Goal: Task Accomplishment & Management: Use online tool/utility

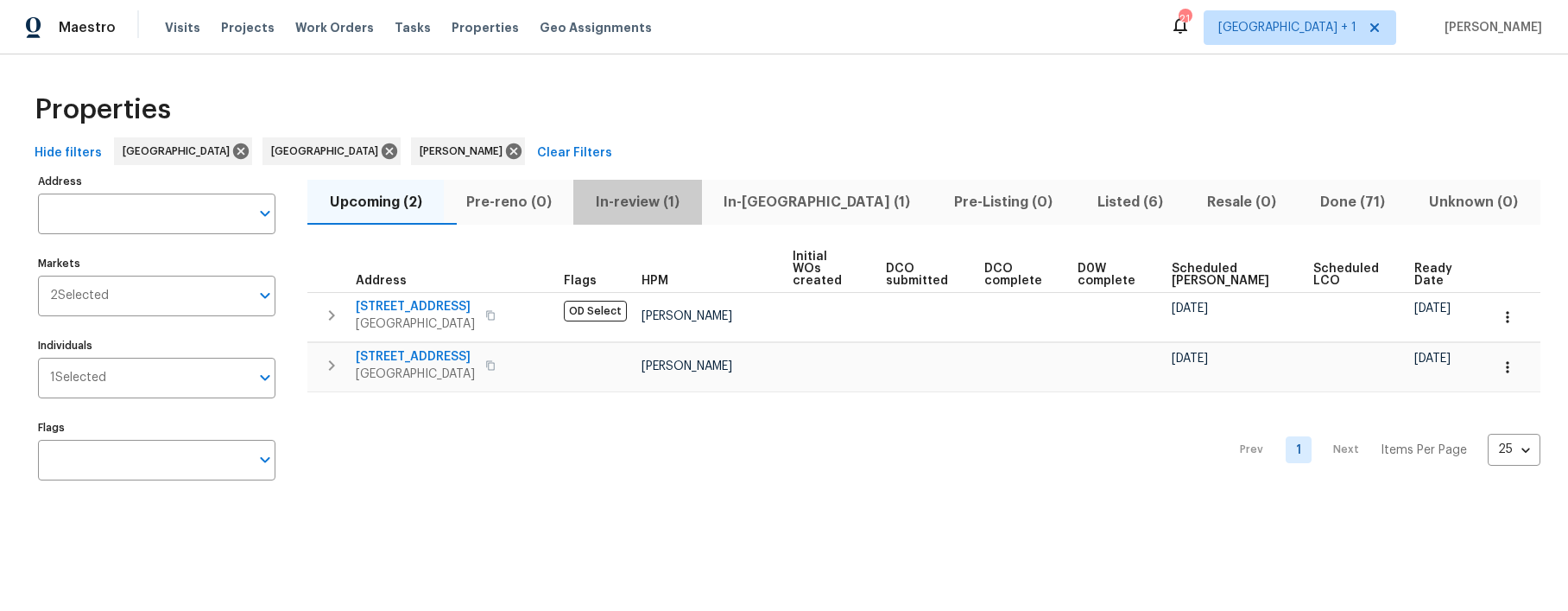
click at [634, 204] on span "In-review (1)" at bounding box center [638, 202] width 107 height 24
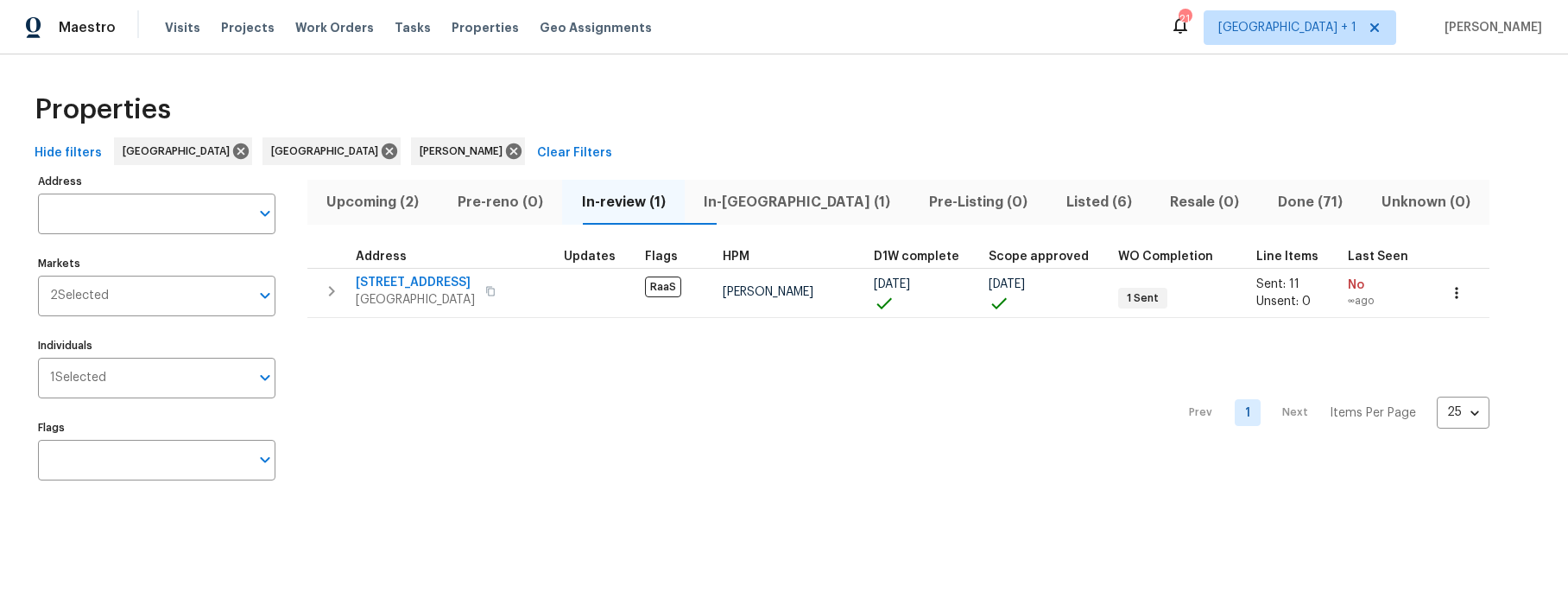
click at [778, 207] on span "In-[GEOGRAPHIC_DATA] (1)" at bounding box center [797, 202] width 204 height 24
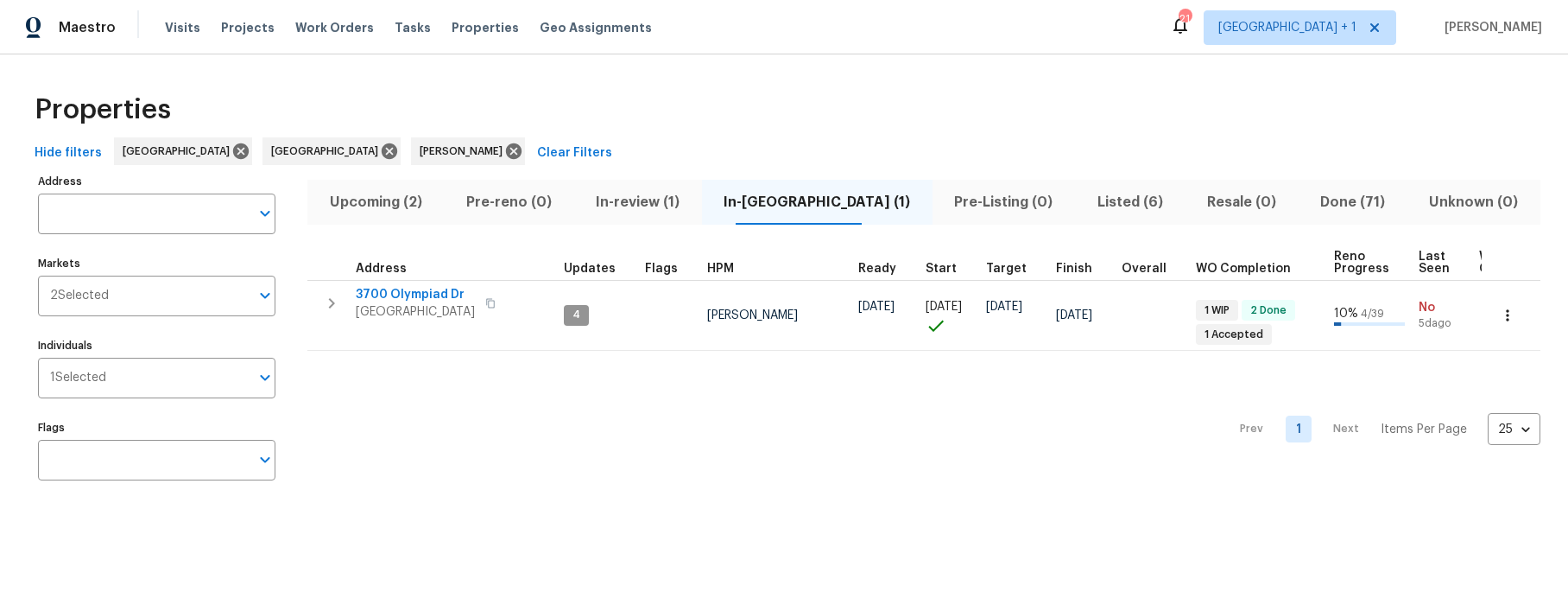
click at [618, 410] on div "Prev 1 Next Items Per Page 25 25 ​" at bounding box center [923, 423] width 1233 height 146
click at [688, 205] on span "In-review (1)" at bounding box center [638, 202] width 107 height 24
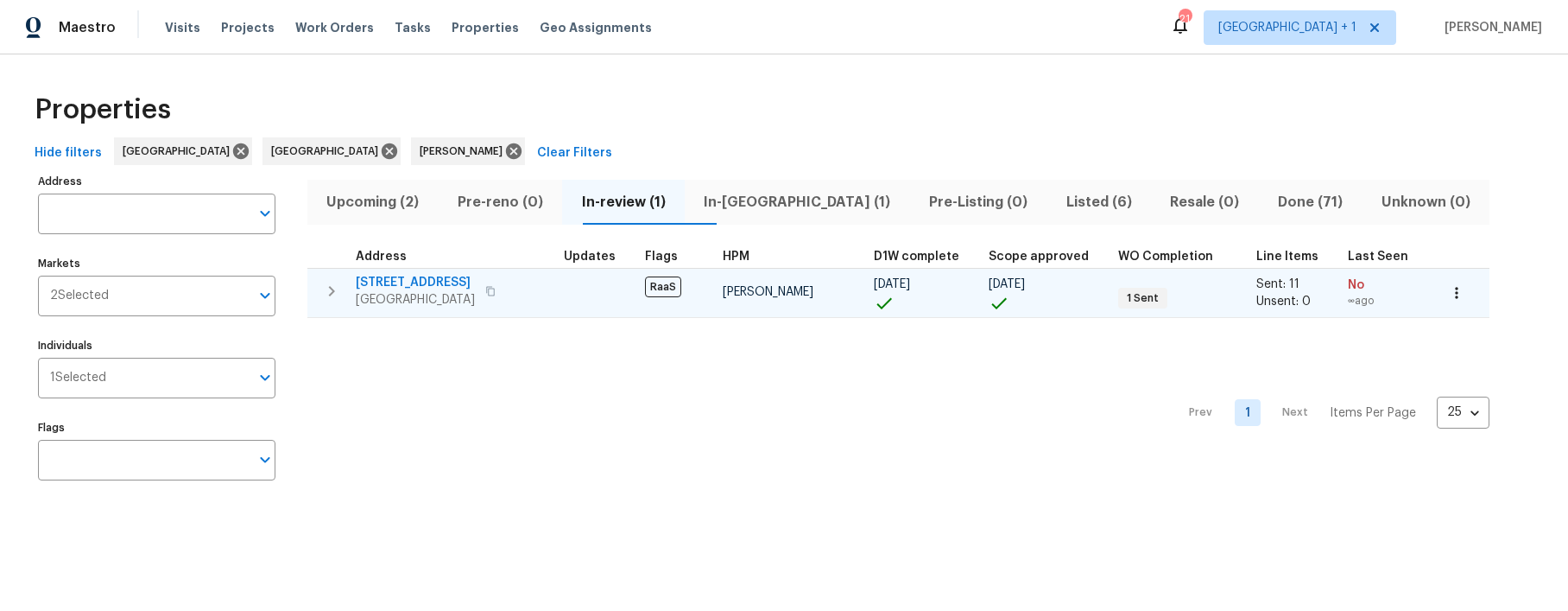
click at [450, 291] on span "[GEOGRAPHIC_DATA]" at bounding box center [414, 299] width 119 height 17
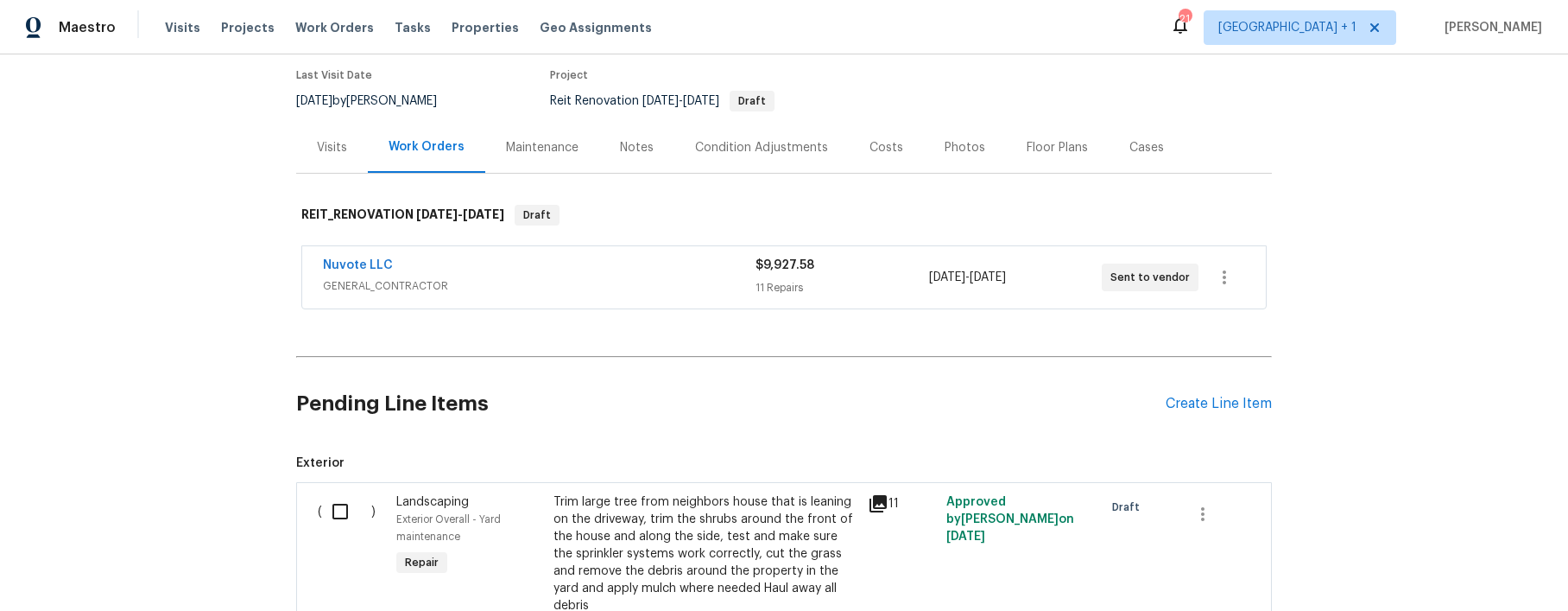
scroll to position [237, 0]
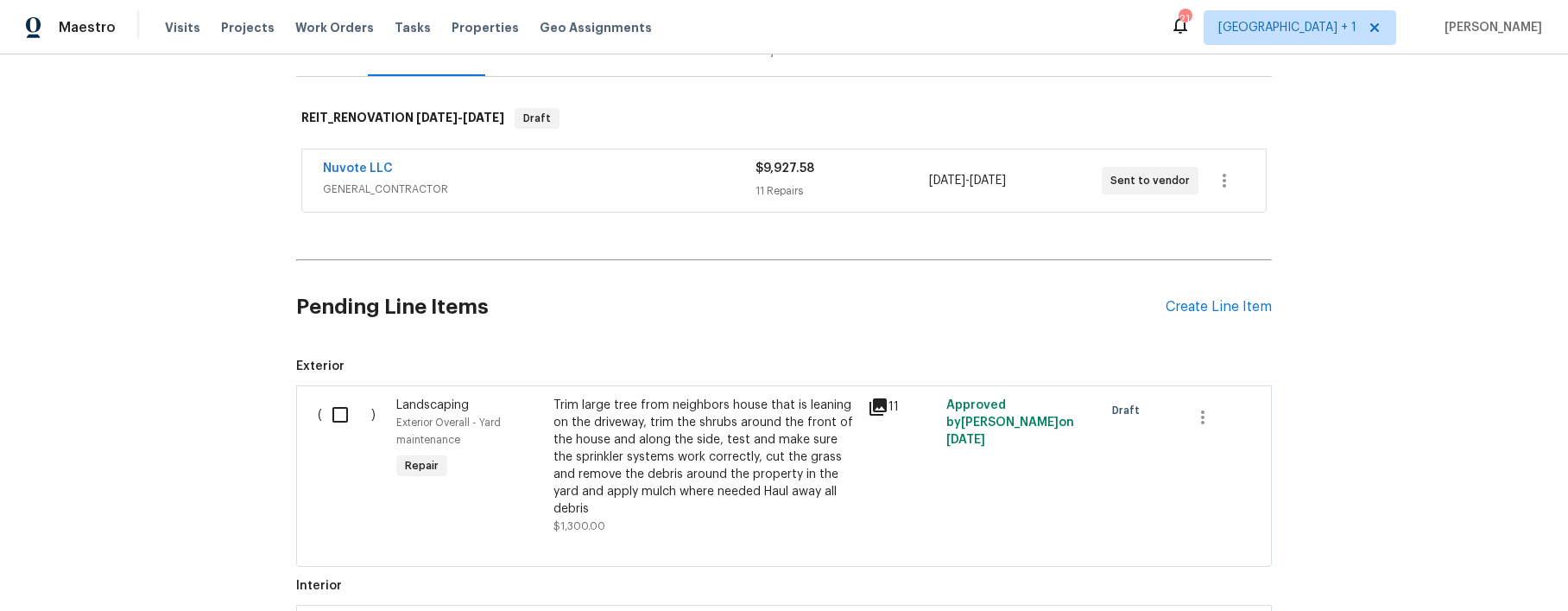
click at [651, 429] on div "Trim large tree from neighbors house that is leaning on the driveway, trim the …" at bounding box center [705, 456] width 304 height 121
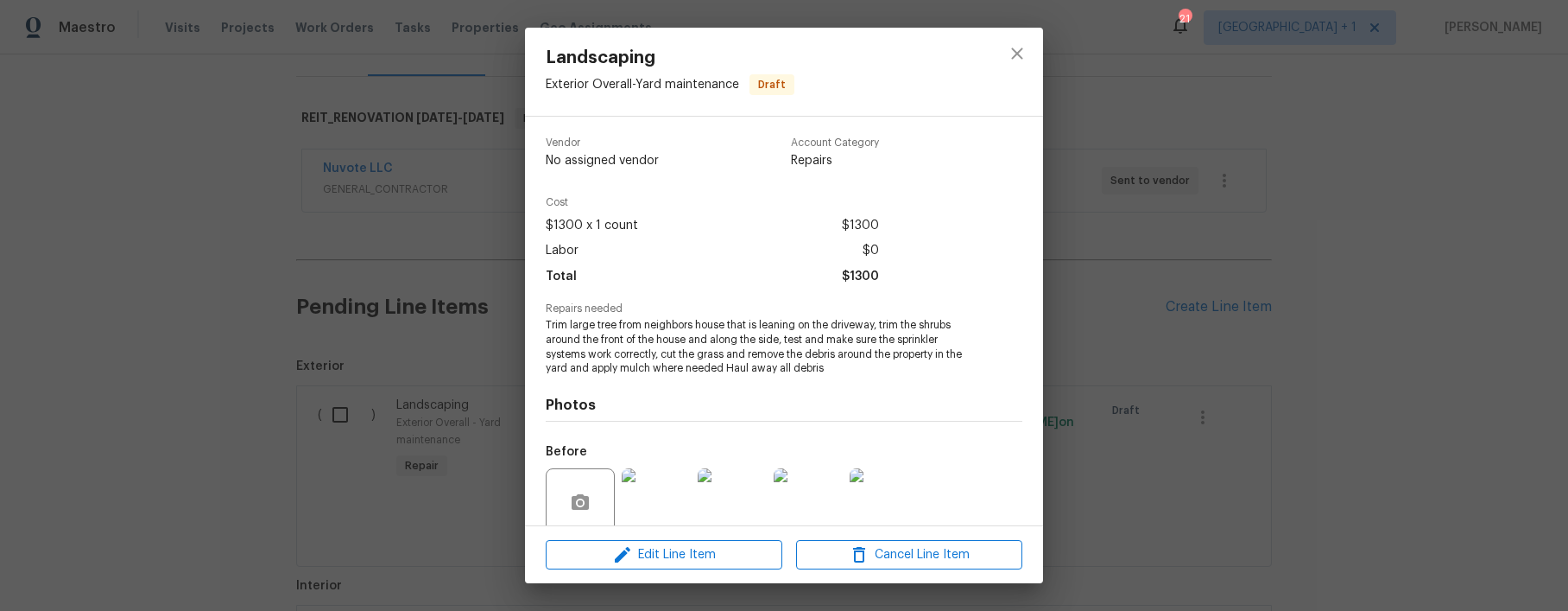
click at [148, 365] on div "Landscaping Exterior Overall - Yard maintenance Draft Vendor No assigned vendor…" at bounding box center [784, 306] width 1568 height 611
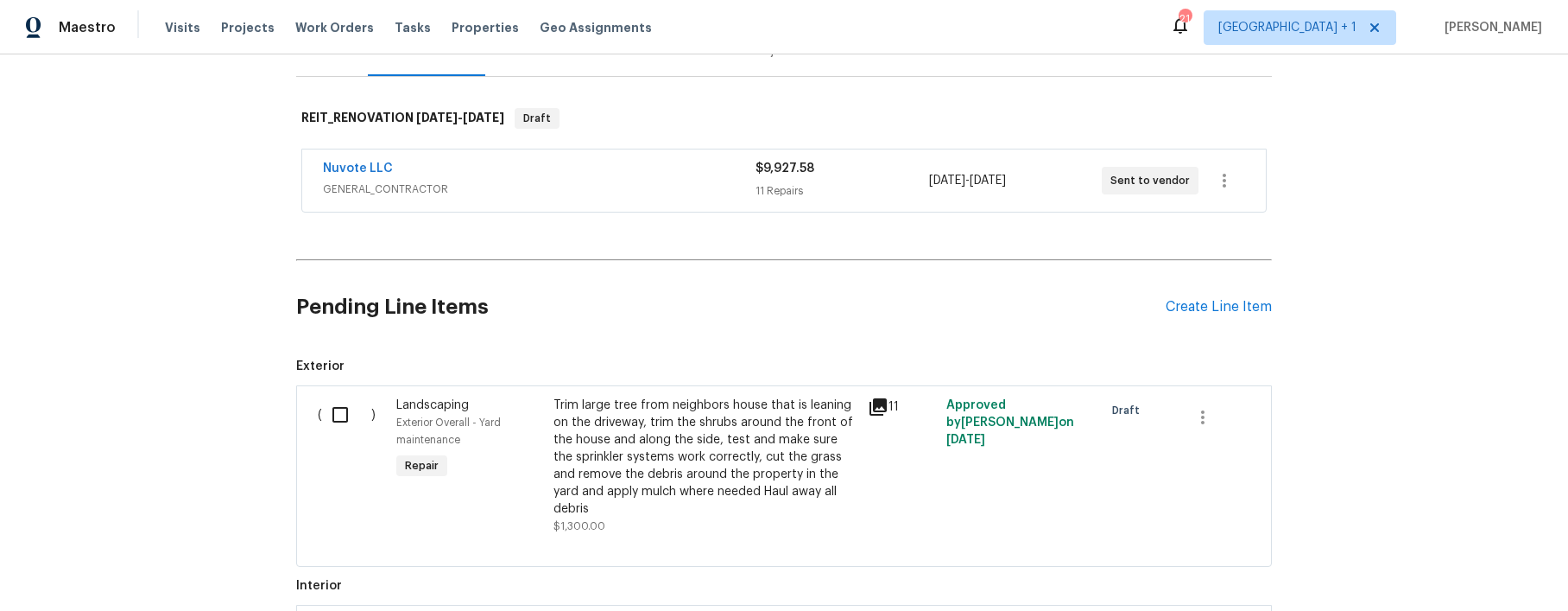
click at [339, 418] on input "checkbox" at bounding box center [346, 414] width 49 height 37
click at [1447, 565] on span "Create Work Order" at bounding box center [1469, 568] width 115 height 21
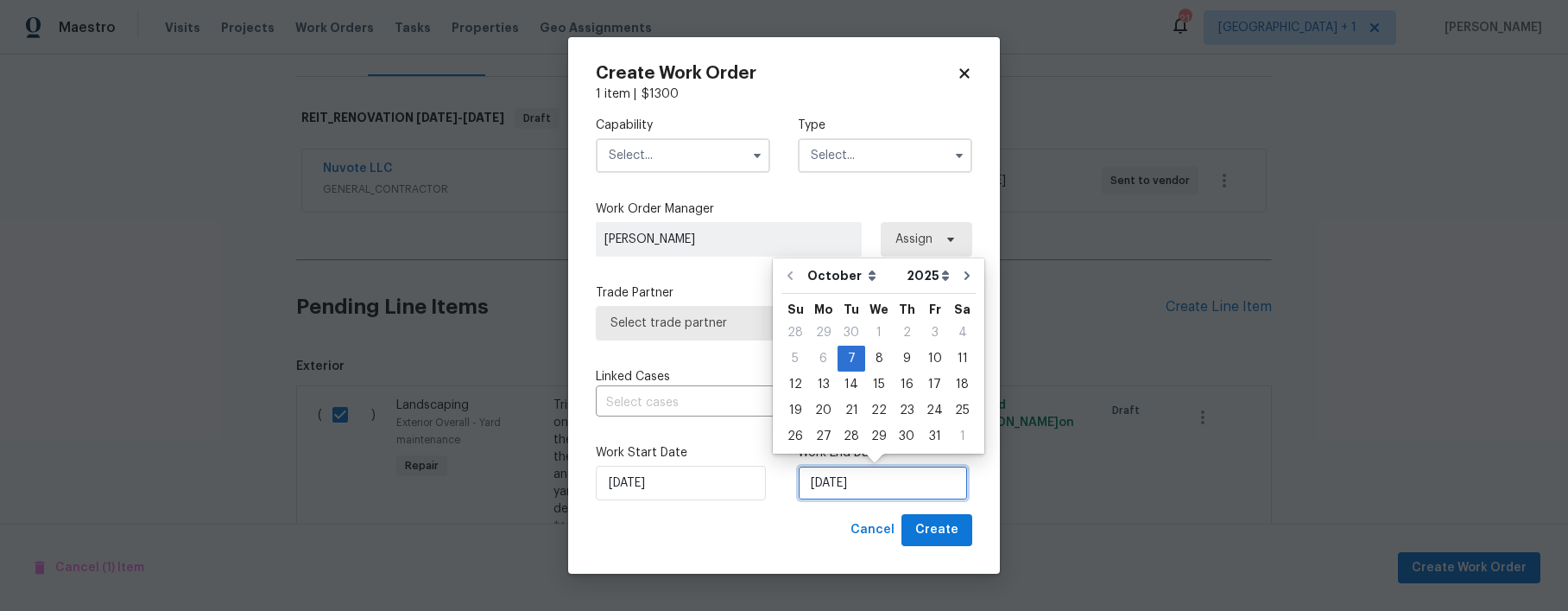
click at [887, 482] on input "10/7/2025" at bounding box center [883, 482] width 171 height 35
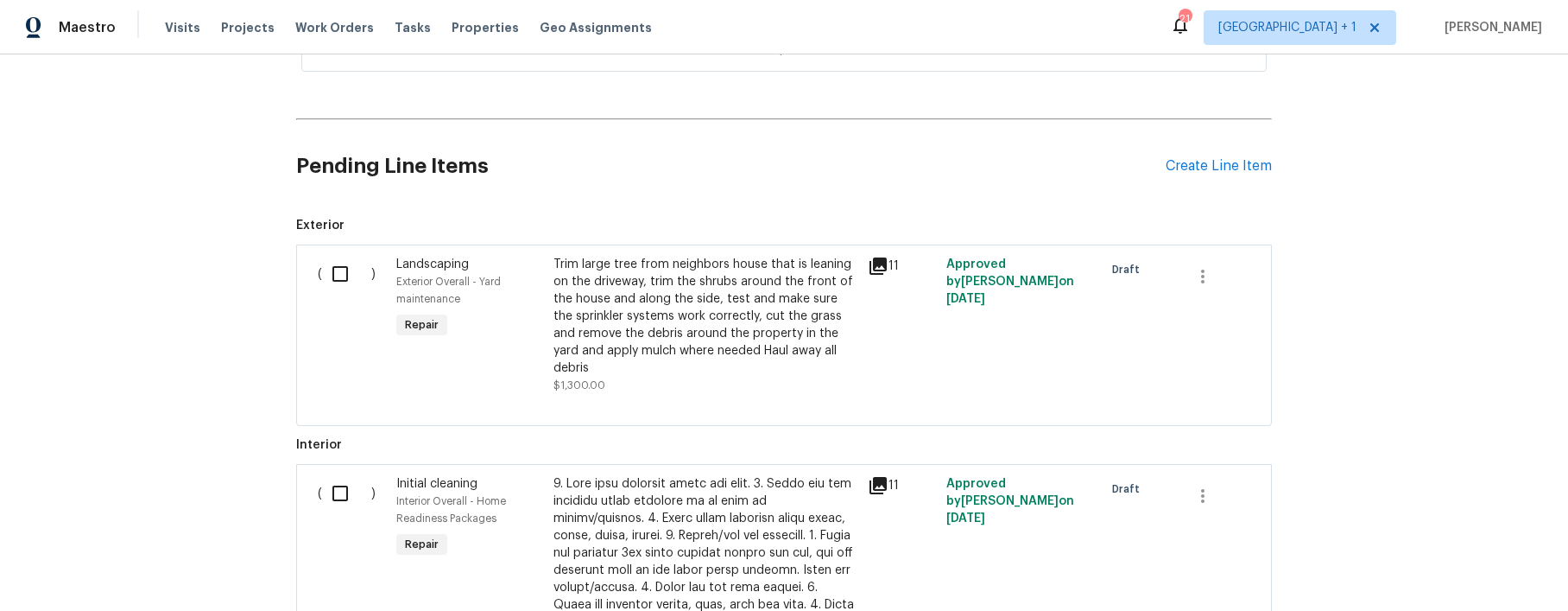
scroll to position [362, 0]
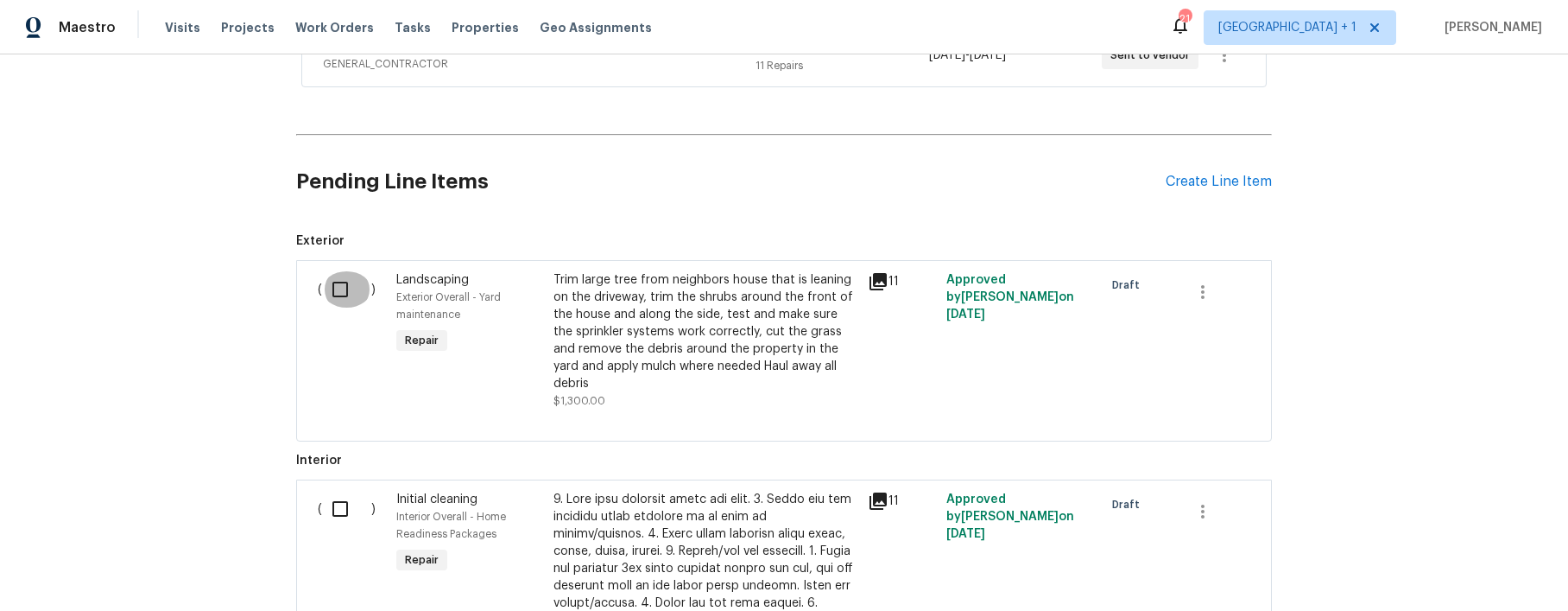
click at [330, 292] on input "checkbox" at bounding box center [346, 289] width 49 height 37
checkbox input "true"
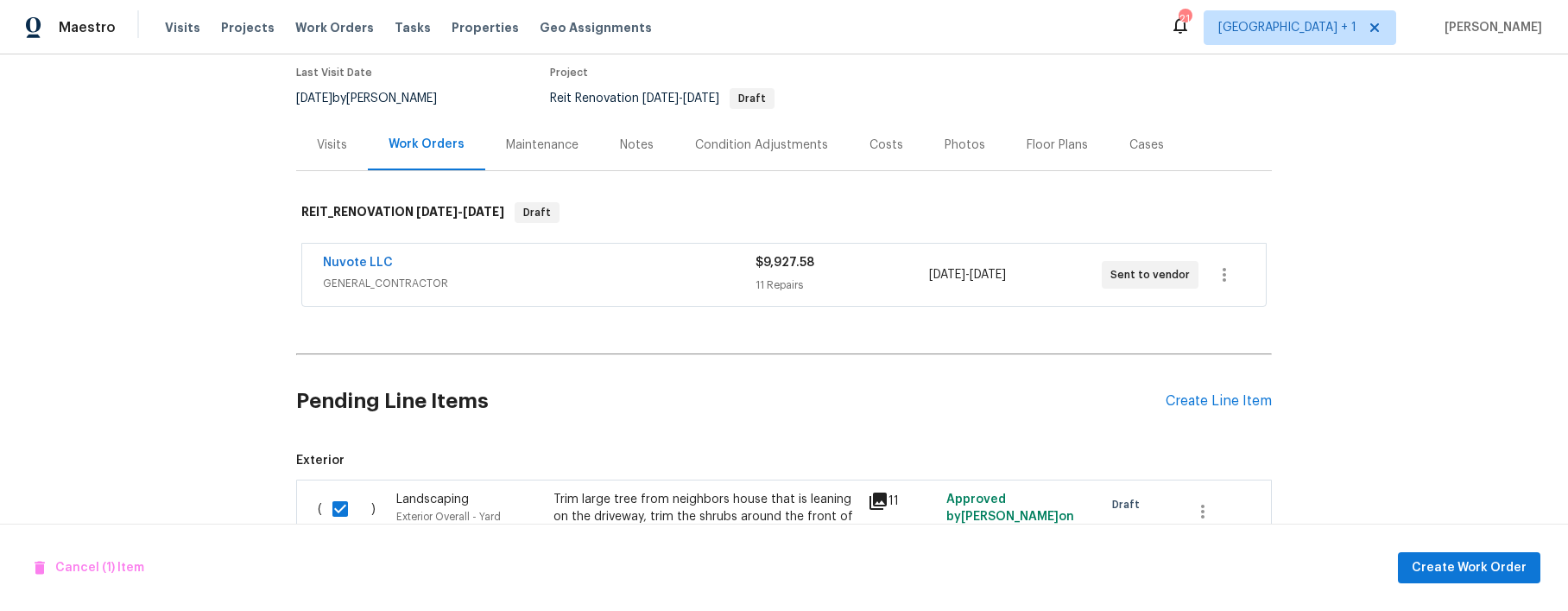
scroll to position [121, 0]
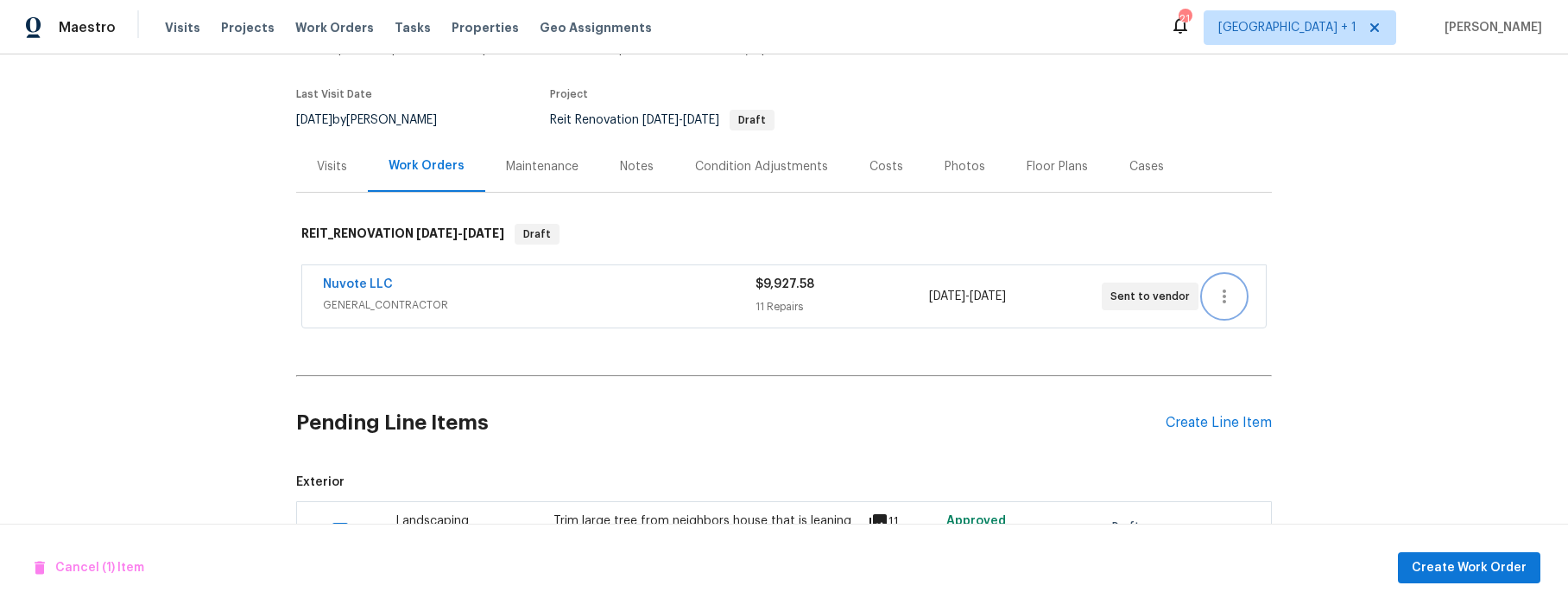
click at [1225, 296] on icon "button" at bounding box center [1224, 296] width 21 height 21
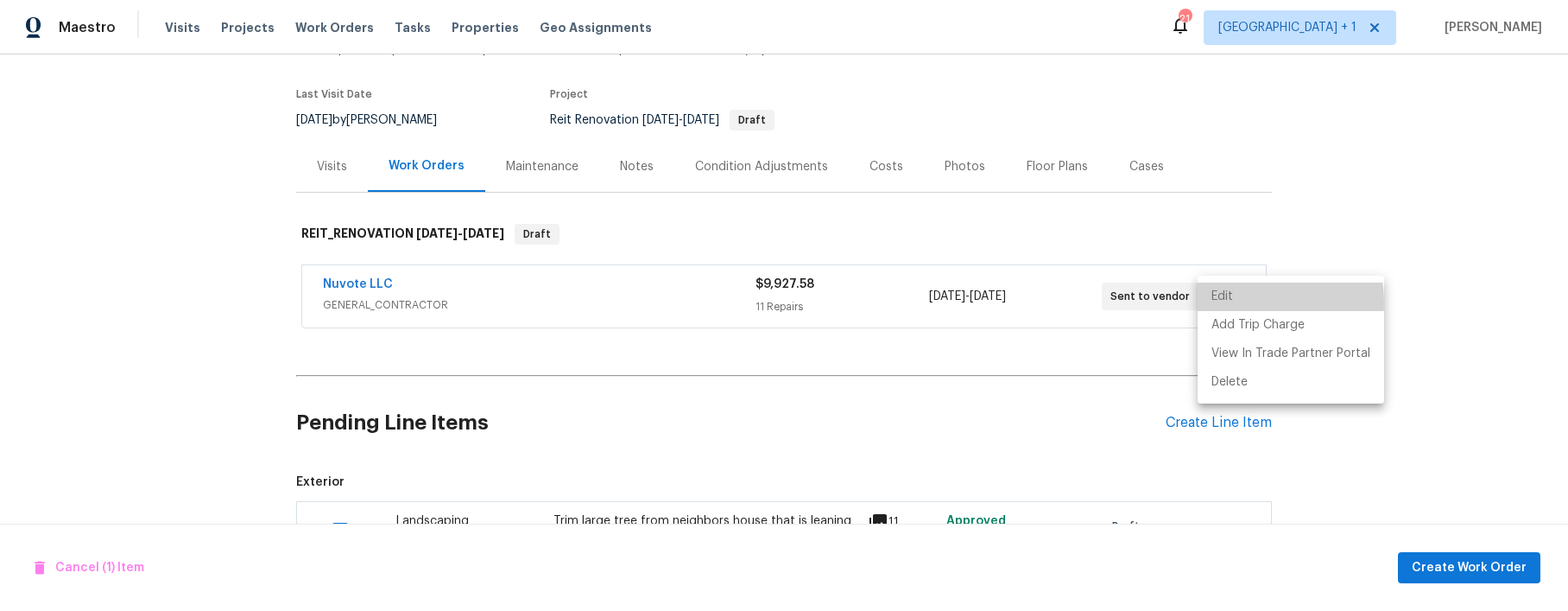
click at [1235, 302] on li "Edit" at bounding box center [1290, 297] width 187 height 29
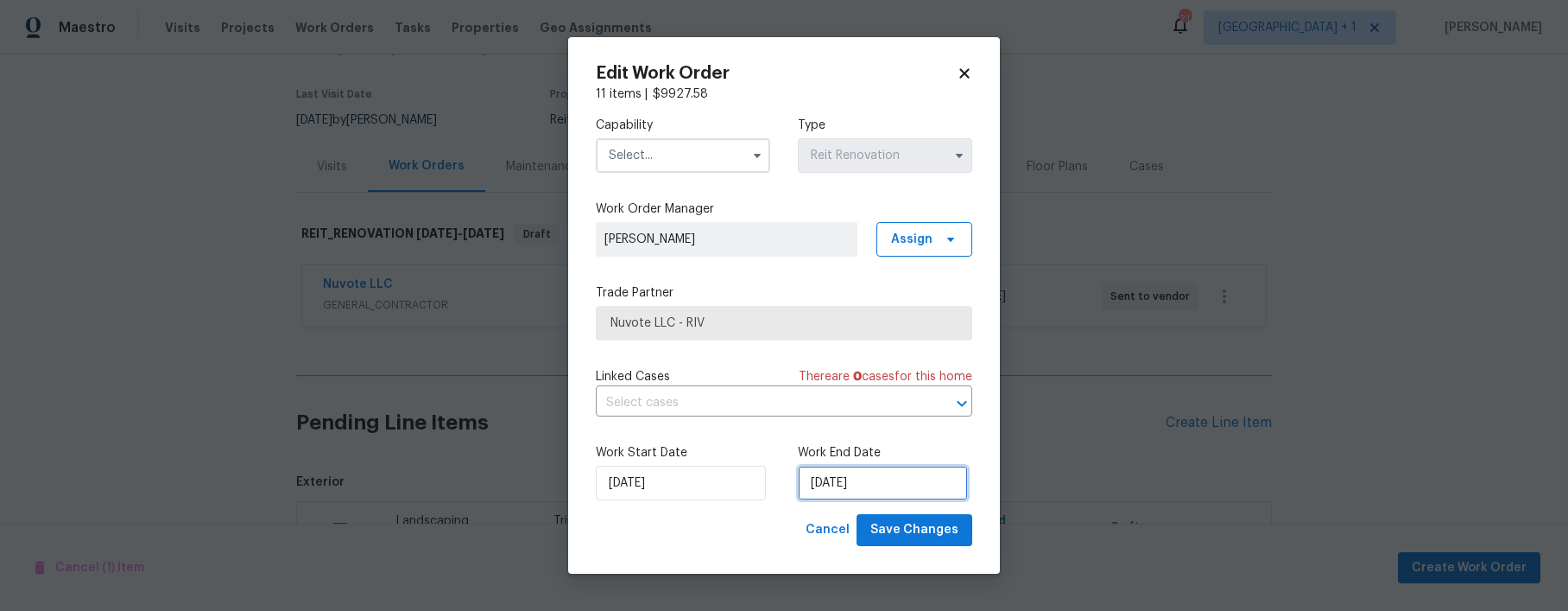
select select "9"
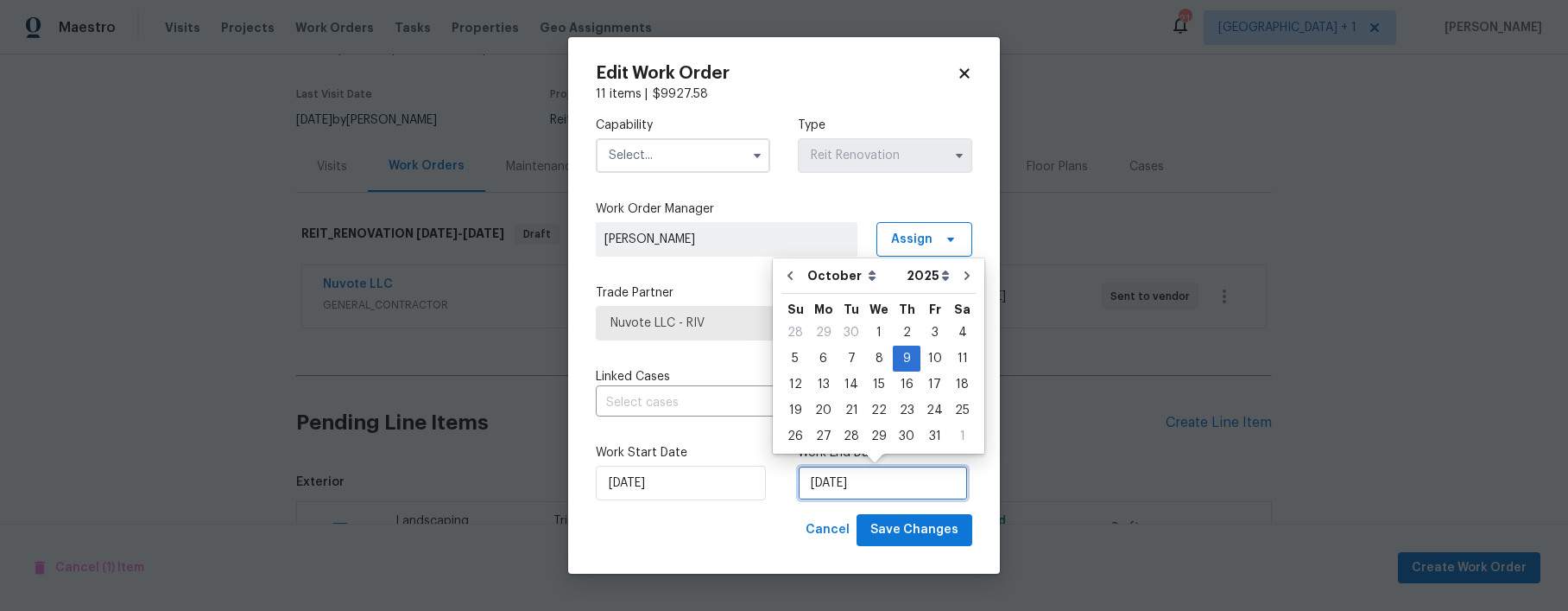
click at [925, 490] on input "10/9/2025" at bounding box center [883, 482] width 171 height 35
click at [900, 382] on div "16" at bounding box center [906, 384] width 28 height 24
type input "[DATE]"
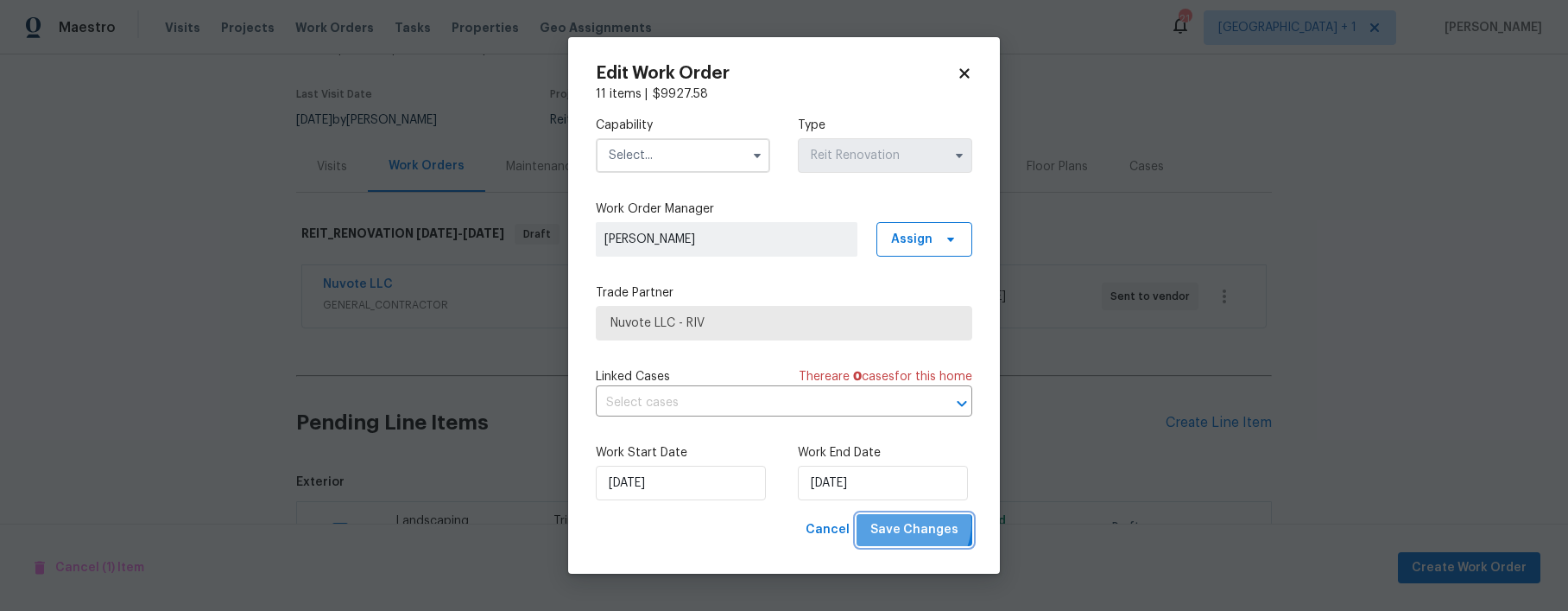
click at [910, 524] on span "Save Changes" at bounding box center [914, 530] width 88 height 21
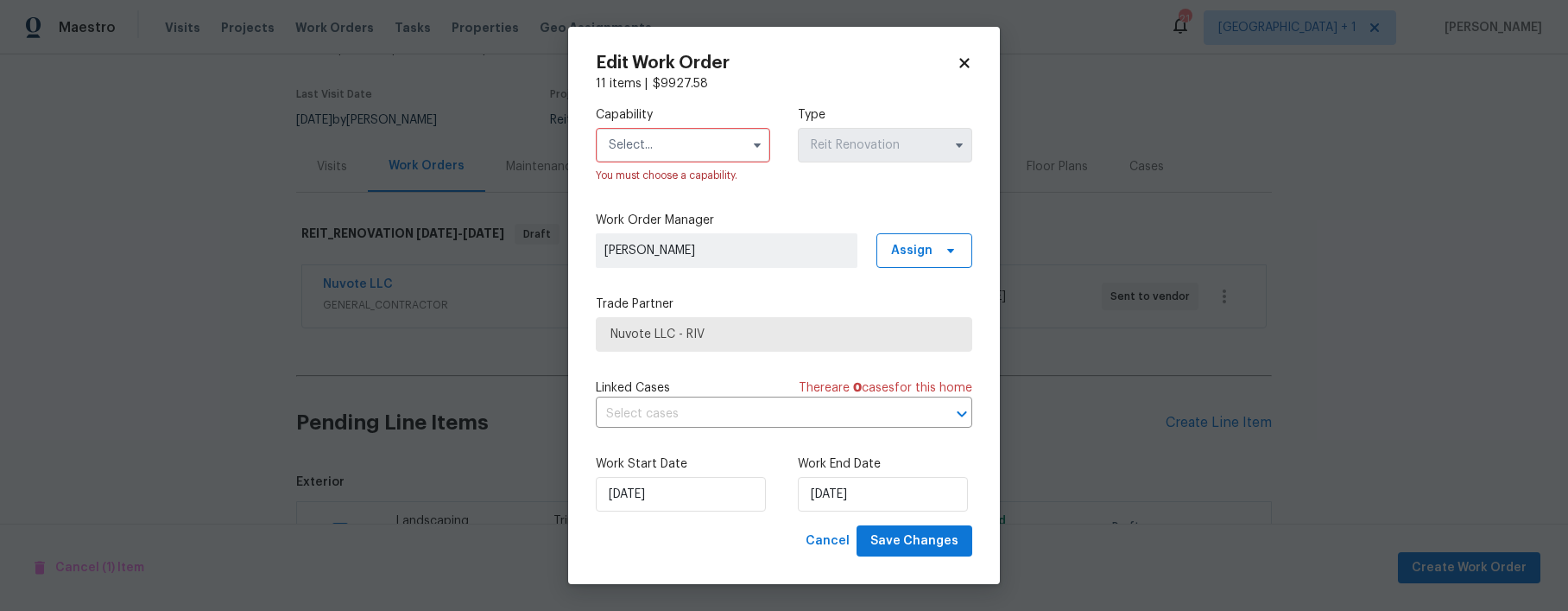
click at [680, 140] on input "text" at bounding box center [682, 145] width 174 height 35
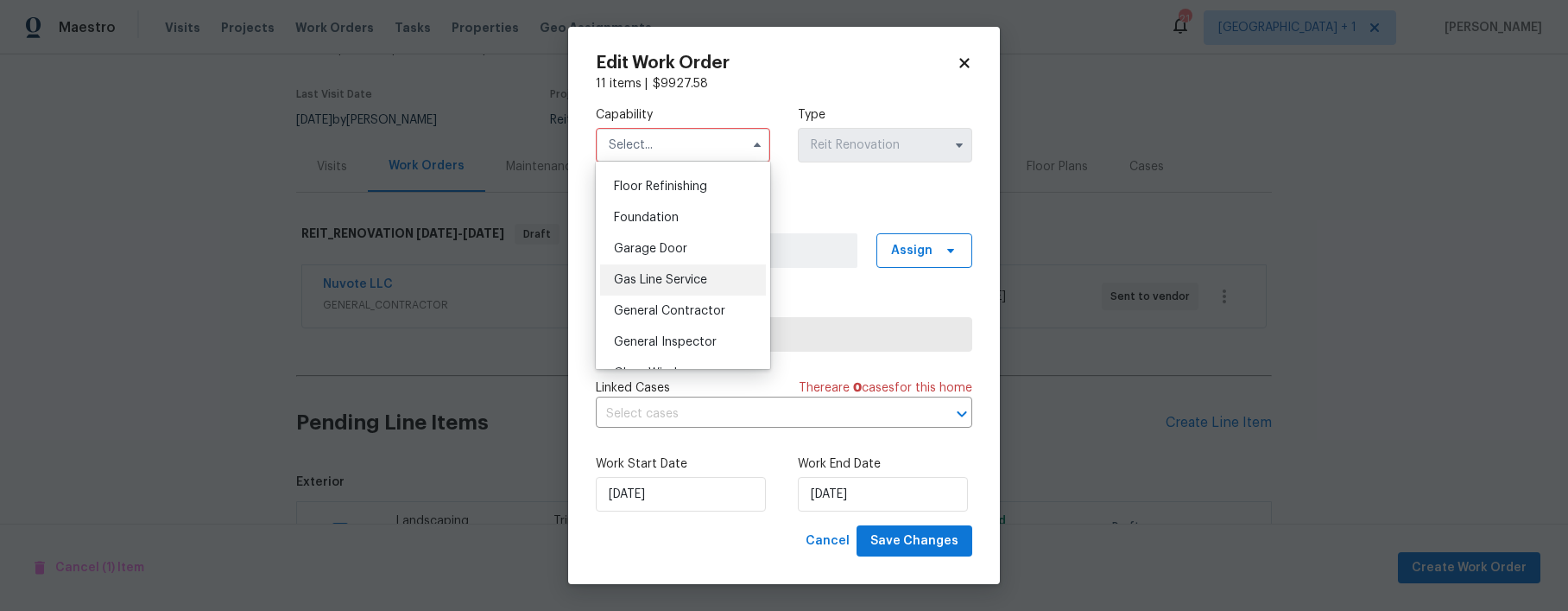
scroll to position [697, 0]
click at [675, 316] on span "General Contractor" at bounding box center [670, 310] width 112 height 13
type input "General Contractor"
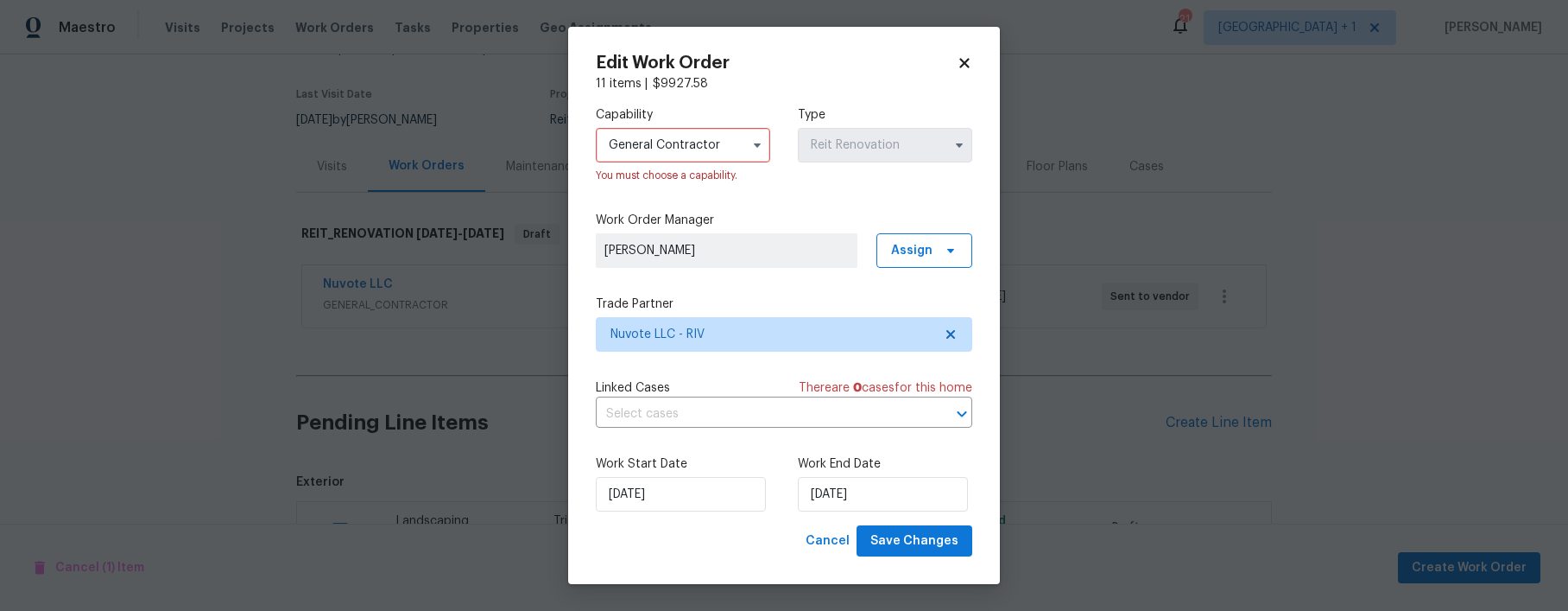
click at [806, 207] on div "Capability General Contractor You must choose a capability. Type Reit Renovatio…" at bounding box center [784, 308] width 377 height 433
click at [759, 144] on icon "button" at bounding box center [757, 146] width 7 height 4
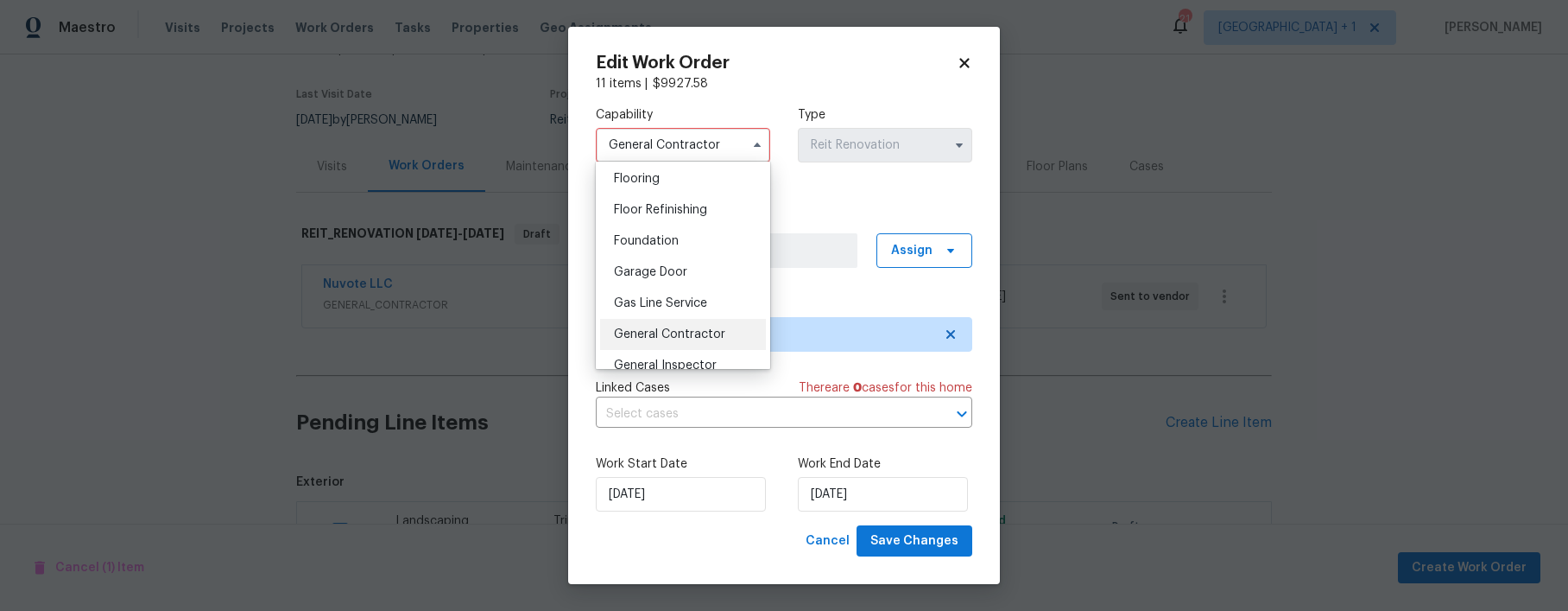
scroll to position [796, 0]
click at [663, 218] on span "General Contractor" at bounding box center [670, 212] width 112 height 13
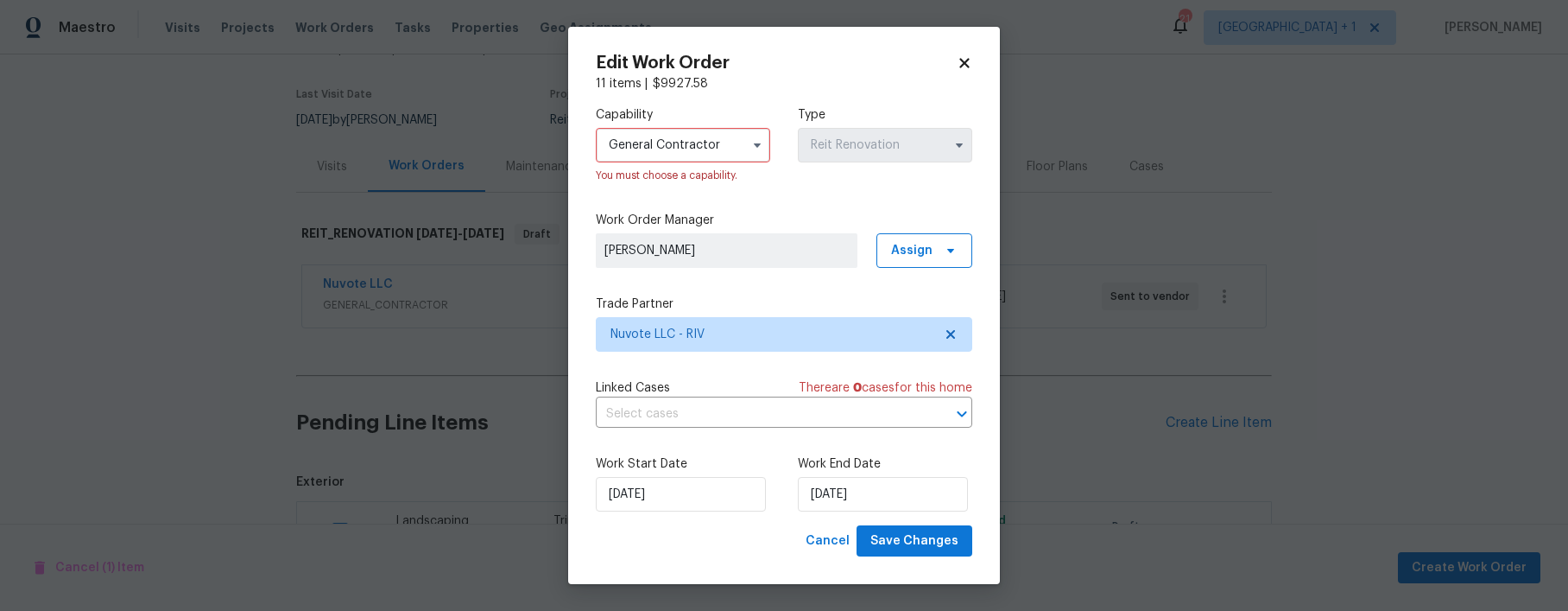
click at [774, 293] on div "Capability General Contractor You must choose a capability. Type Reit Renovatio…" at bounding box center [784, 308] width 377 height 433
click at [897, 541] on span "Save Changes" at bounding box center [914, 541] width 88 height 21
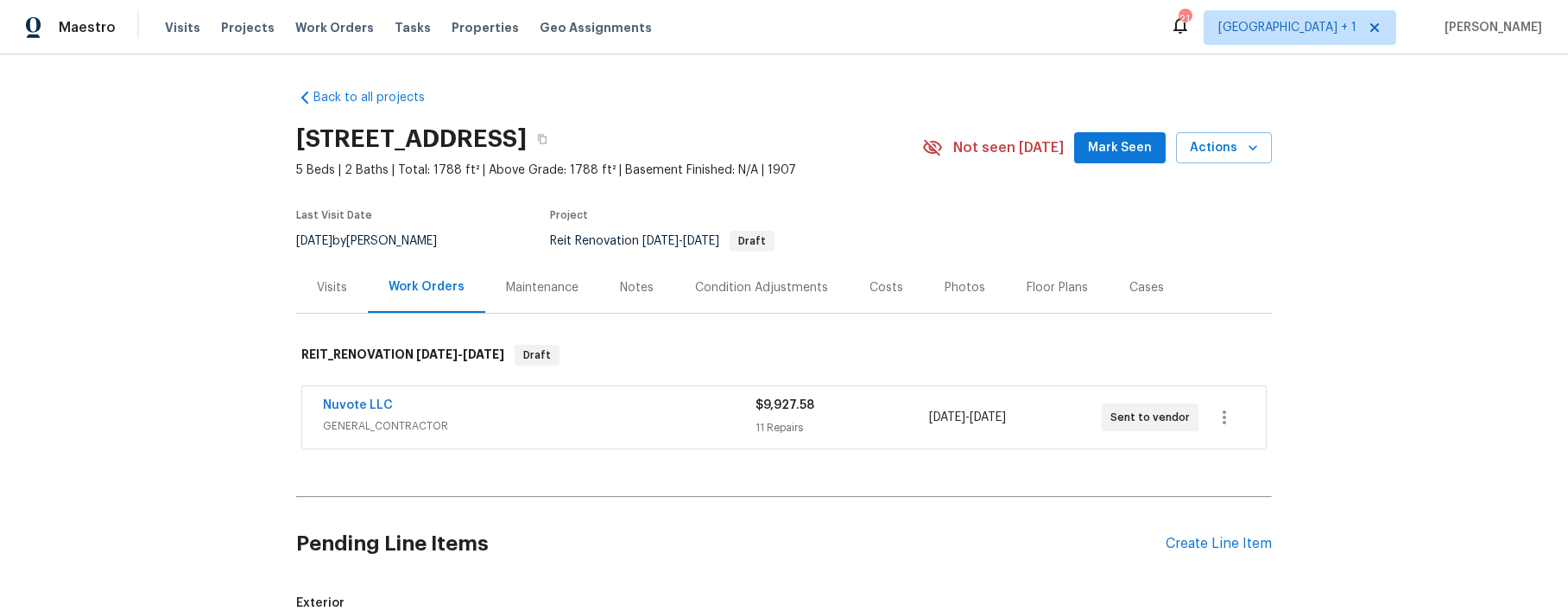
click at [1347, 253] on div "Back to all projects 2256 W 28th St, Los Angeles, CA 90018 5 Beds | 2 Baths | T…" at bounding box center [784, 332] width 1568 height 557
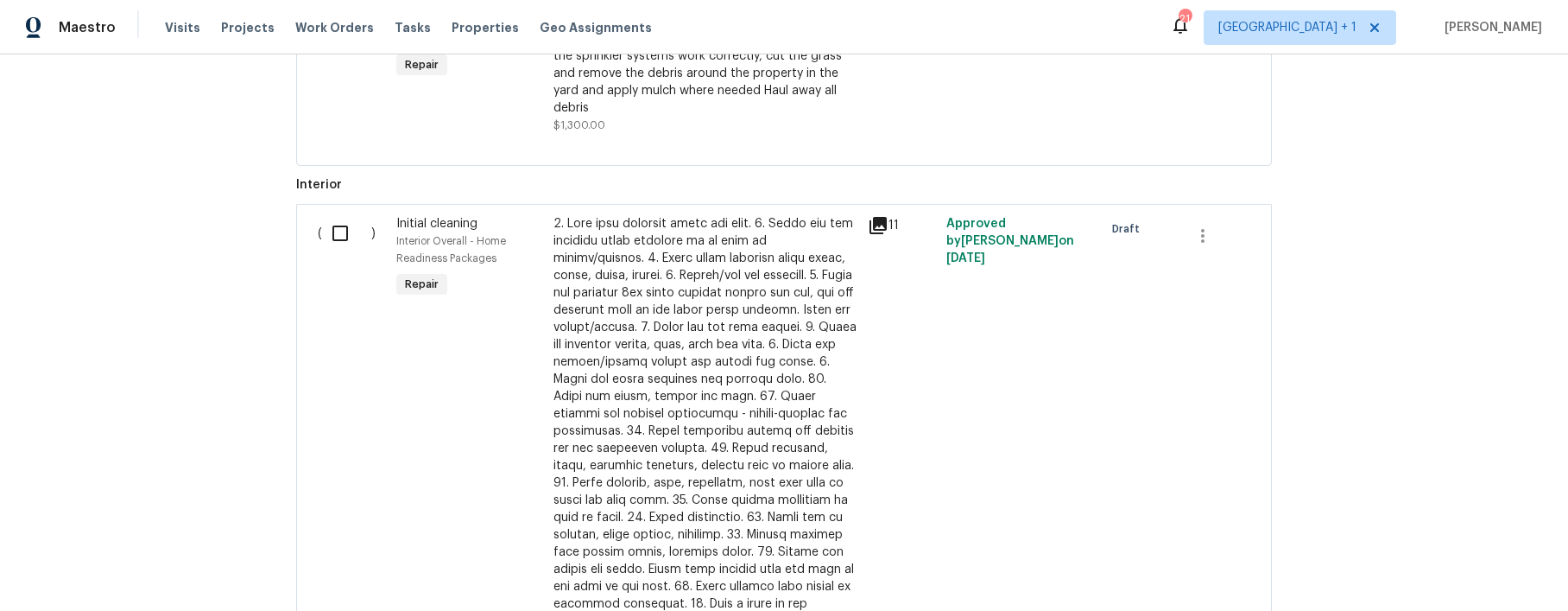
scroll to position [448, 0]
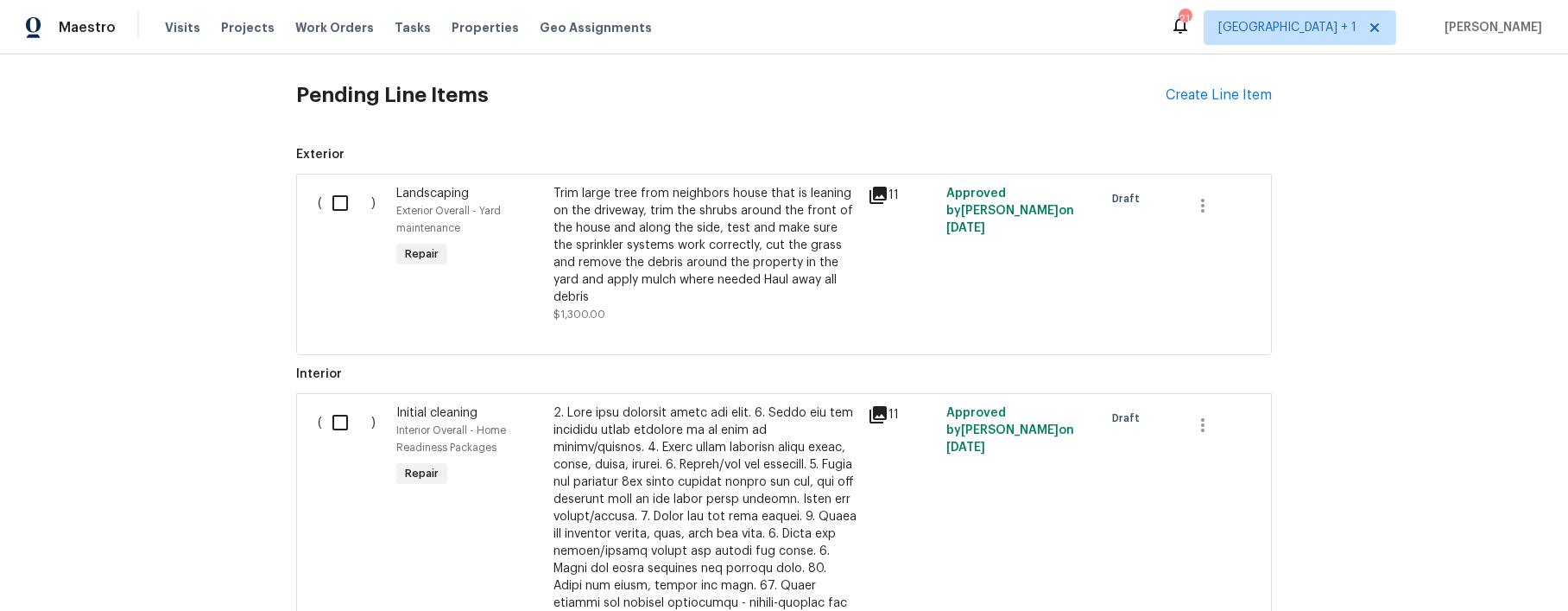
click at [336, 204] on input "checkbox" at bounding box center [346, 203] width 49 height 37
checkbox input "true"
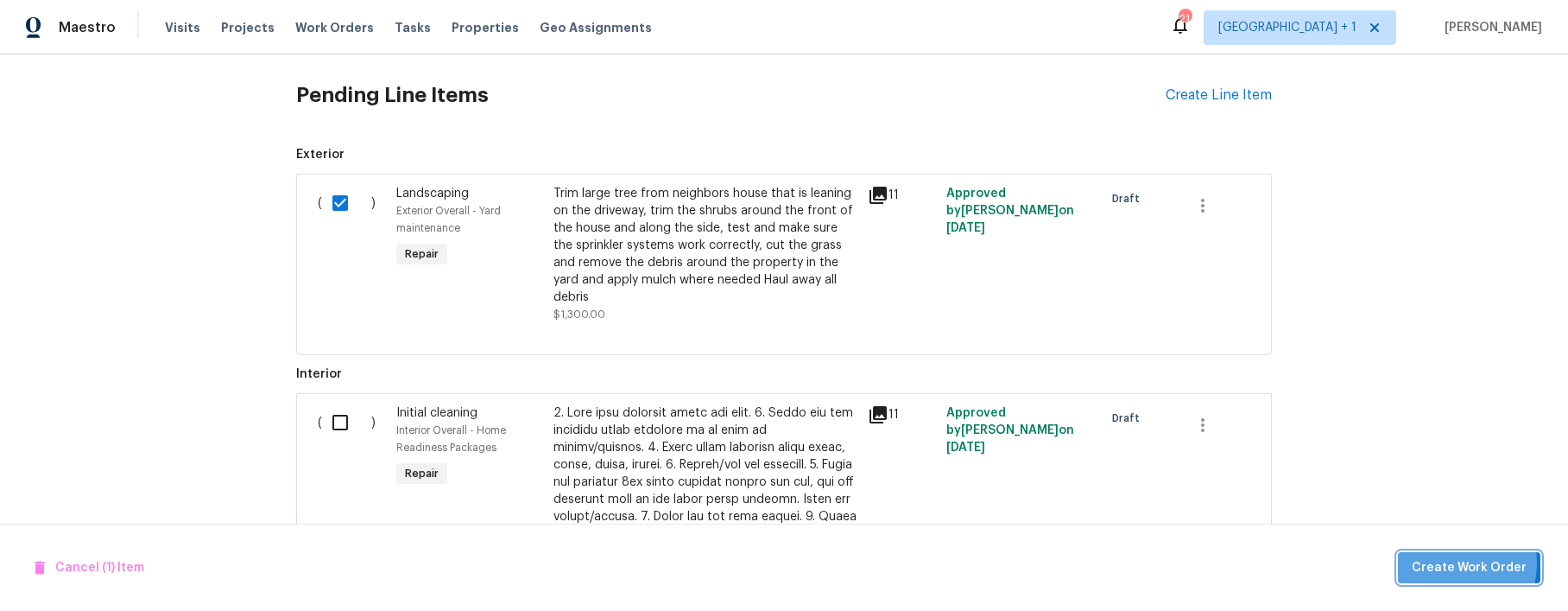
click at [1445, 563] on span "Create Work Order" at bounding box center [1469, 568] width 115 height 21
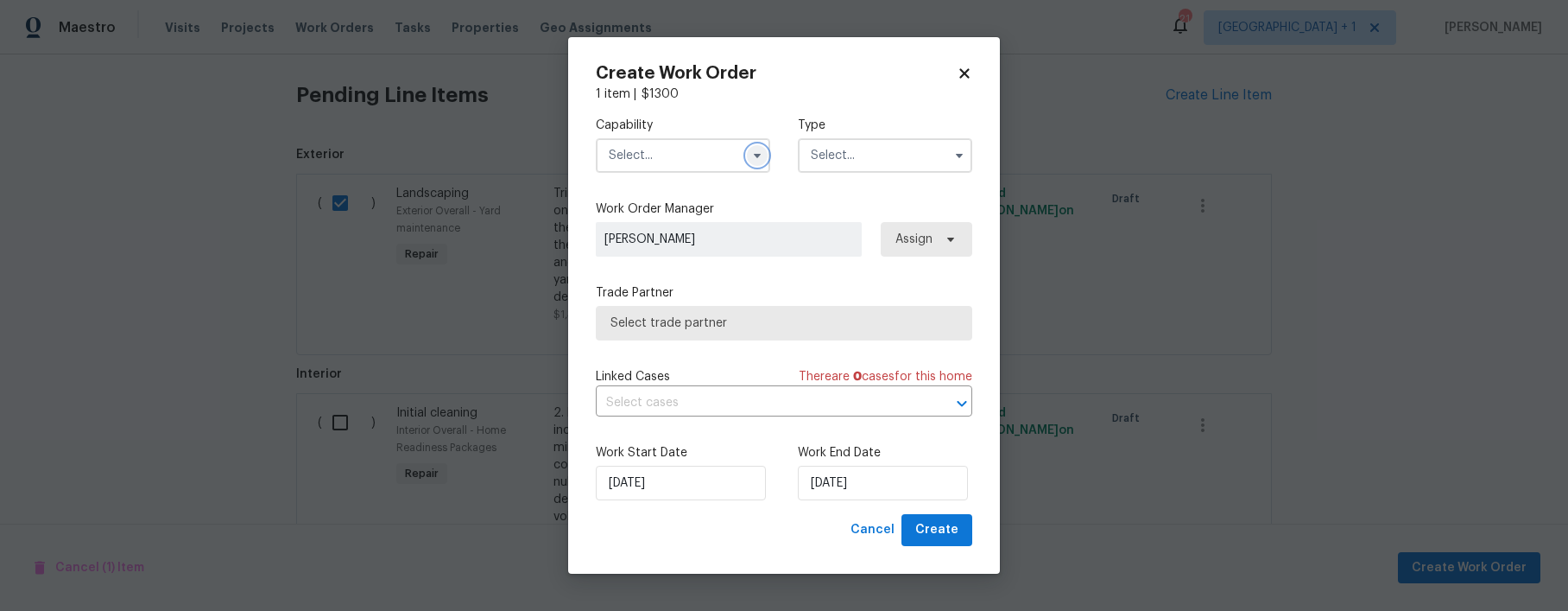
click at [757, 155] on icon "button" at bounding box center [757, 155] width 7 height 4
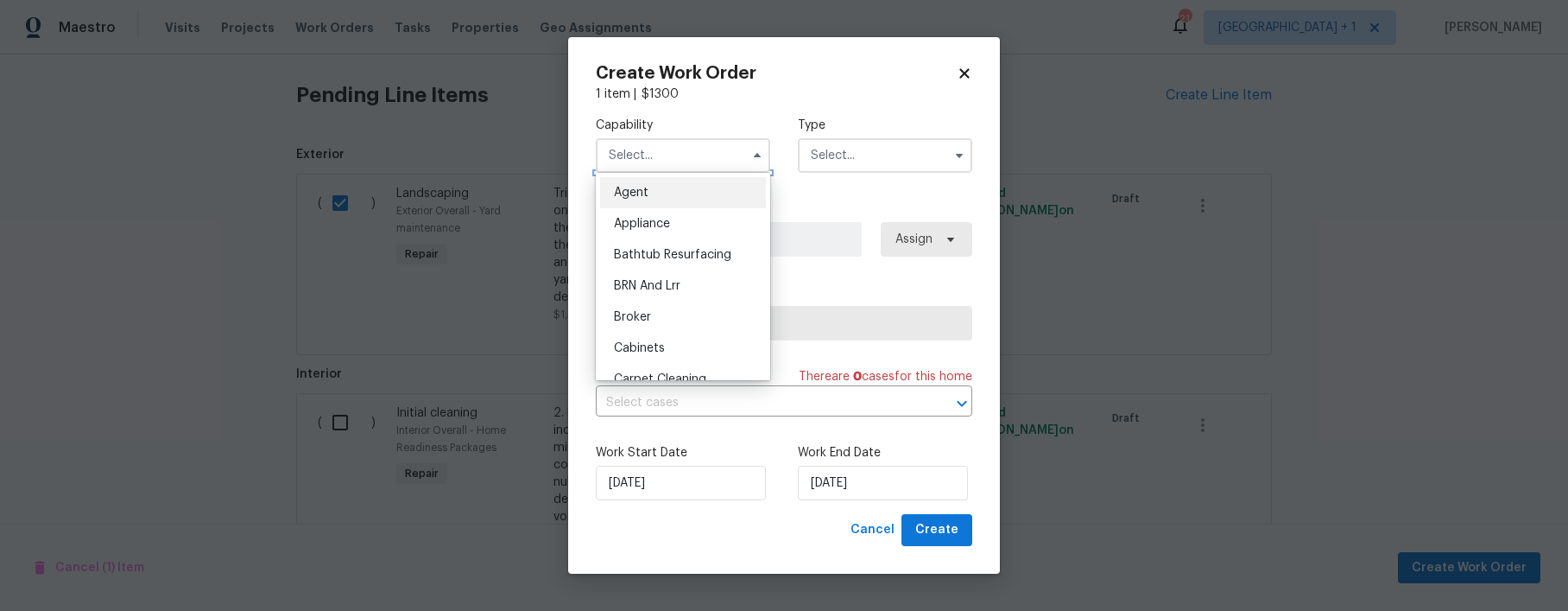
click at [663, 155] on input "text" at bounding box center [682, 155] width 174 height 35
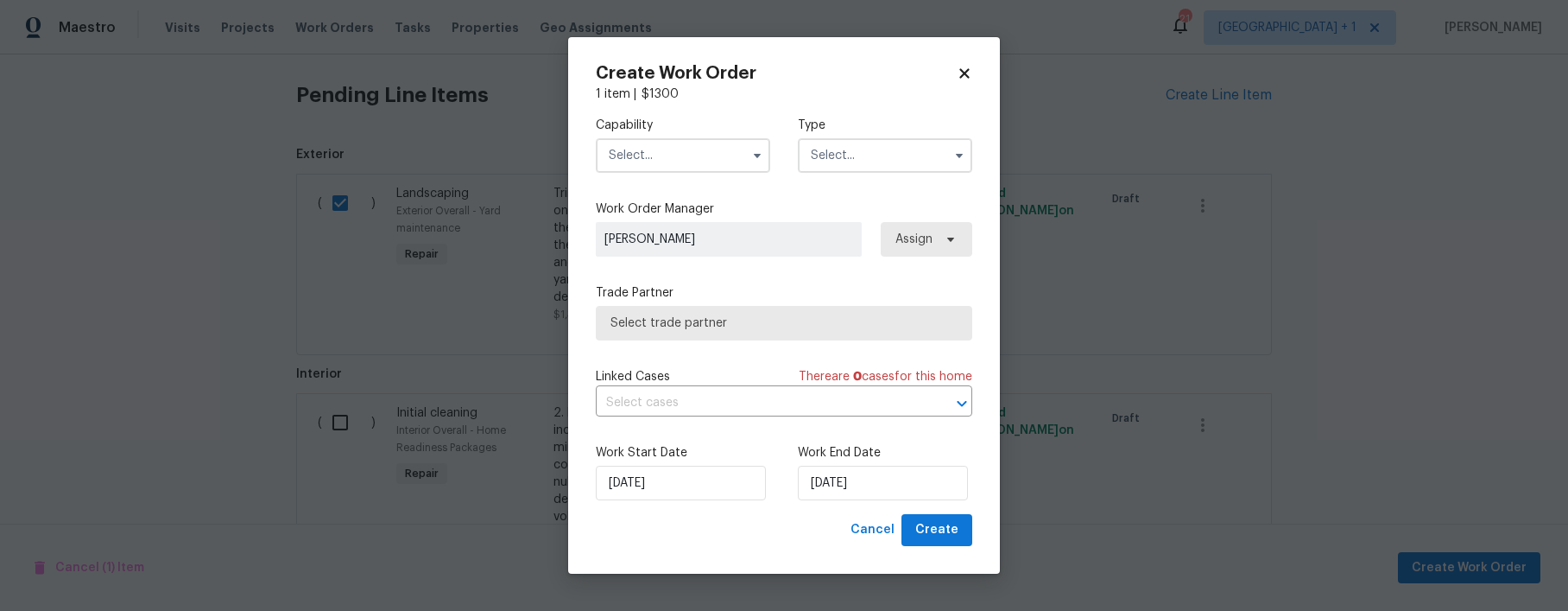
click at [679, 153] on input "text" at bounding box center [682, 155] width 174 height 35
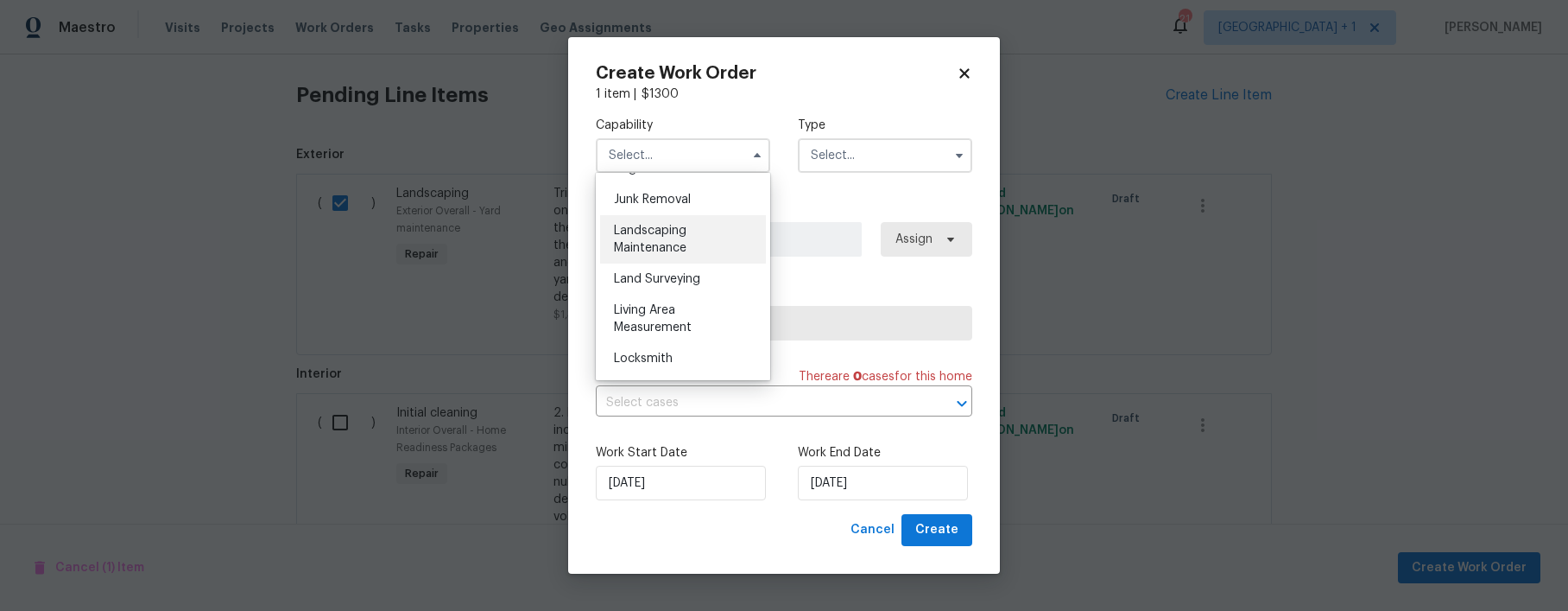
scroll to position [1101, 0]
click at [652, 262] on div "Landscaping Maintenance" at bounding box center [683, 238] width 166 height 48
type input "Landscaping Maintenance"
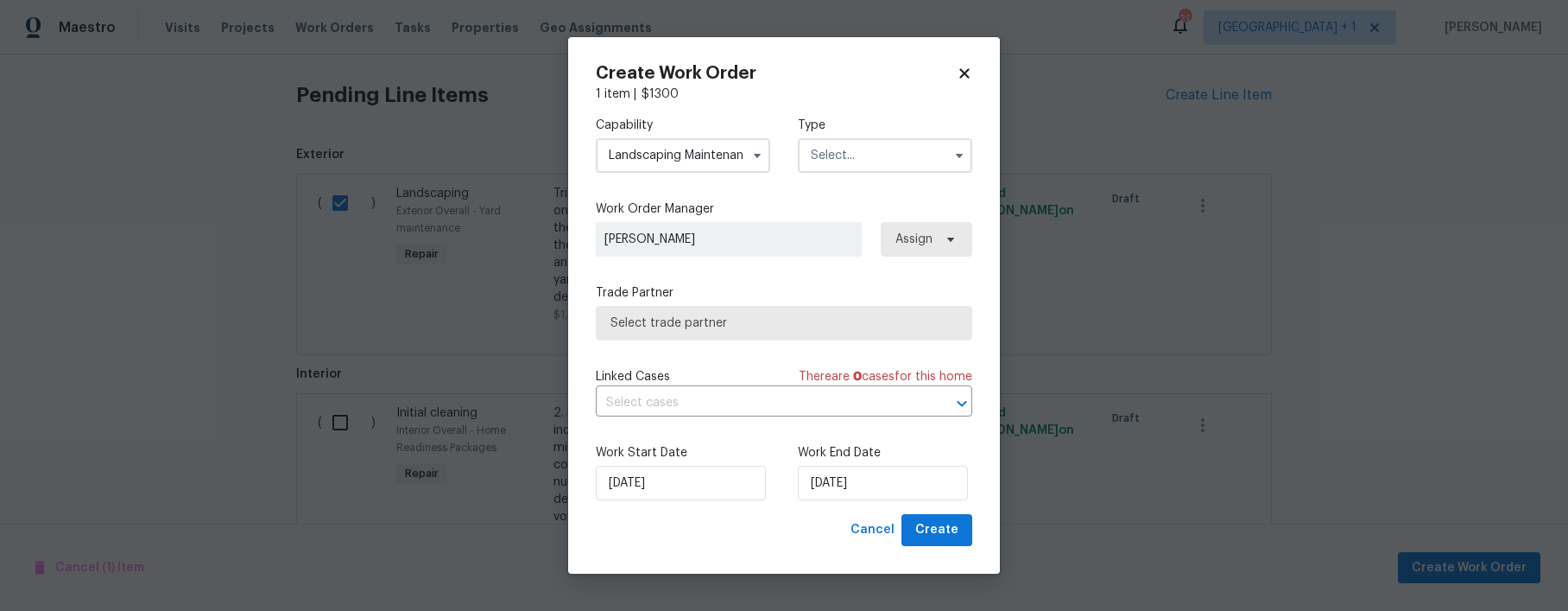
click at [876, 168] on input "text" at bounding box center [885, 155] width 174 height 35
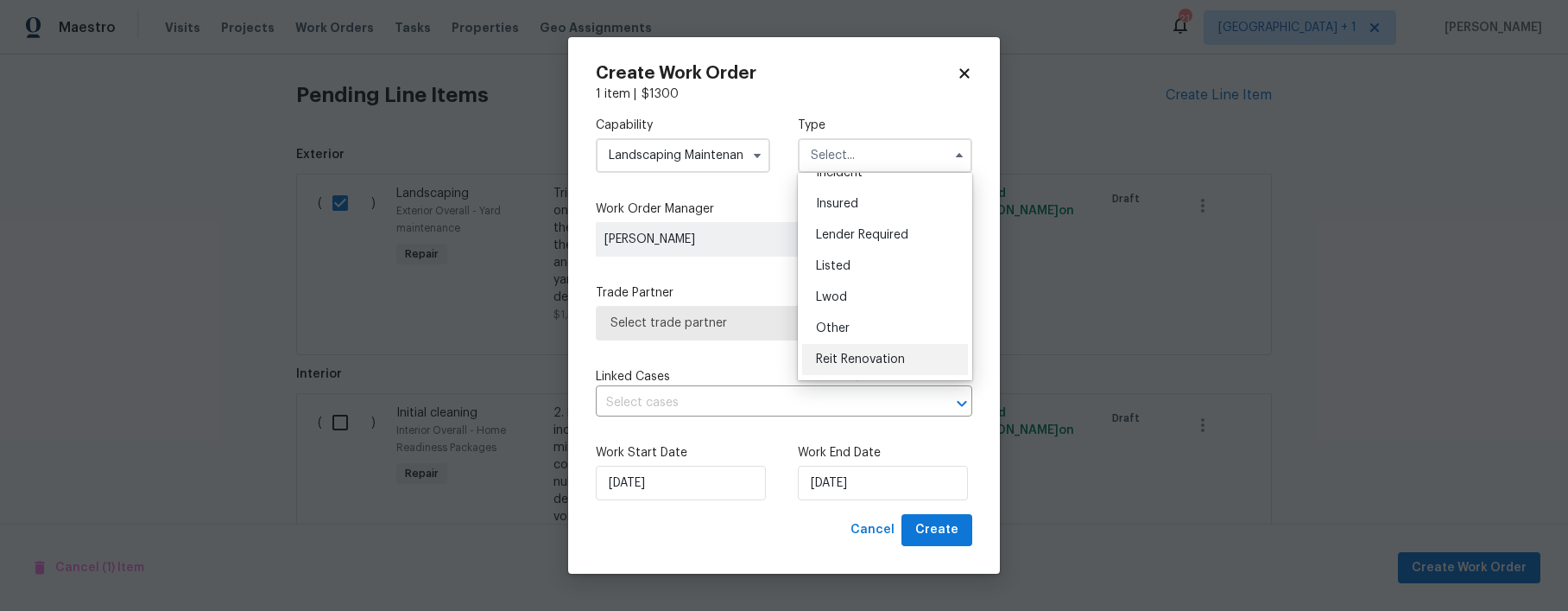
scroll to position [174, 0]
click at [862, 269] on span "Reit Renovation" at bounding box center [861, 267] width 89 height 13
type input "Reit Renovation"
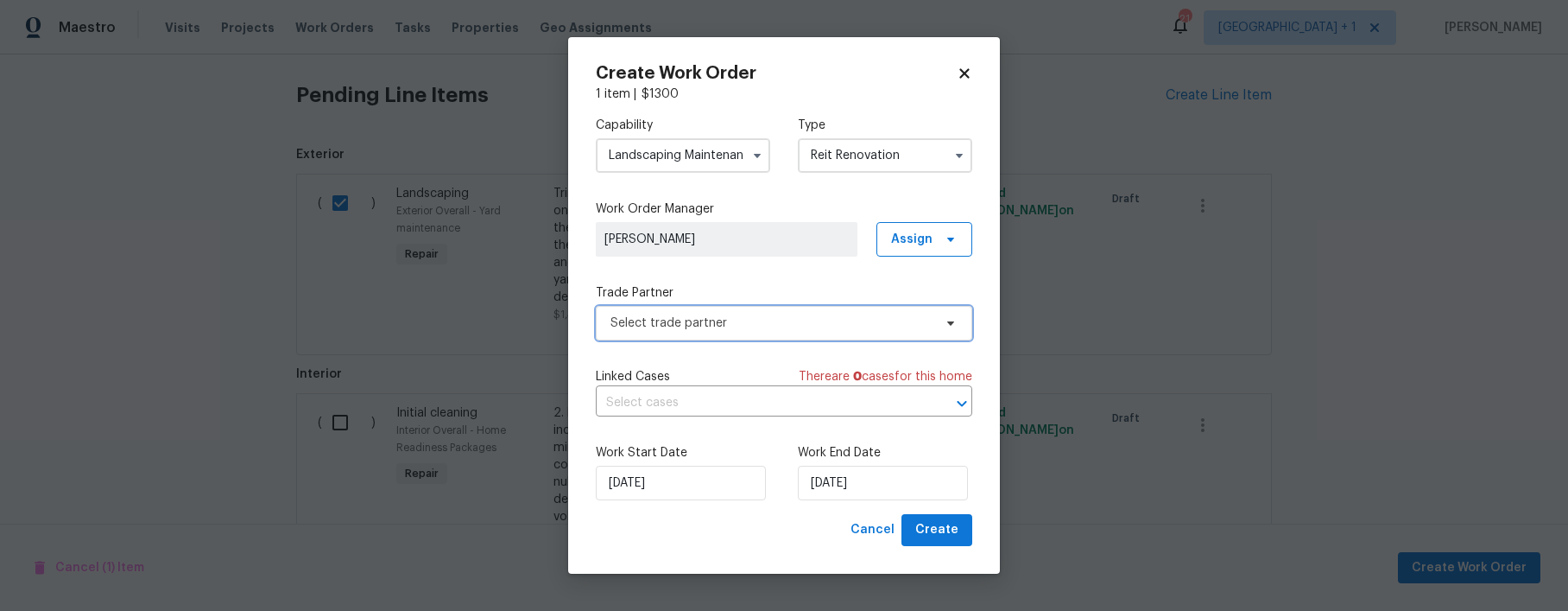
click at [673, 323] on span "Select trade partner" at bounding box center [771, 322] width 322 height 17
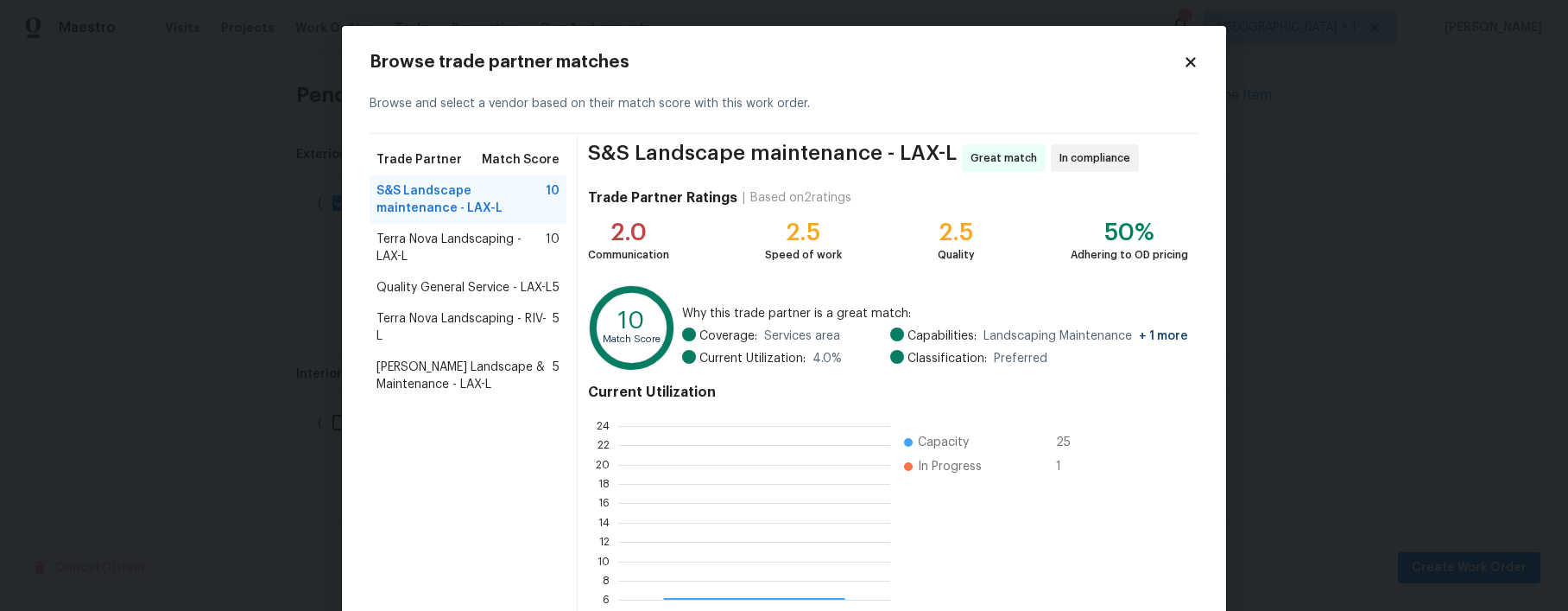
scroll to position [229, 259]
click at [439, 375] on span "Zesati's Landscape & Maintenance - LAX-L" at bounding box center [464, 375] width 176 height 35
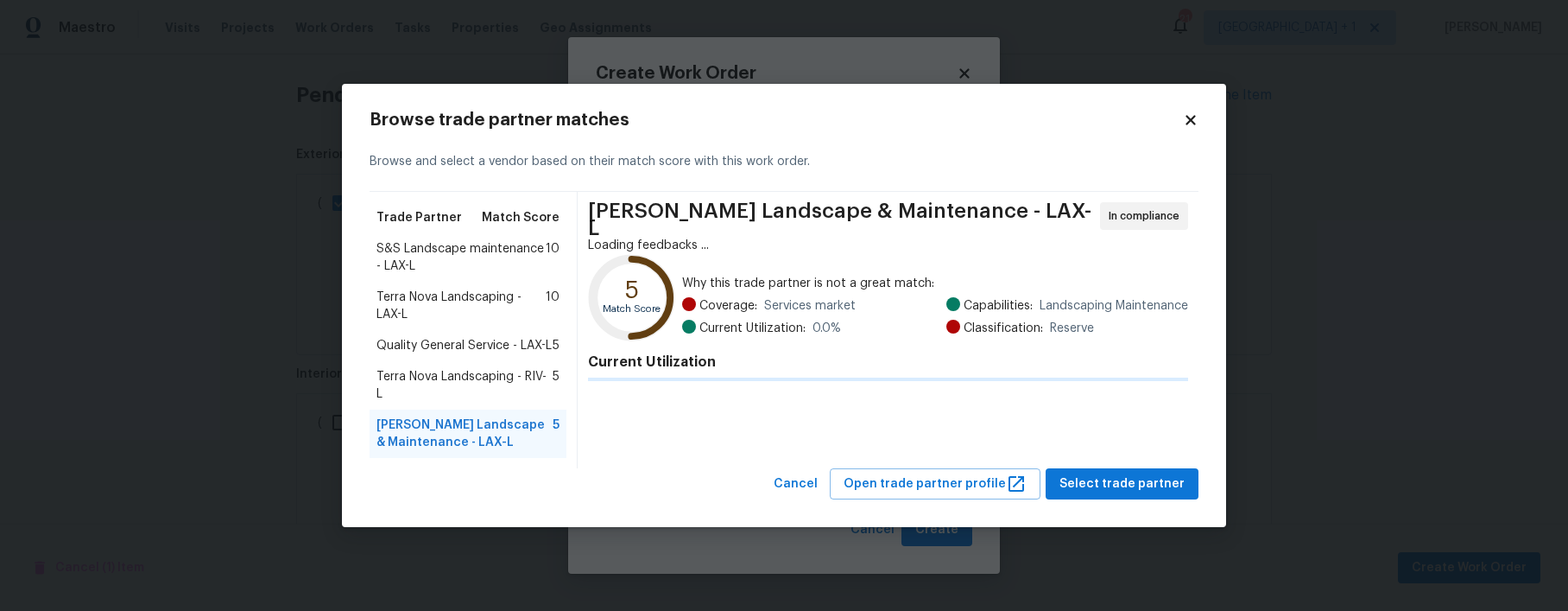
click at [439, 361] on div "Quality General Service - LAX-L 5" at bounding box center [468, 345] width 196 height 31
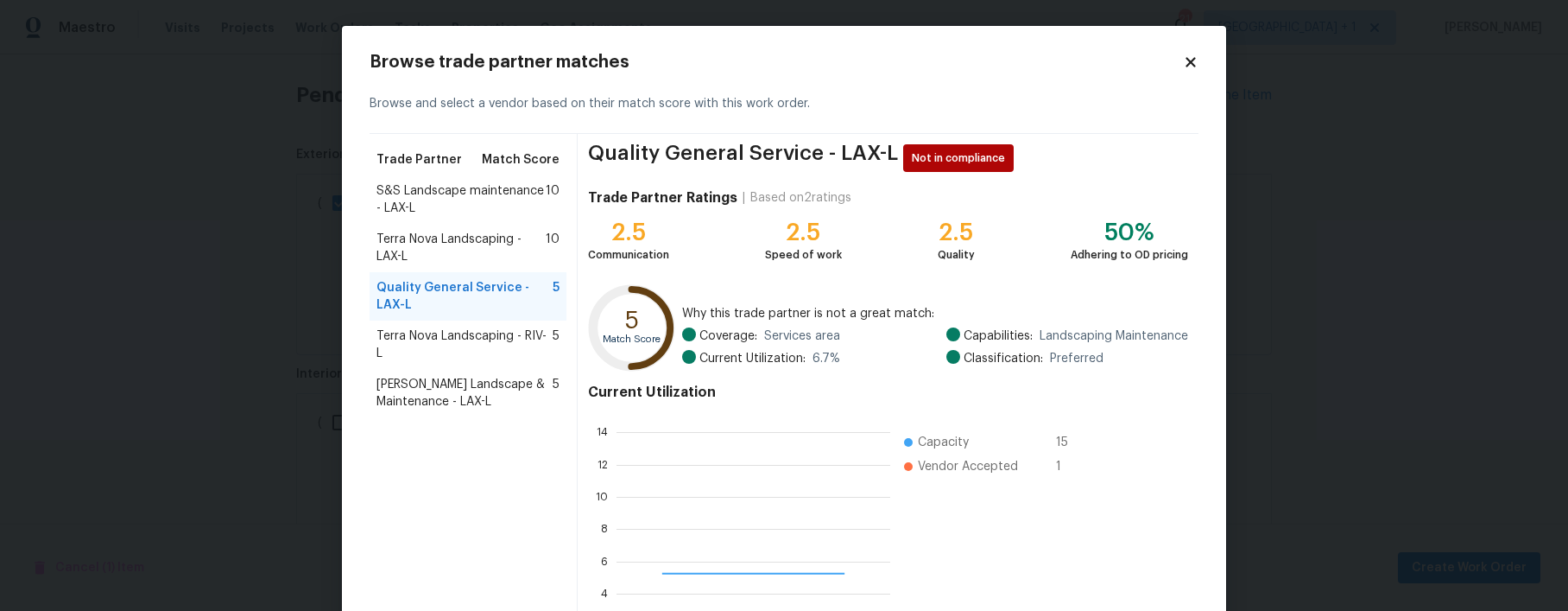
scroll to position [229, 261]
click at [420, 376] on span "Zesati's Landscape & Maintenance - LAX-L" at bounding box center [464, 393] width 176 height 35
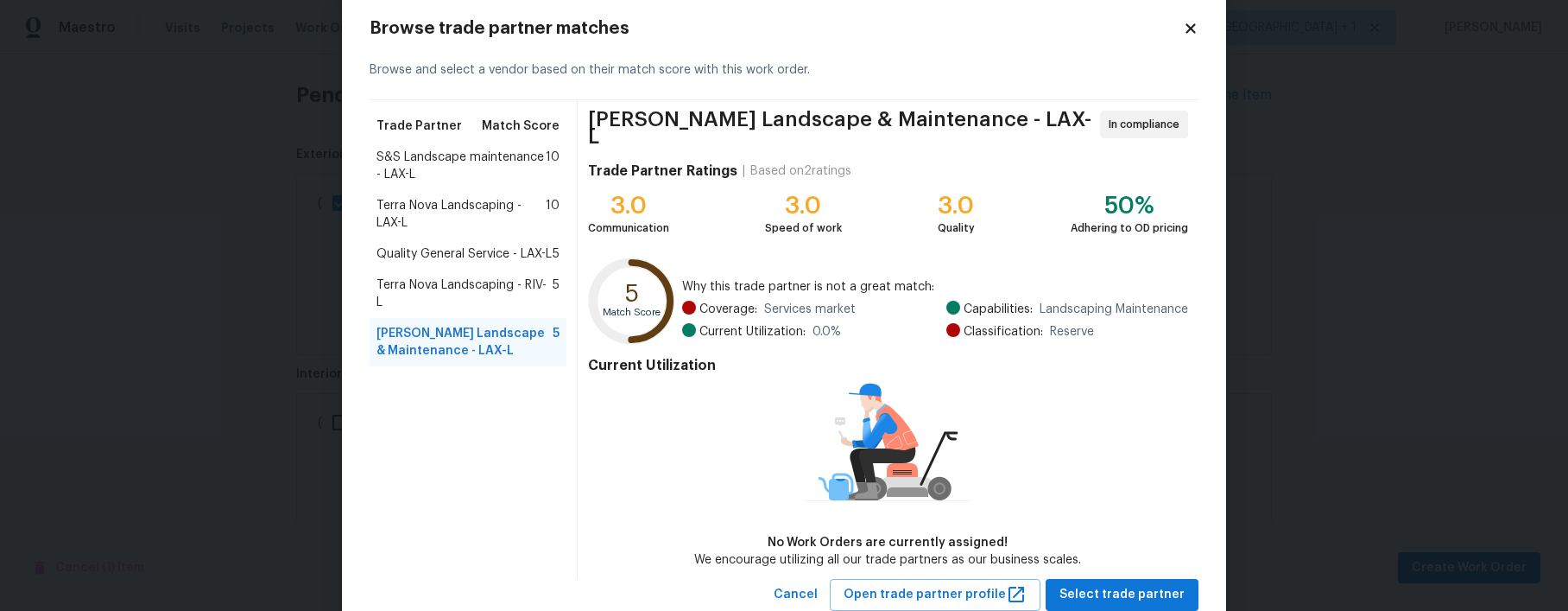
scroll to position [51, 0]
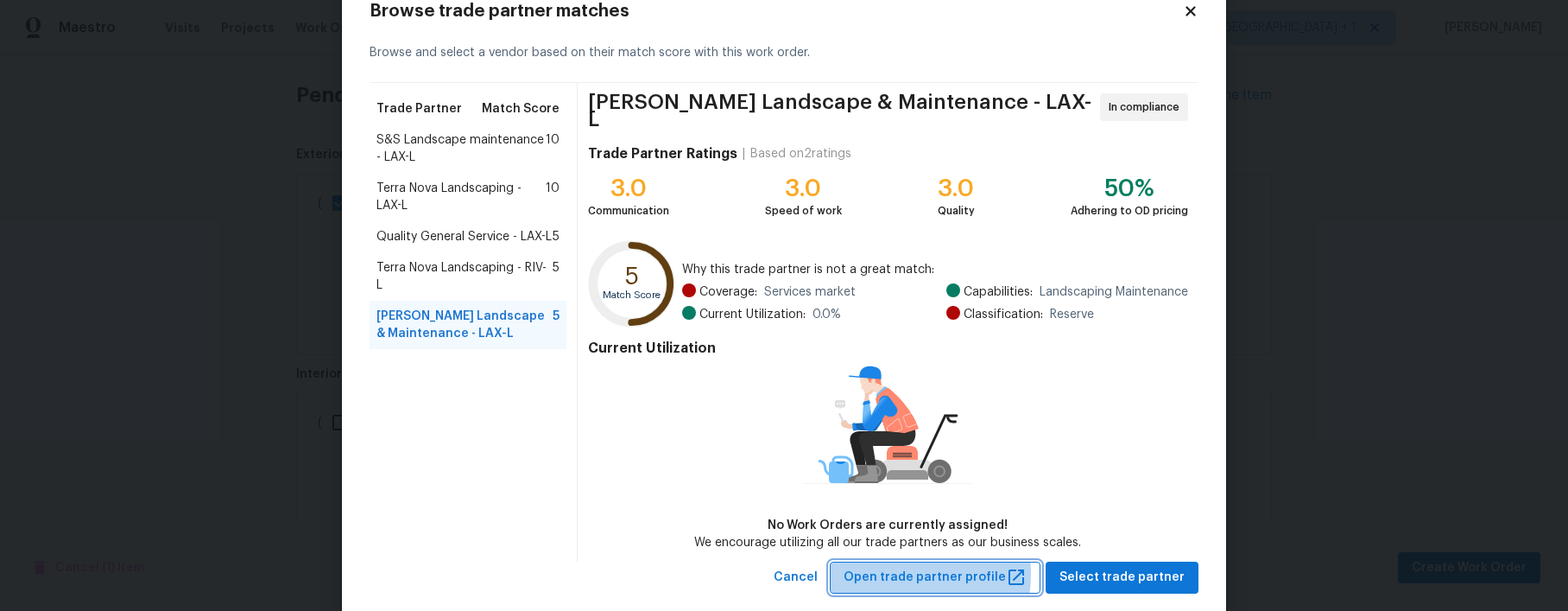
click at [898, 566] on span "Open trade partner profile" at bounding box center [935, 577] width 183 height 21
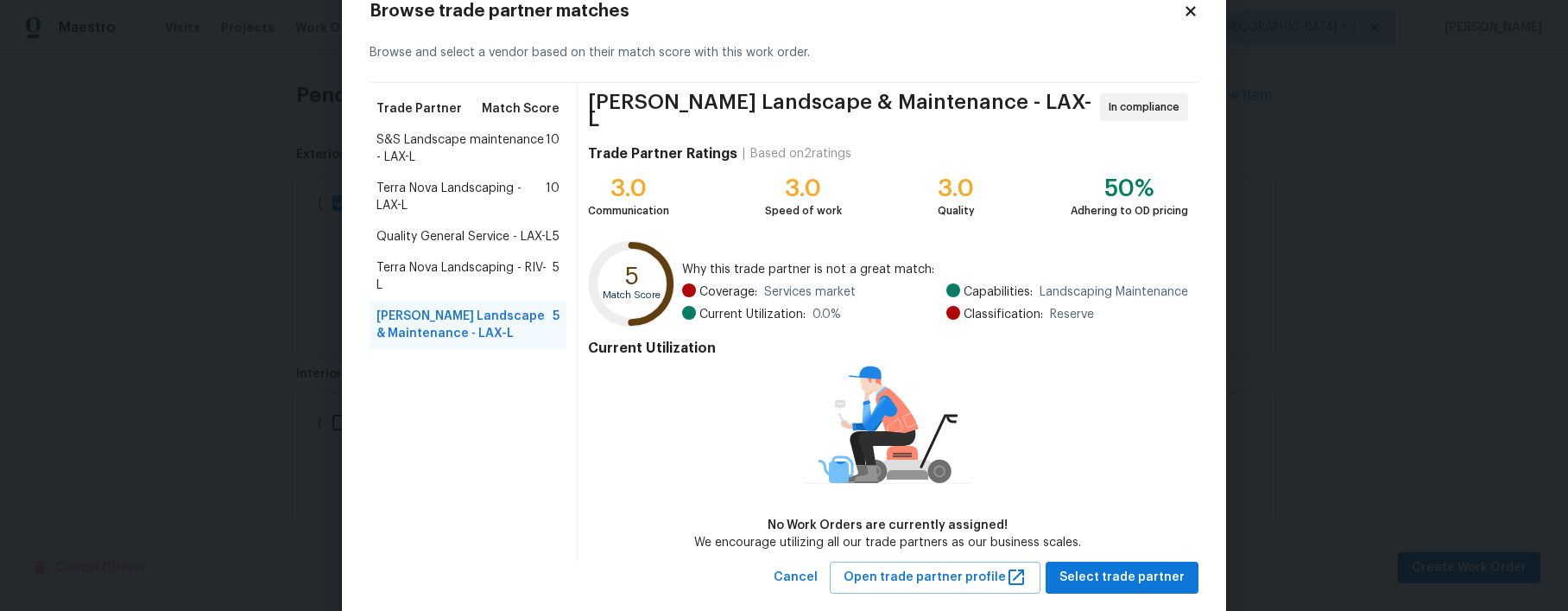
click at [420, 225] on div "Quality General Service - LAX-L 5" at bounding box center [468, 237] width 196 height 31
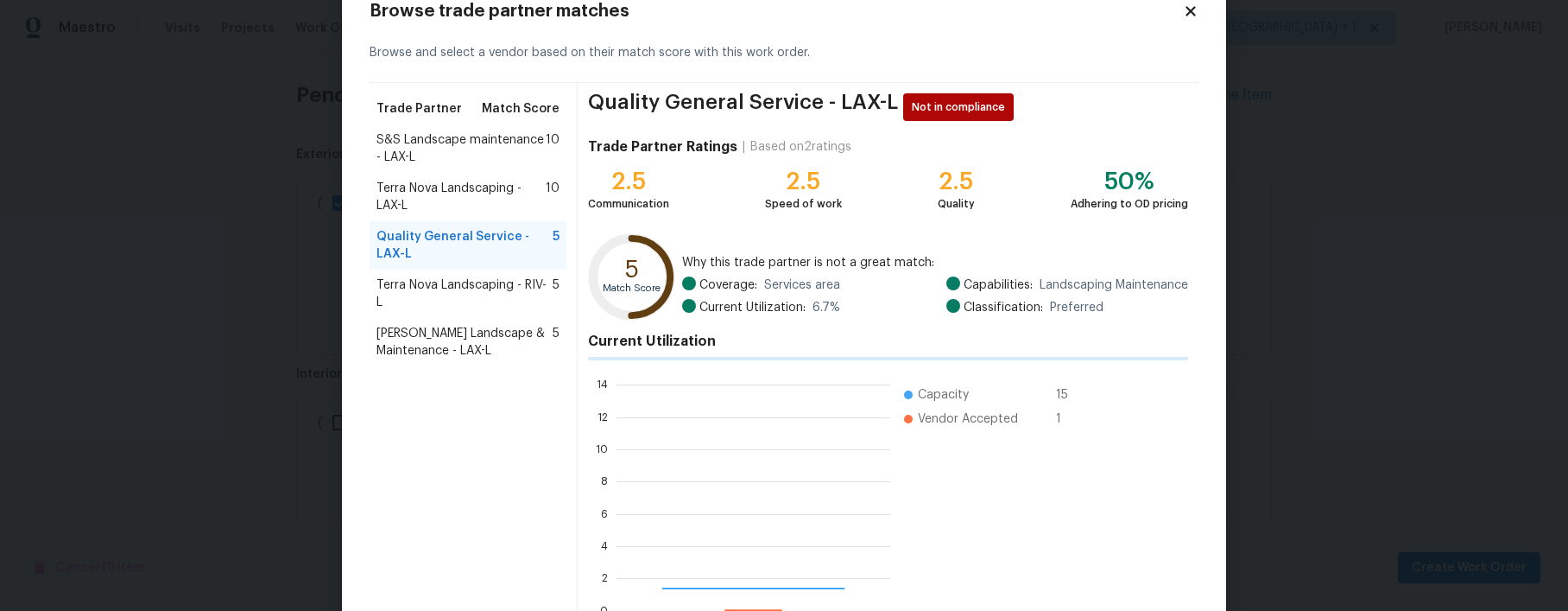
scroll to position [229, 261]
click at [416, 182] on span "Terra Nova Landscaping - LAX-L" at bounding box center [462, 197] width 170 height 35
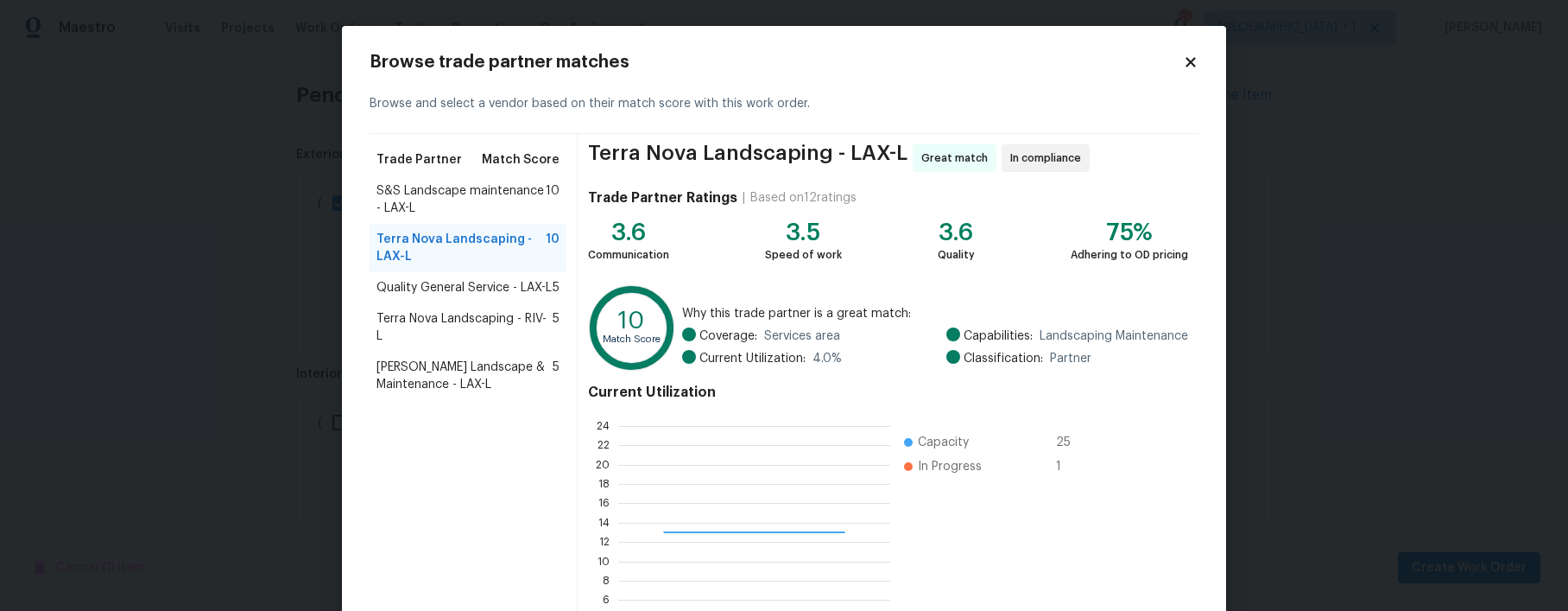
scroll to position [229, 259]
click at [420, 192] on span "S&S Landscape maintenance - LAX-L" at bounding box center [462, 199] width 170 height 35
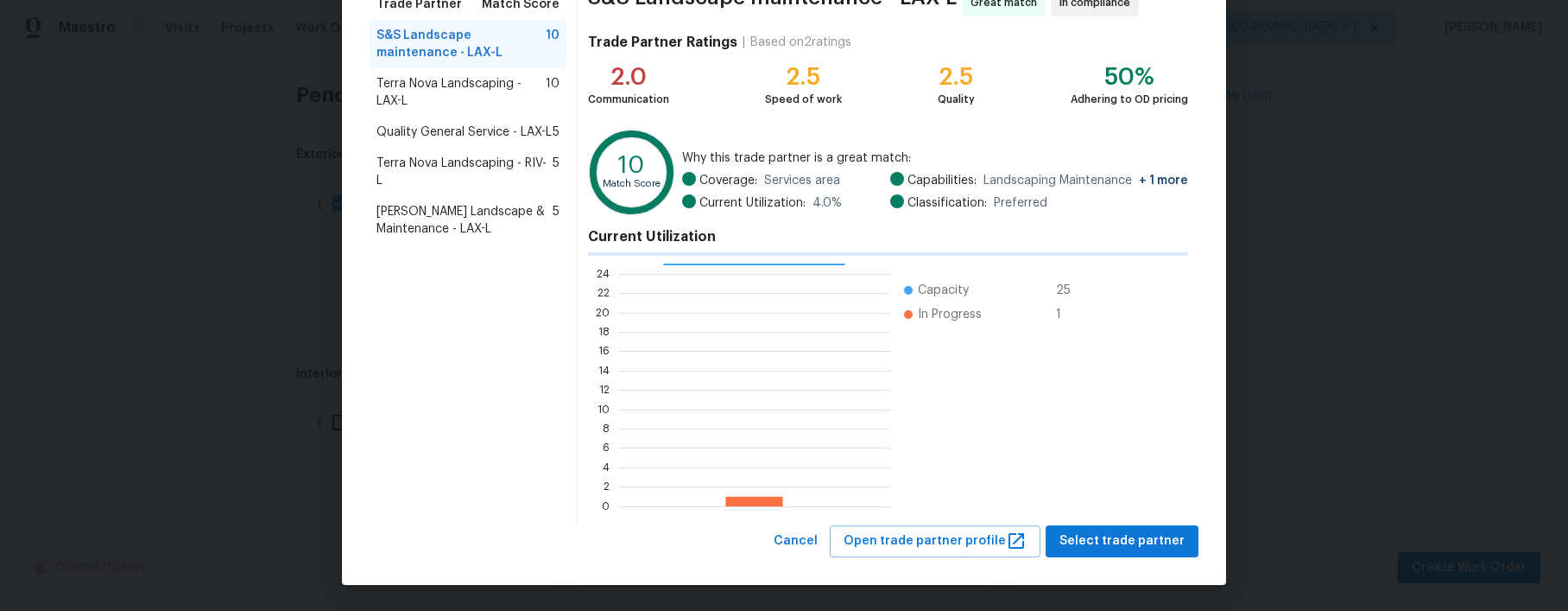
scroll to position [152, 0]
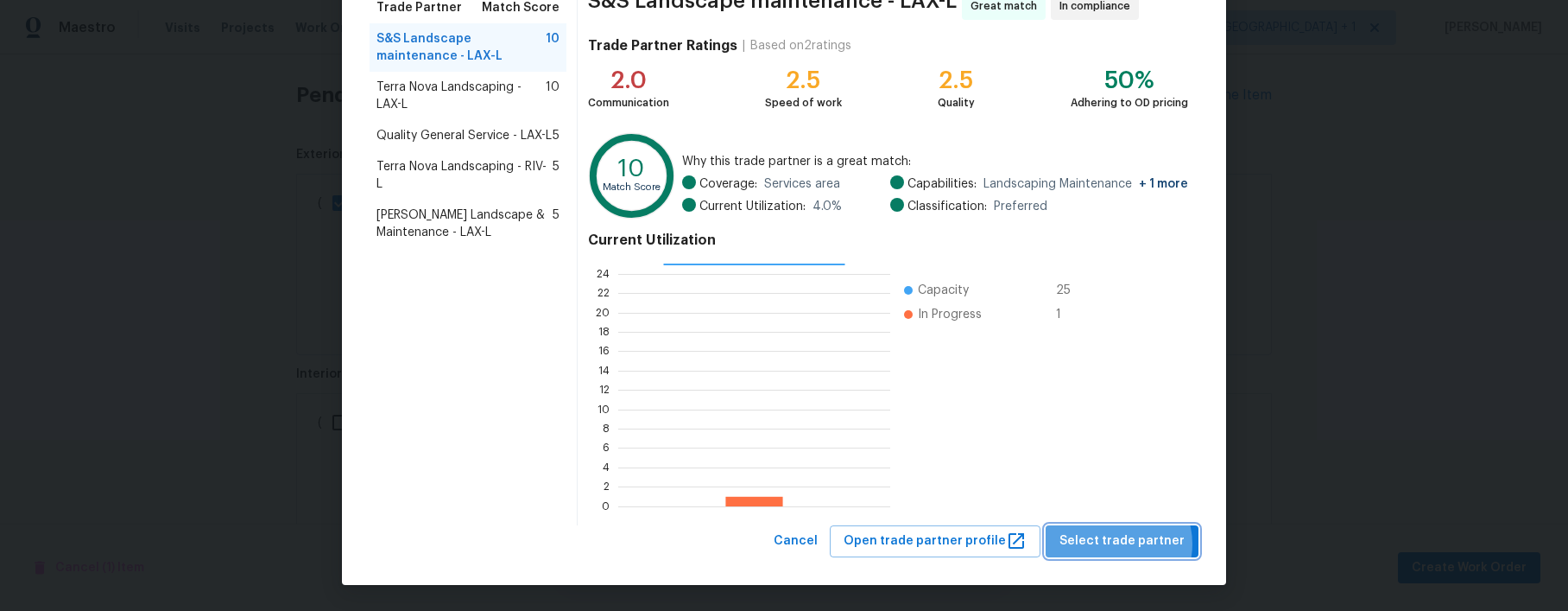
click at [1115, 543] on span "Select trade partner" at bounding box center [1122, 541] width 125 height 21
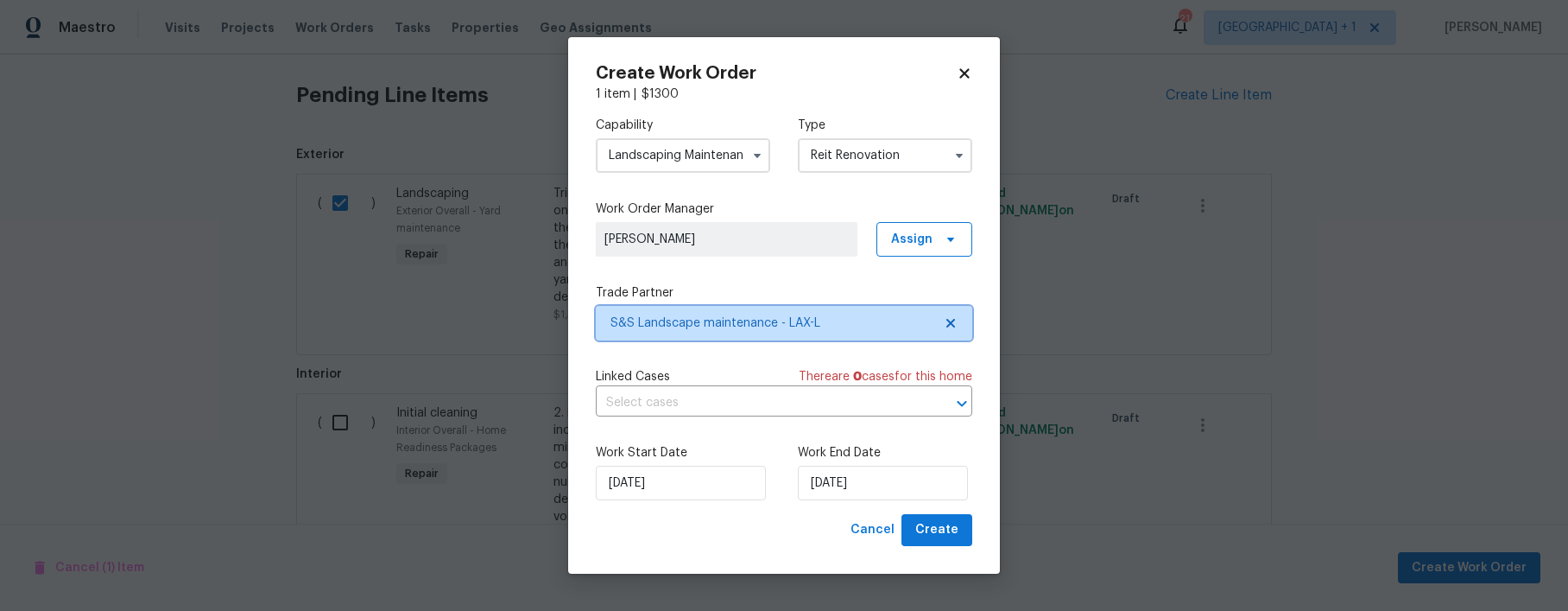
scroll to position [0, 0]
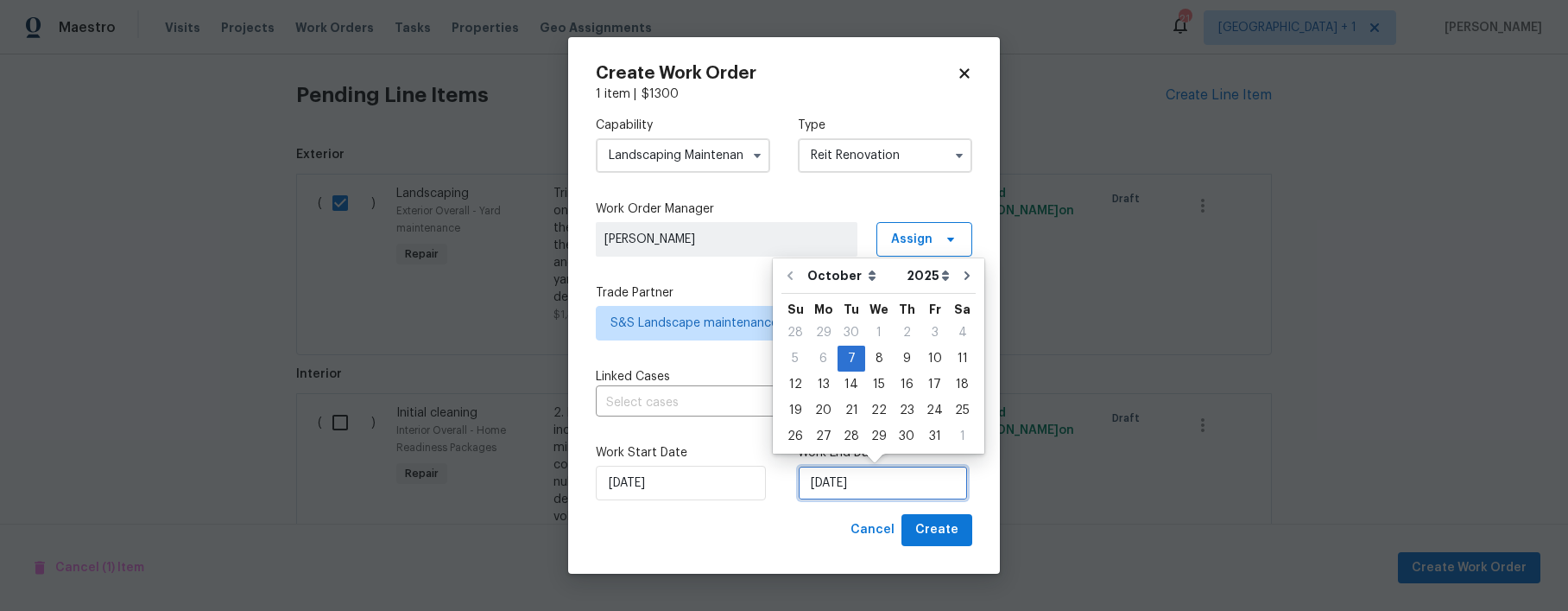
click at [905, 486] on input "[DATE]" at bounding box center [883, 482] width 171 height 35
click at [817, 381] on div "13" at bounding box center [823, 384] width 29 height 24
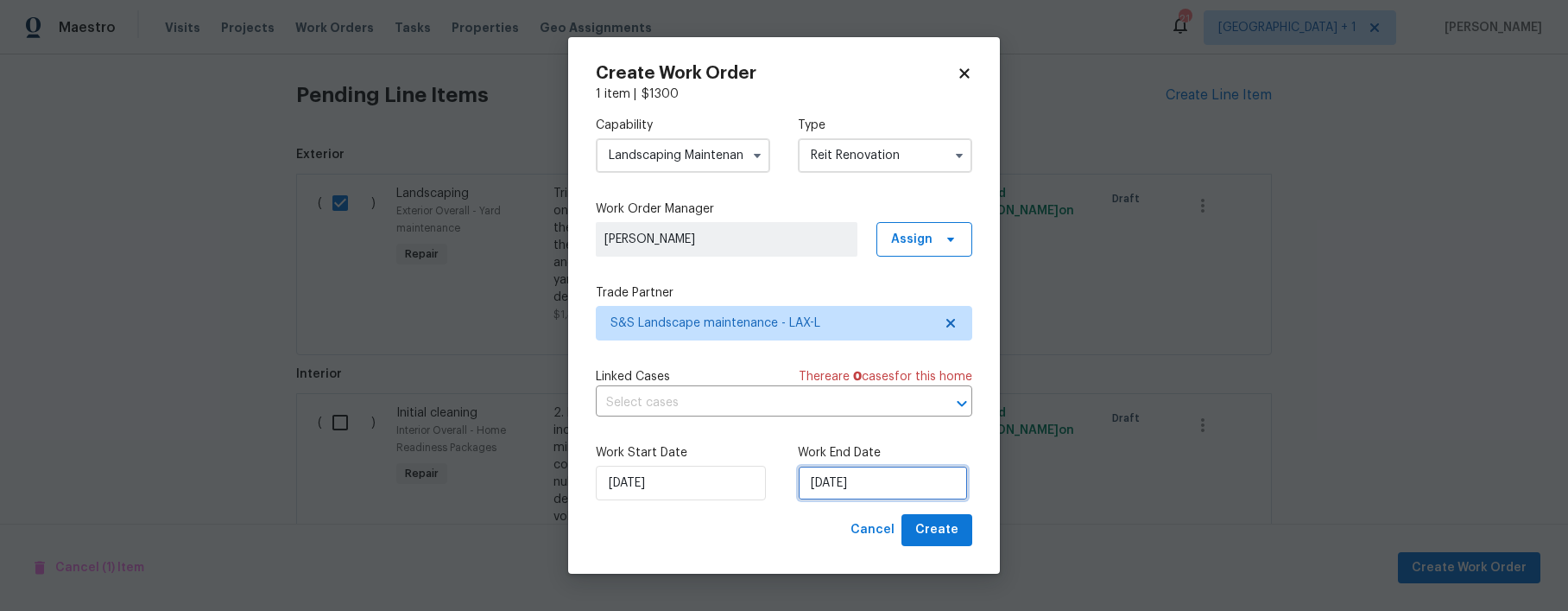
click at [886, 487] on input "[DATE]" at bounding box center [883, 482] width 171 height 35
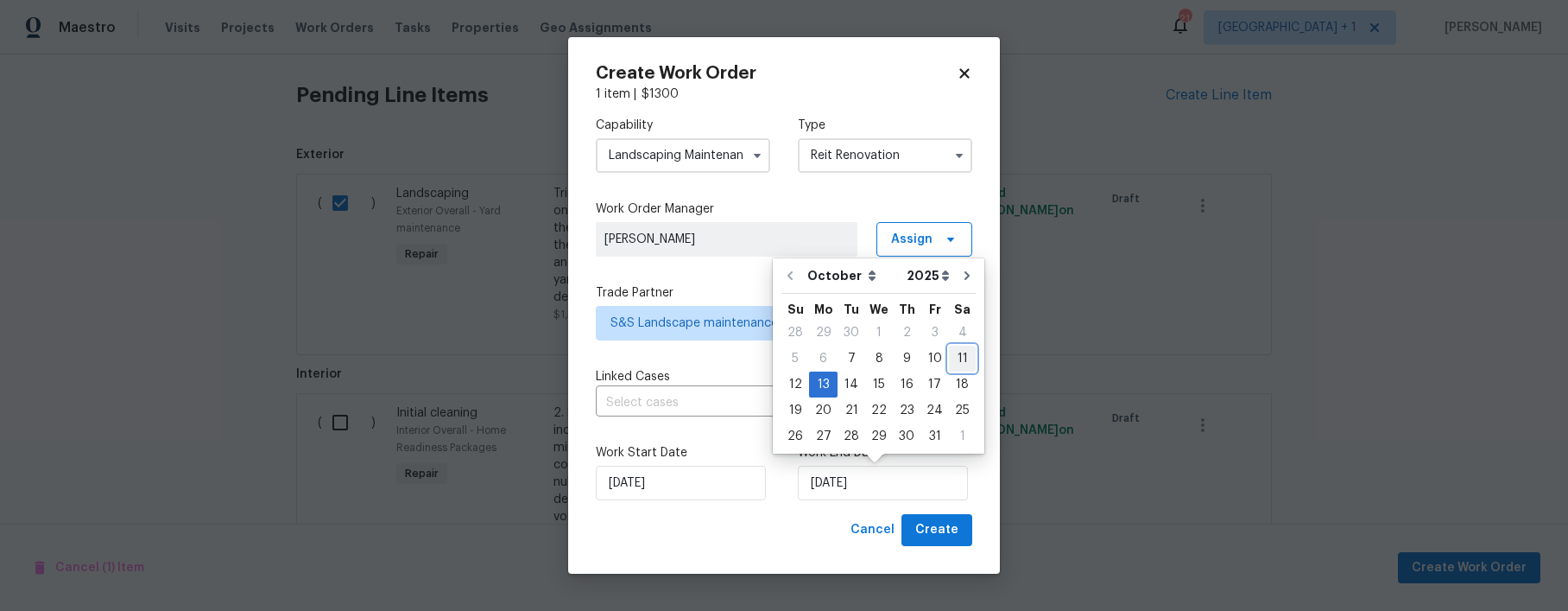
click at [951, 363] on div "11" at bounding box center [963, 358] width 27 height 24
type input "[DATE]"
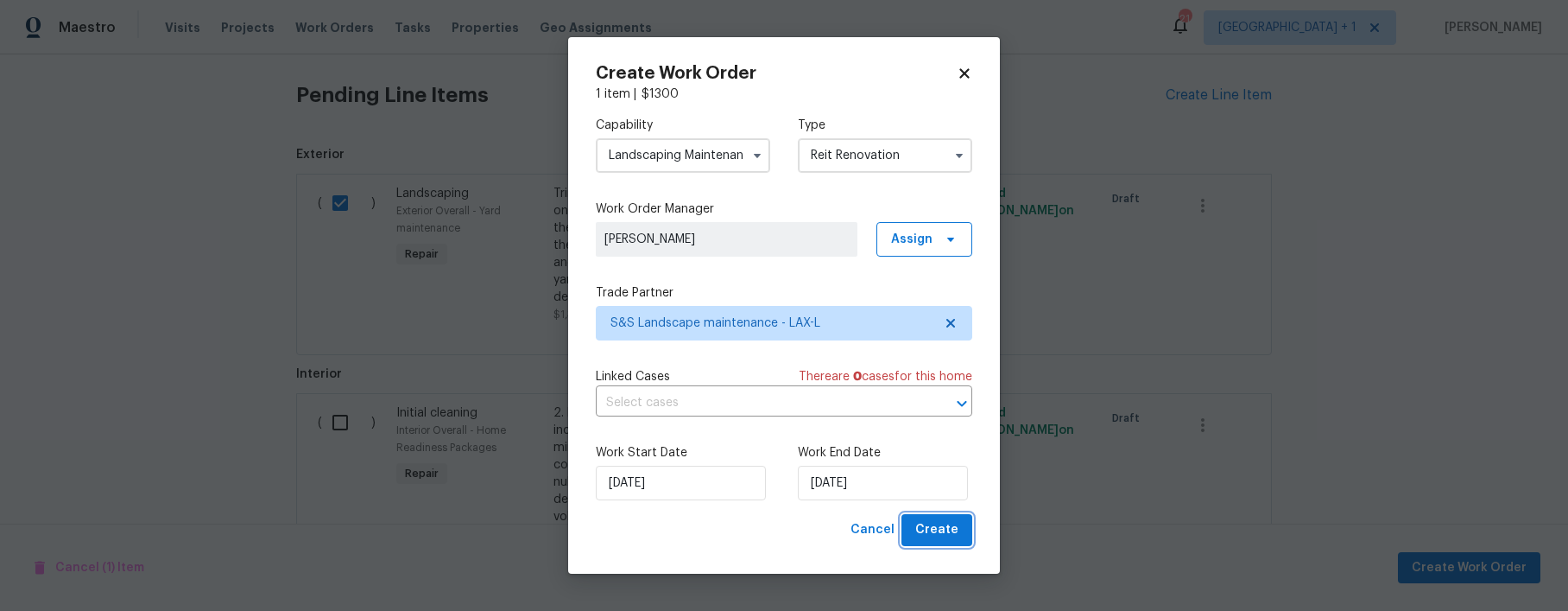
click at [933, 527] on span "Create" at bounding box center [937, 530] width 43 height 21
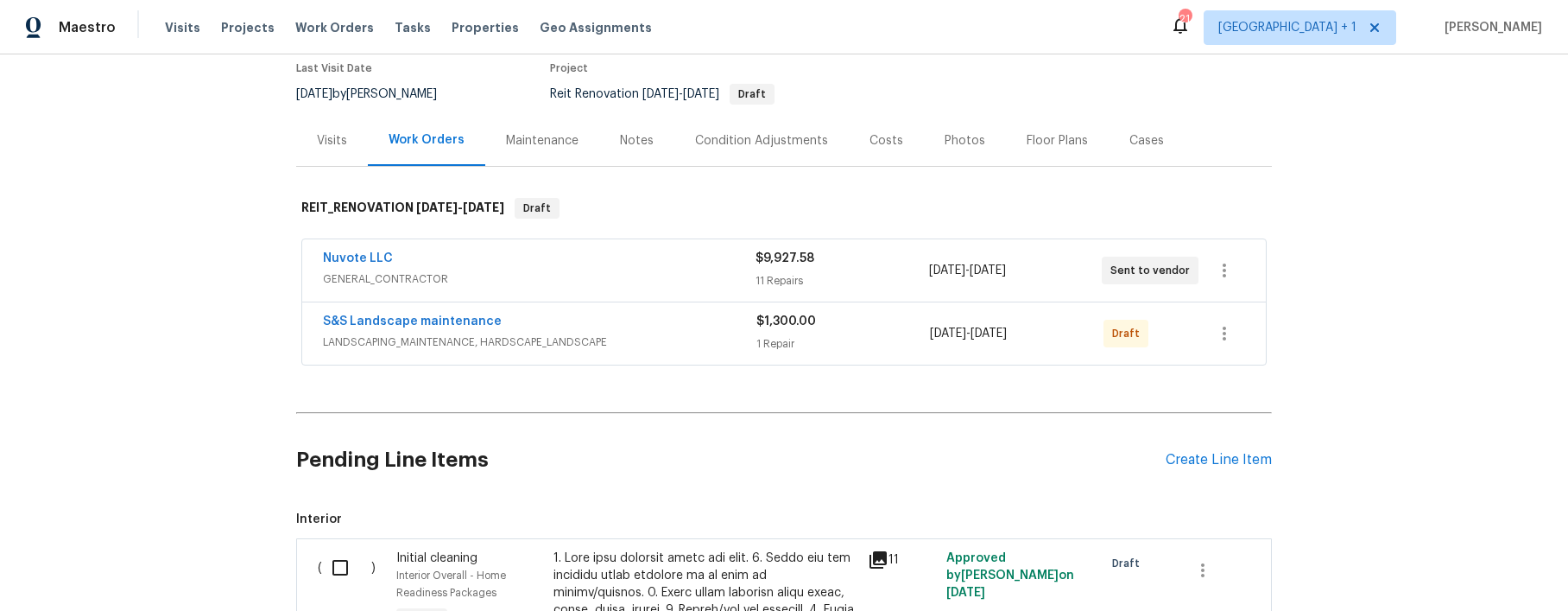
scroll to position [147, 0]
click at [329, 569] on input "checkbox" at bounding box center [346, 566] width 49 height 37
checkbox input "true"
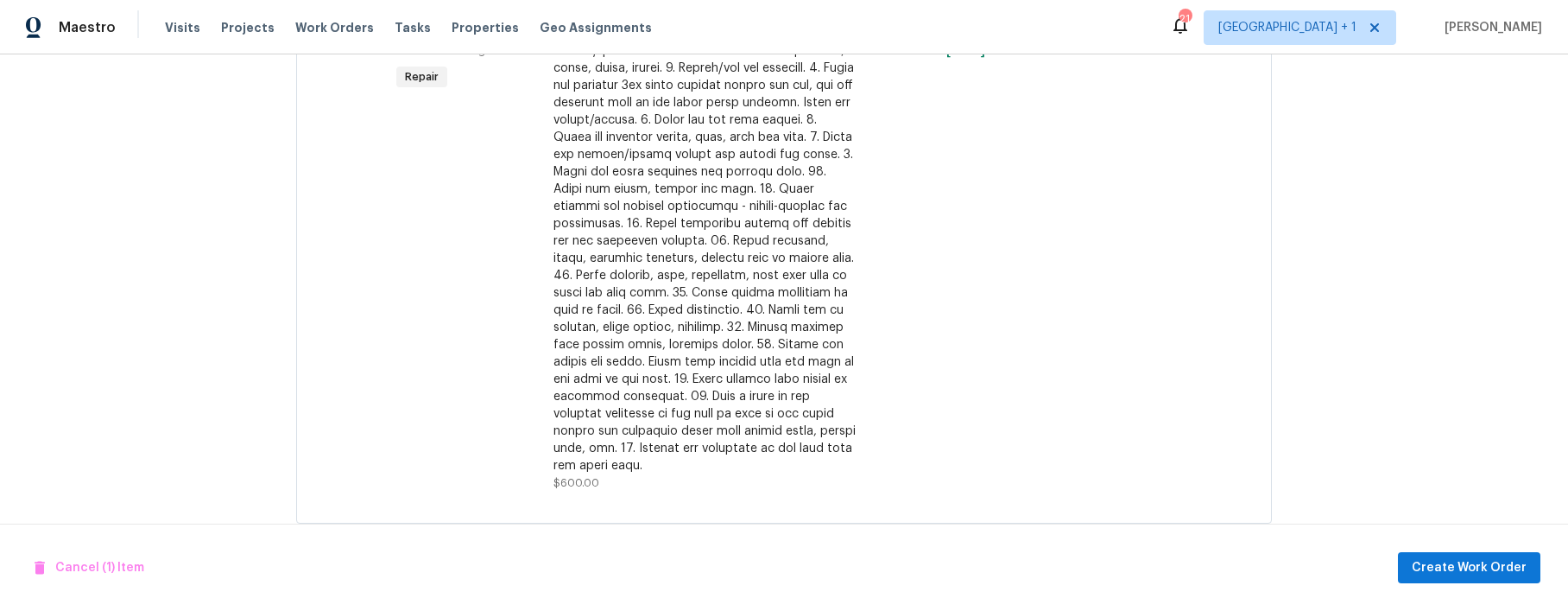
scroll to position [703, 0]
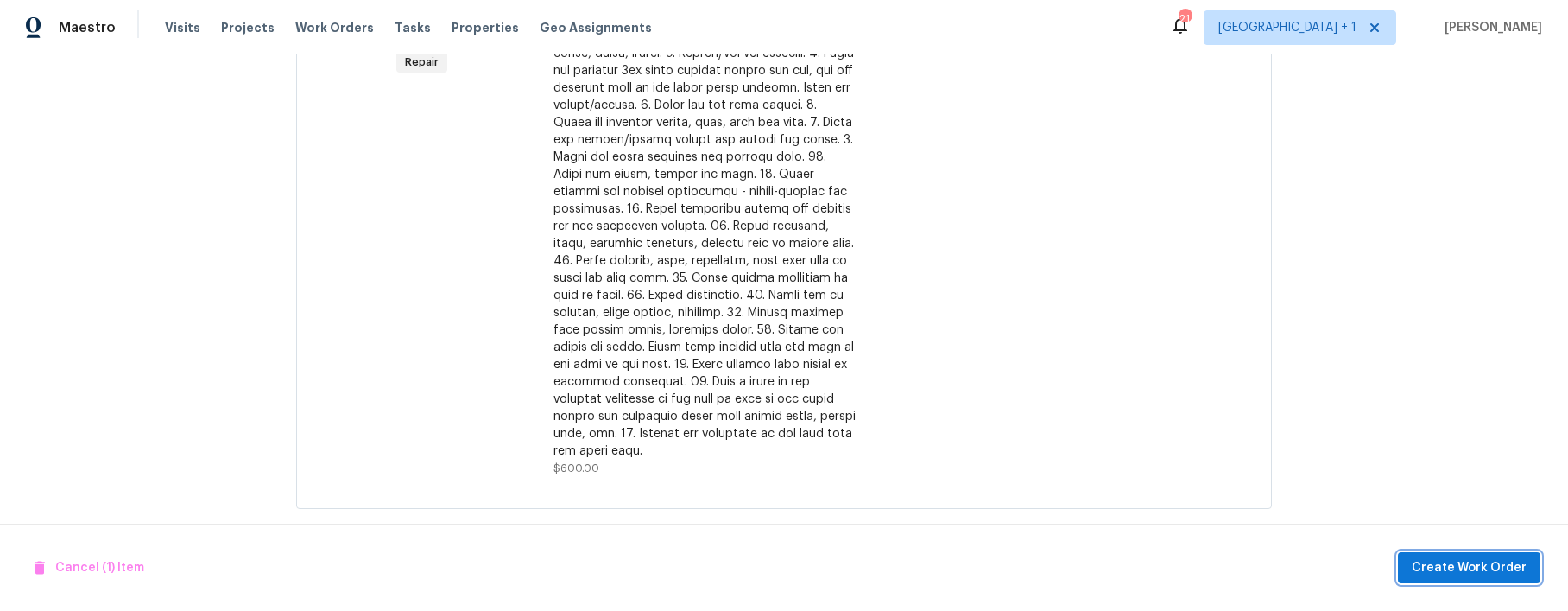
click at [1448, 565] on span "Create Work Order" at bounding box center [1469, 568] width 115 height 21
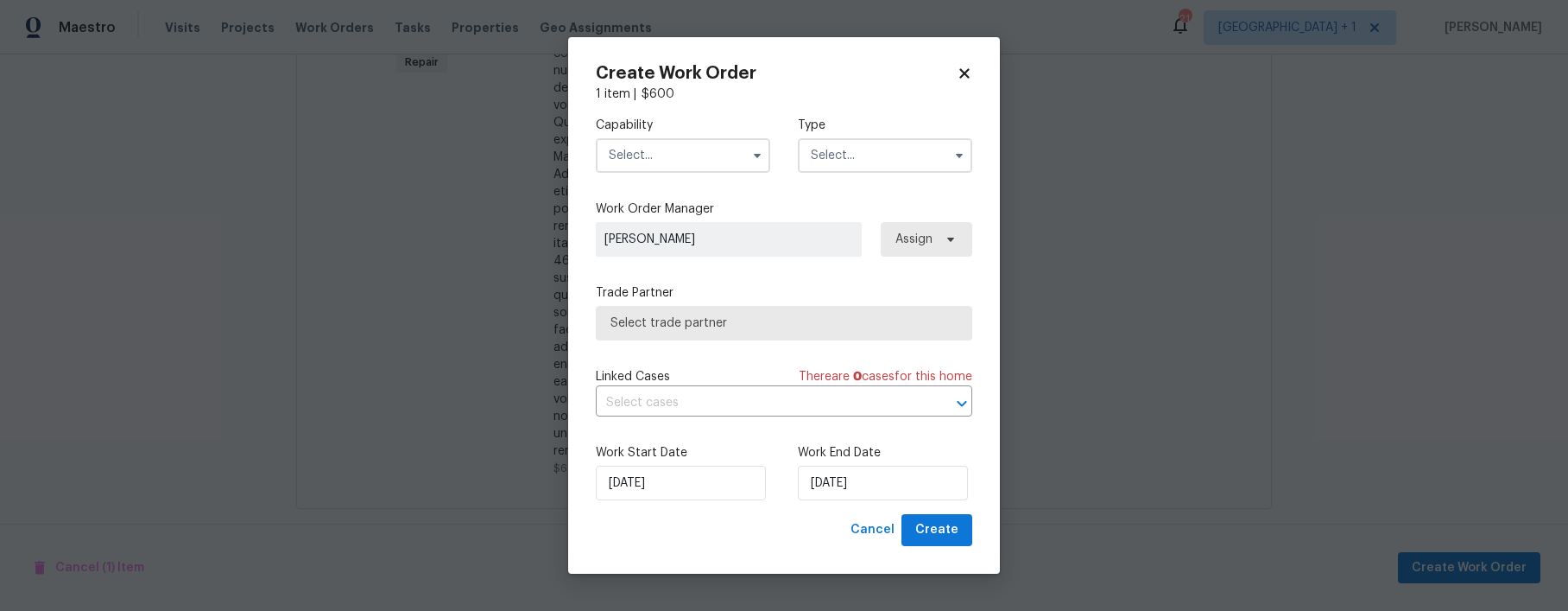
click at [716, 148] on input "text" at bounding box center [682, 155] width 174 height 35
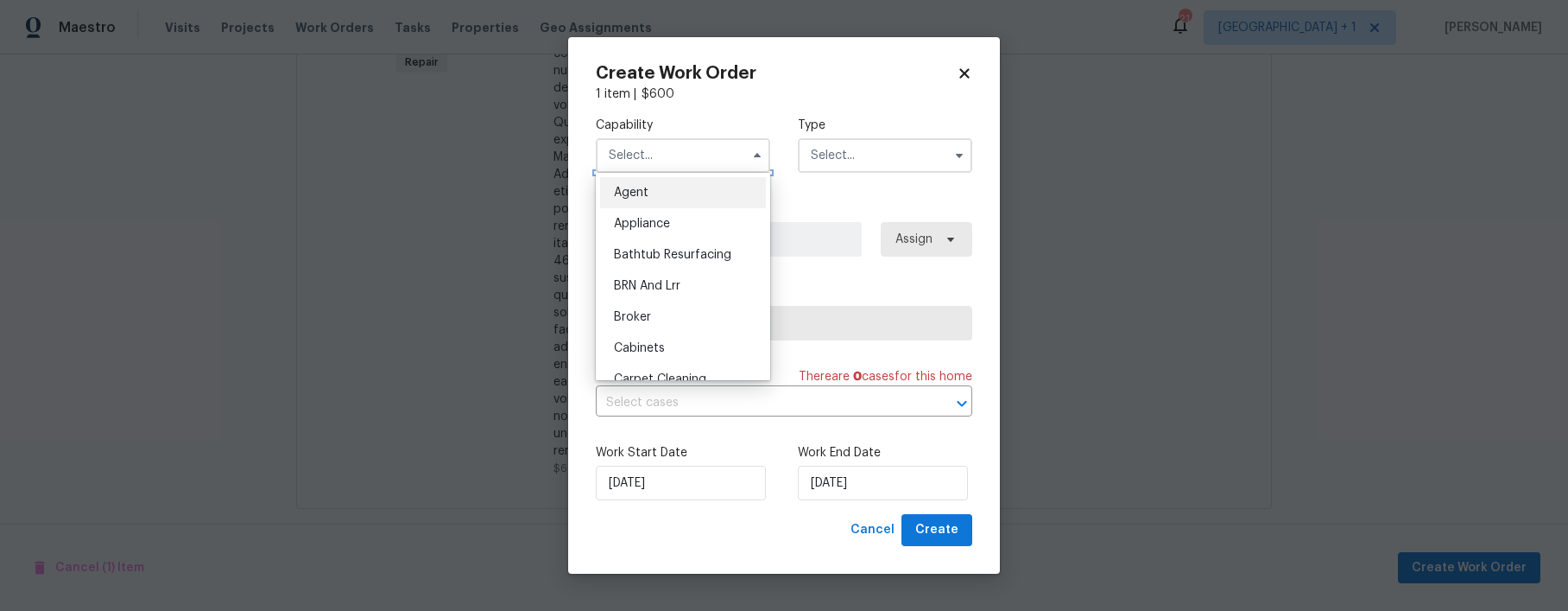
click at [713, 154] on input "text" at bounding box center [682, 155] width 174 height 35
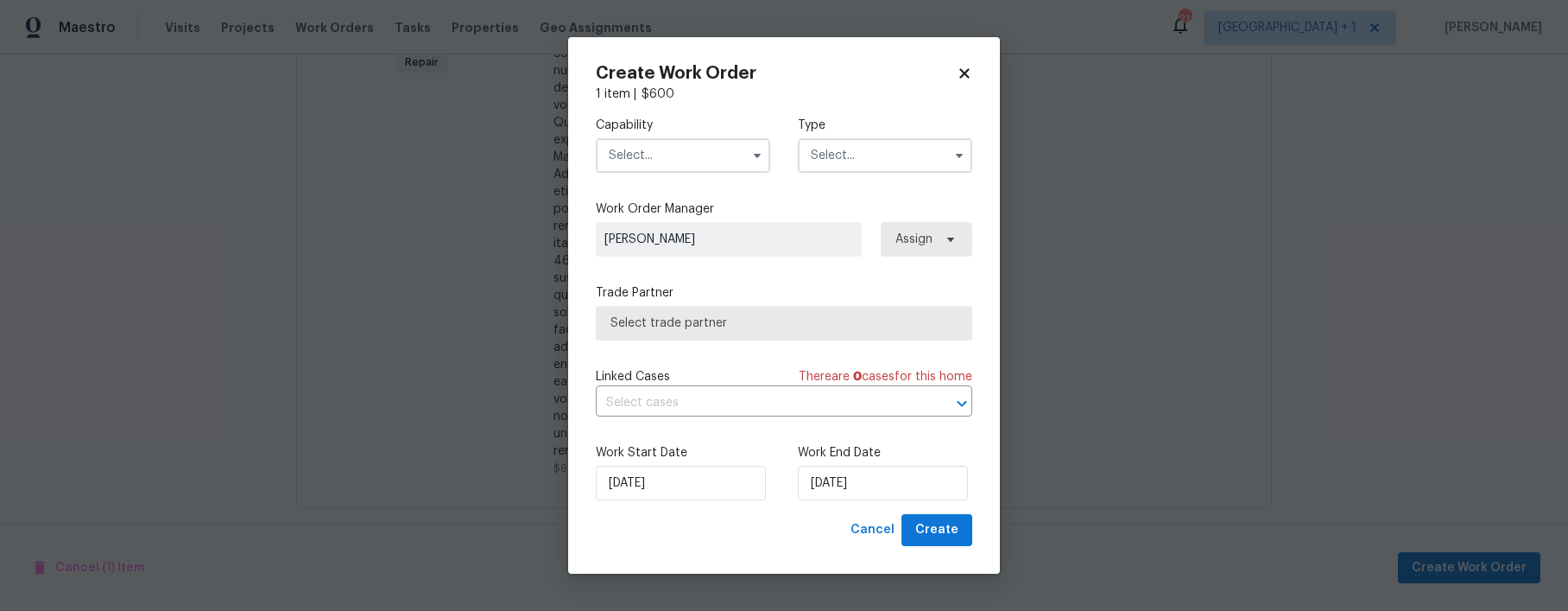
click at [683, 155] on input "text" at bounding box center [682, 155] width 174 height 35
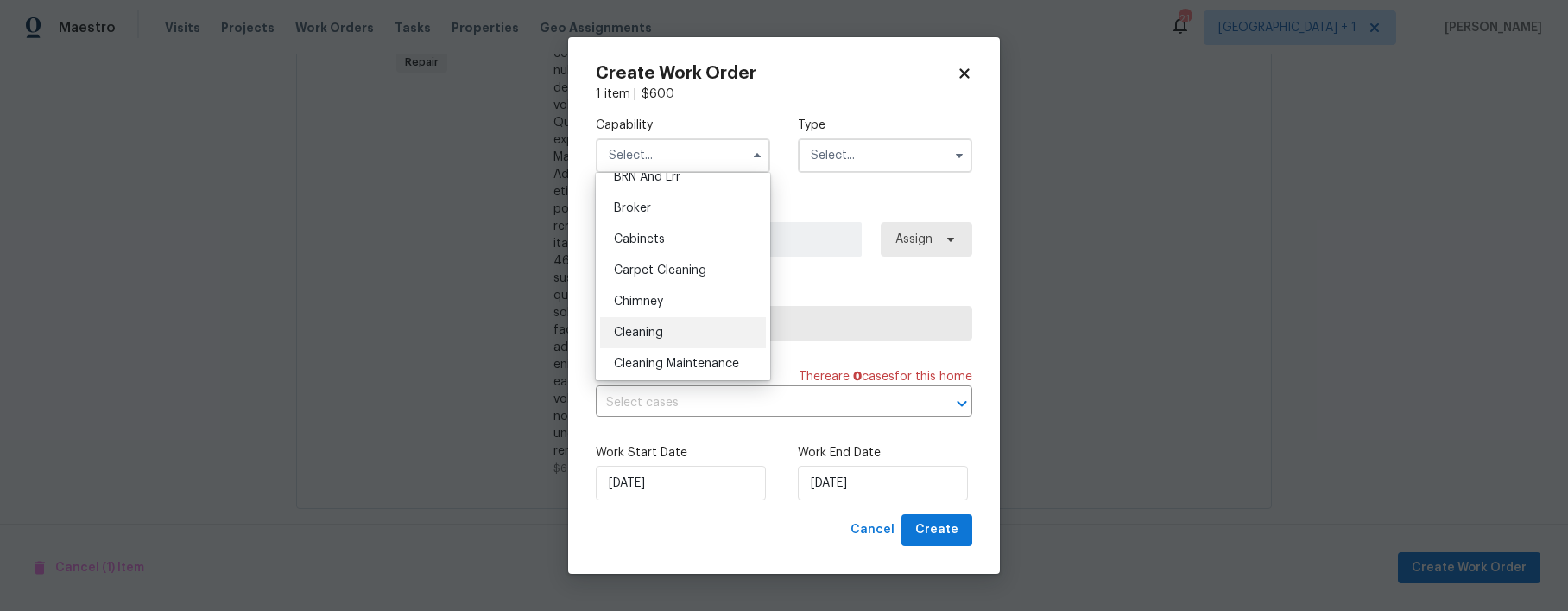
scroll to position [113, 0]
click at [660, 324] on span "Cleaning" at bounding box center [638, 330] width 49 height 13
type input "Cleaning"
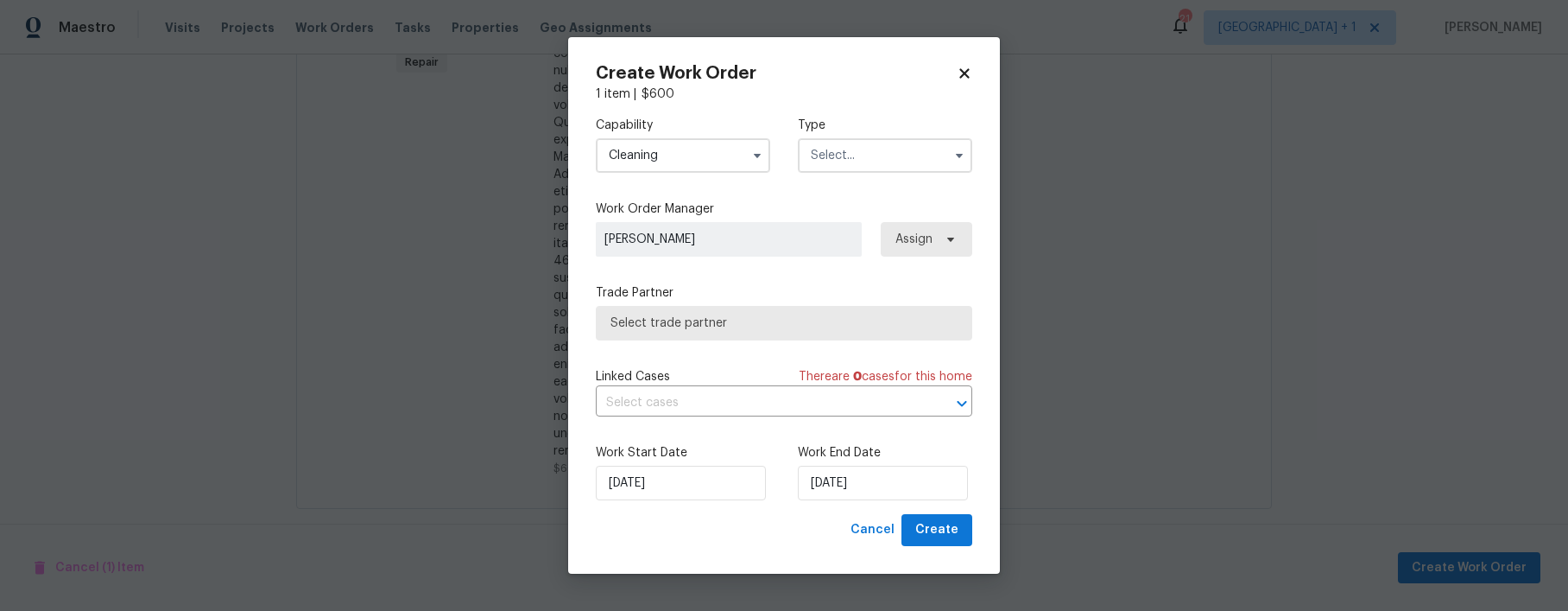
click at [835, 155] on input "text" at bounding box center [885, 155] width 174 height 35
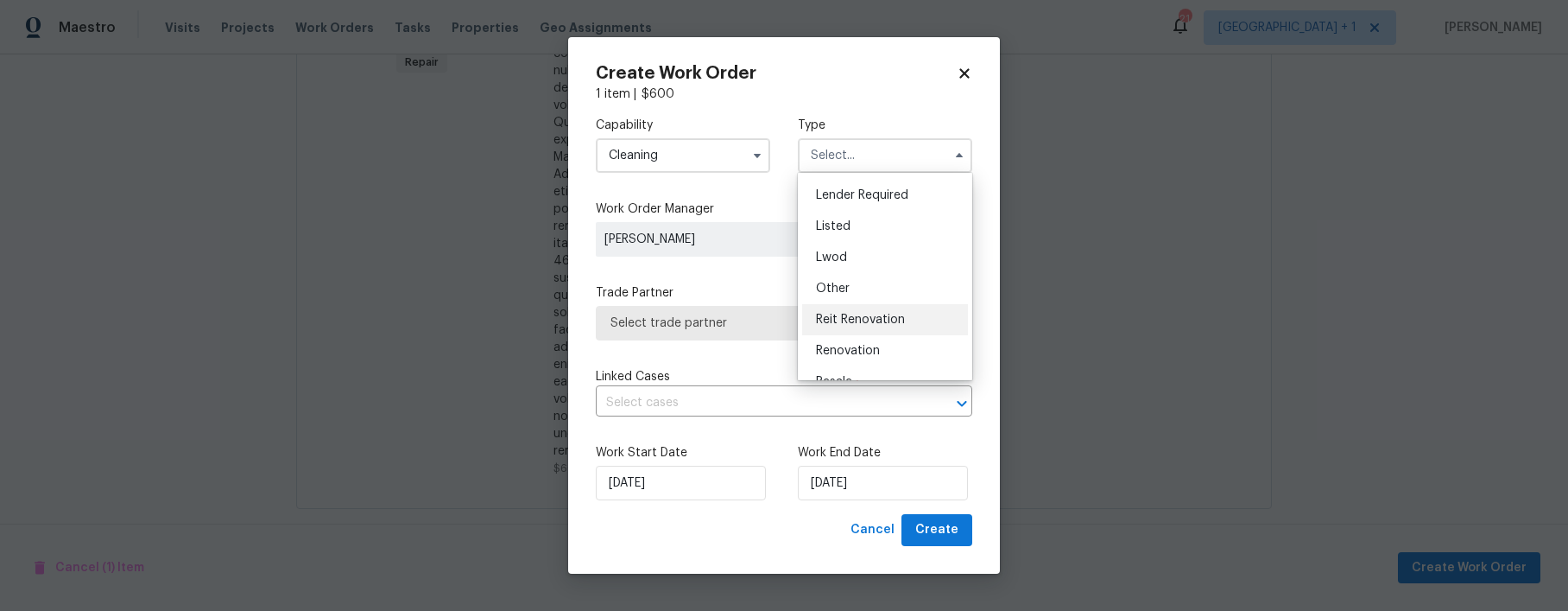
scroll to position [125, 0]
click at [880, 311] on span "Reit Renovation" at bounding box center [861, 316] width 89 height 13
type input "Reit Renovation"
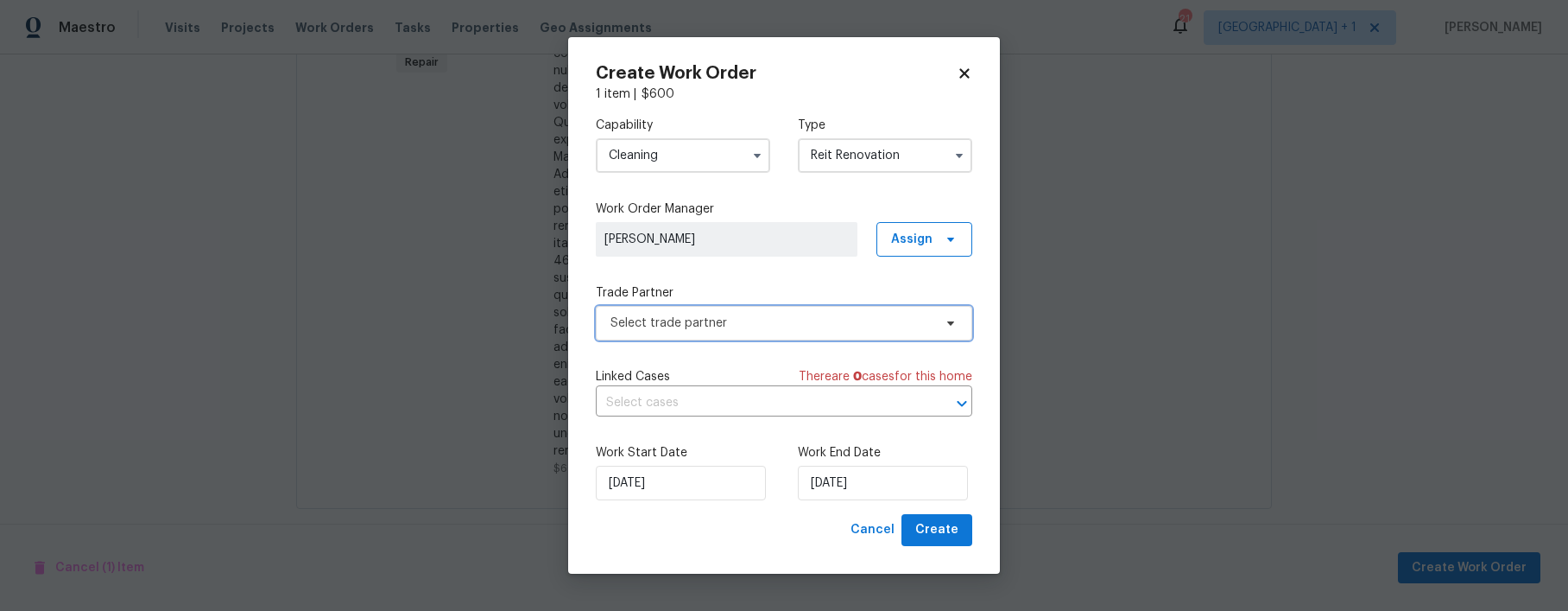
click at [747, 328] on span "Select trade partner" at bounding box center [771, 322] width 322 height 17
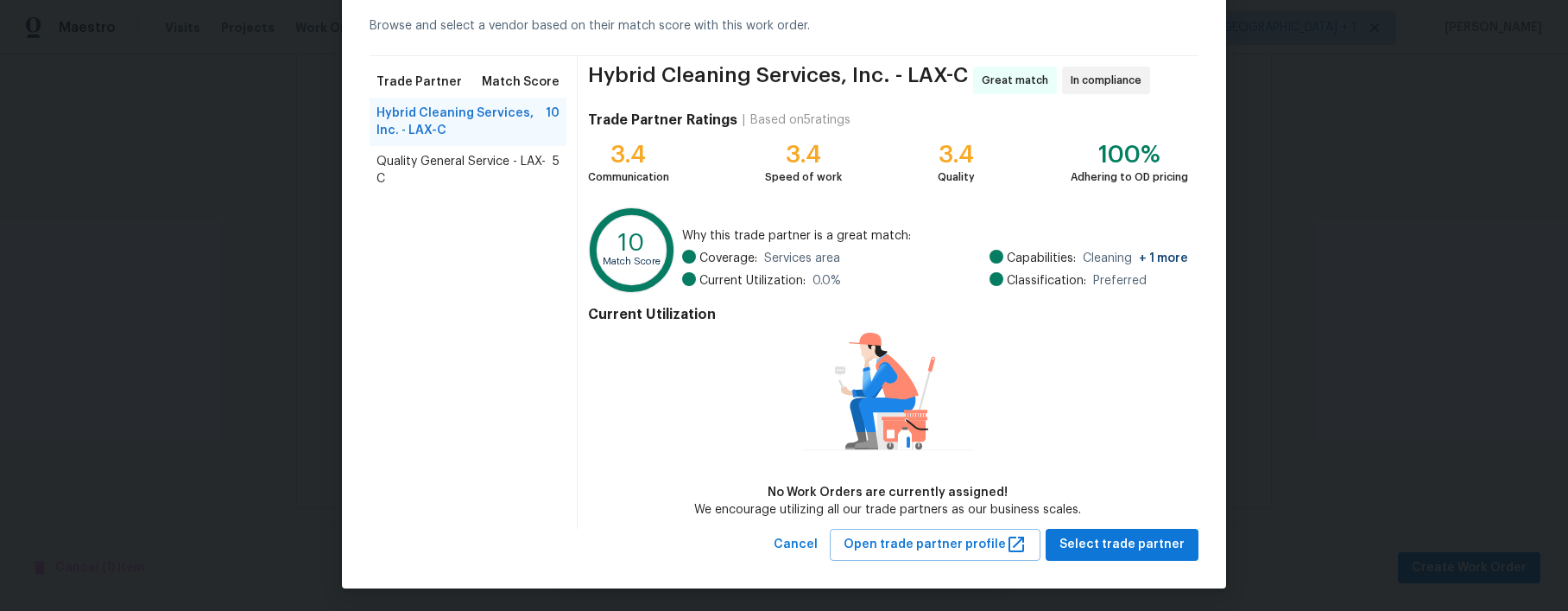
scroll to position [81, 0]
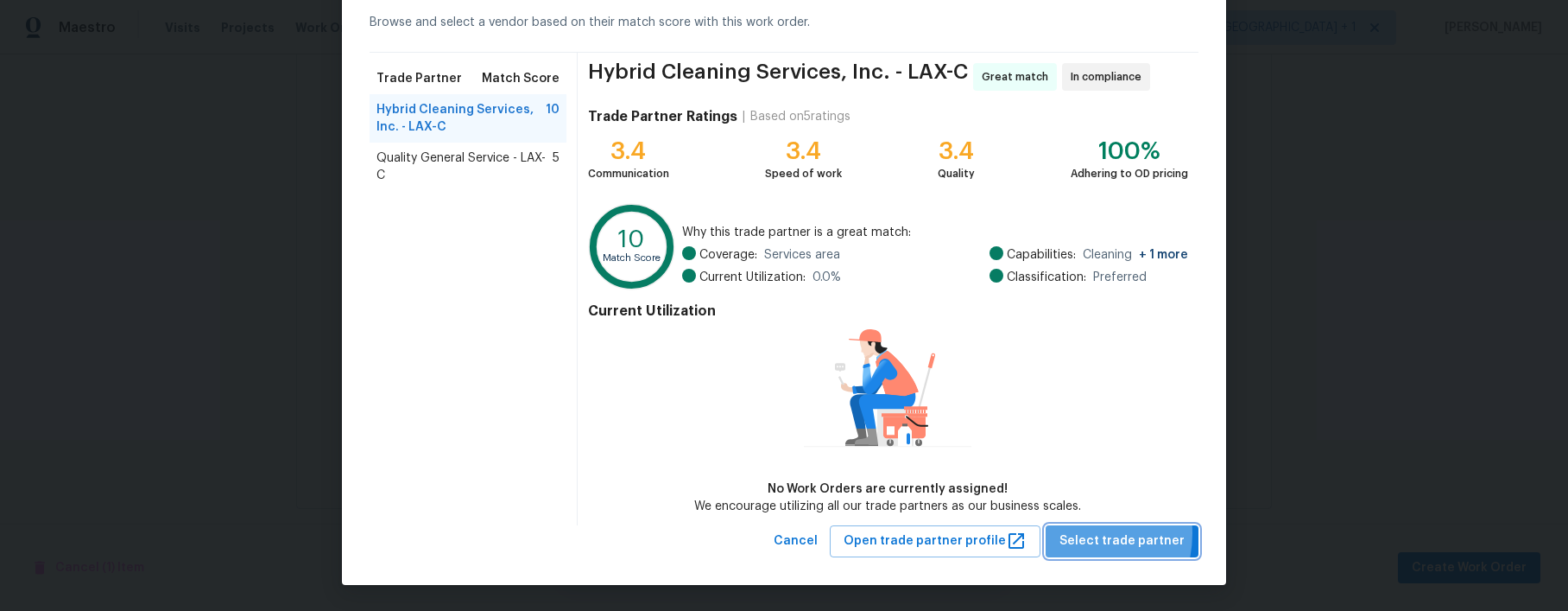
click at [1066, 533] on span "Select trade partner" at bounding box center [1122, 541] width 125 height 21
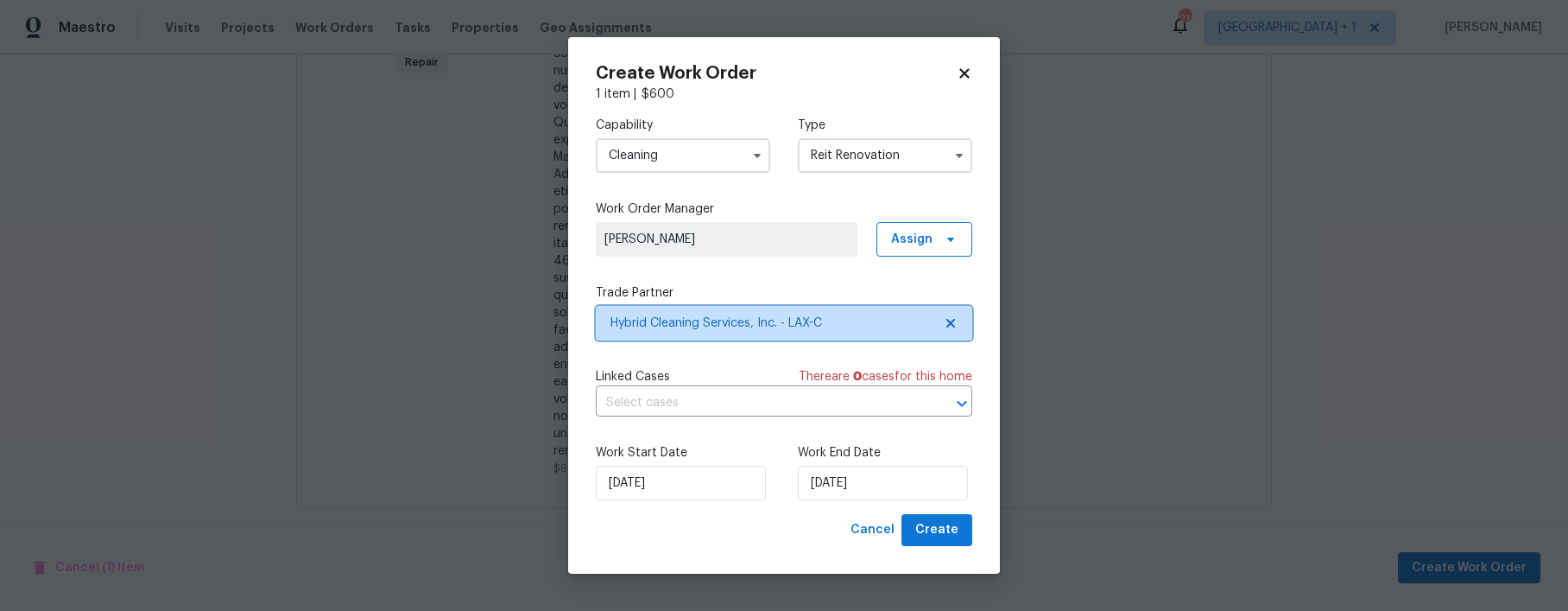
scroll to position [0, 0]
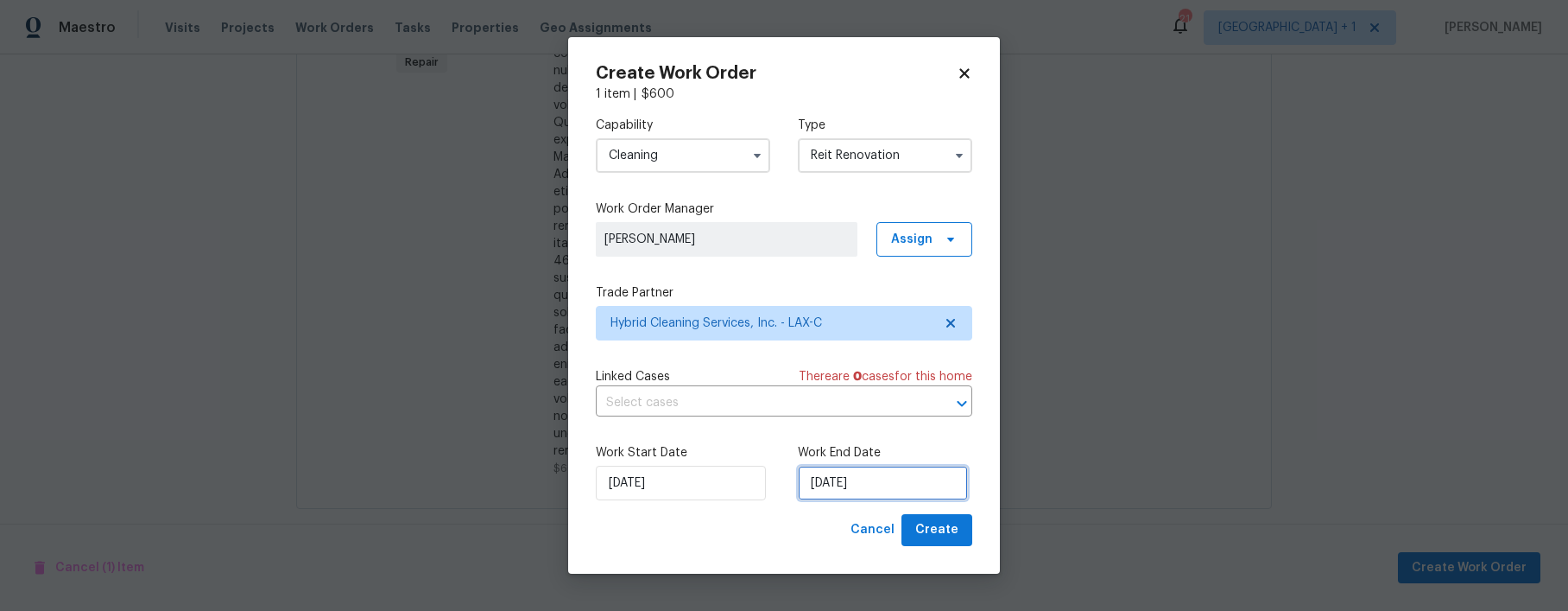
click at [880, 481] on input "10/7/2025" at bounding box center [883, 482] width 171 height 35
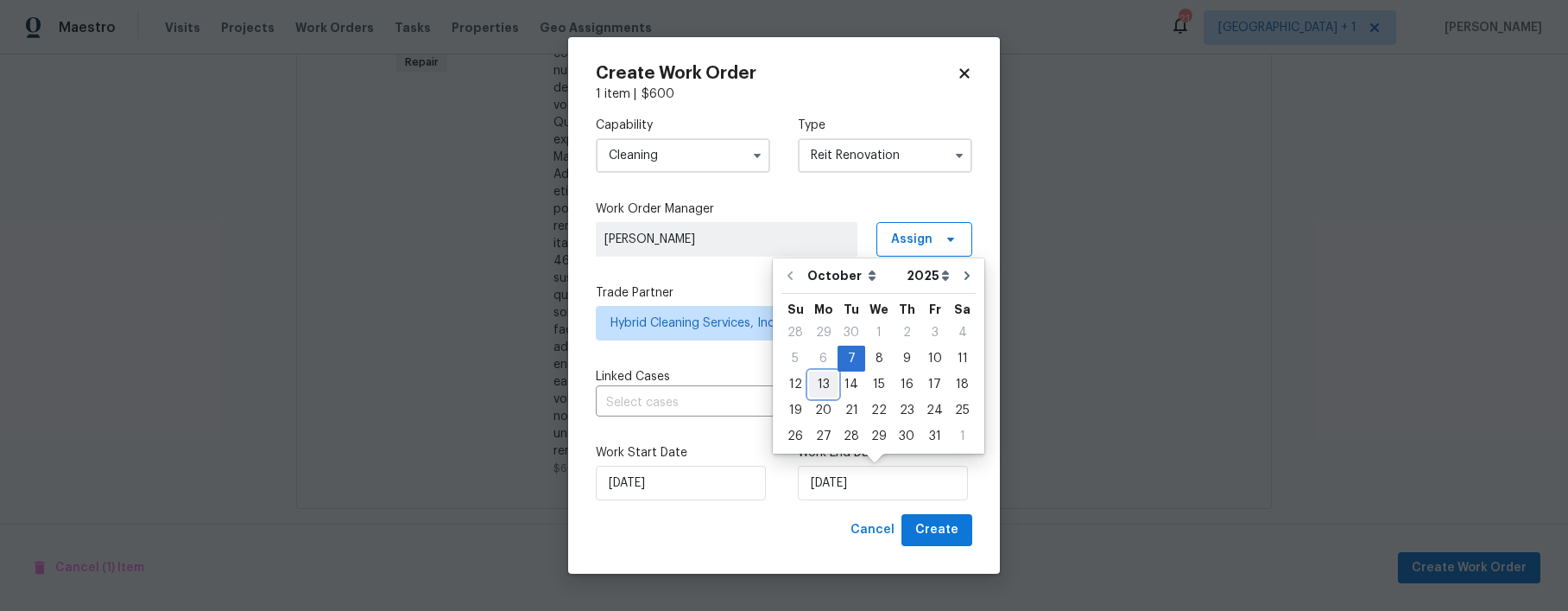
click at [815, 378] on div "13" at bounding box center [823, 384] width 29 height 24
type input "10/13/2025"
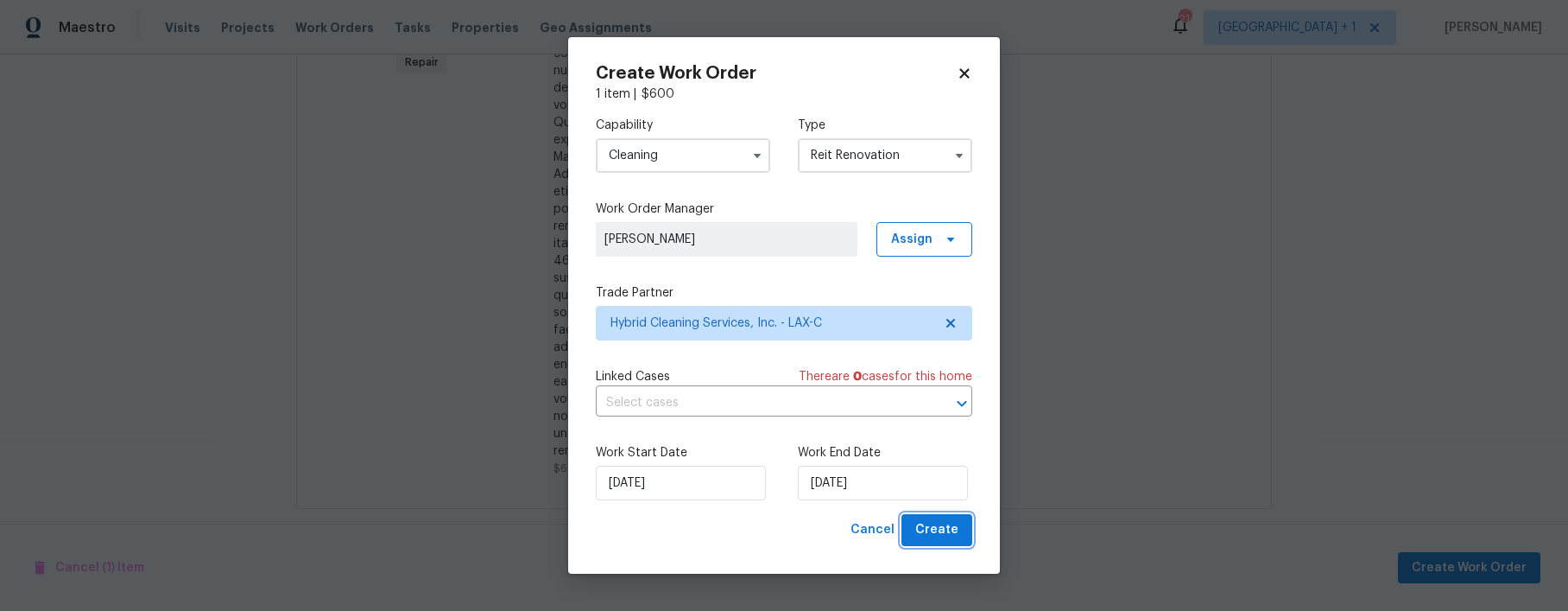
click at [941, 535] on span "Create" at bounding box center [937, 530] width 43 height 21
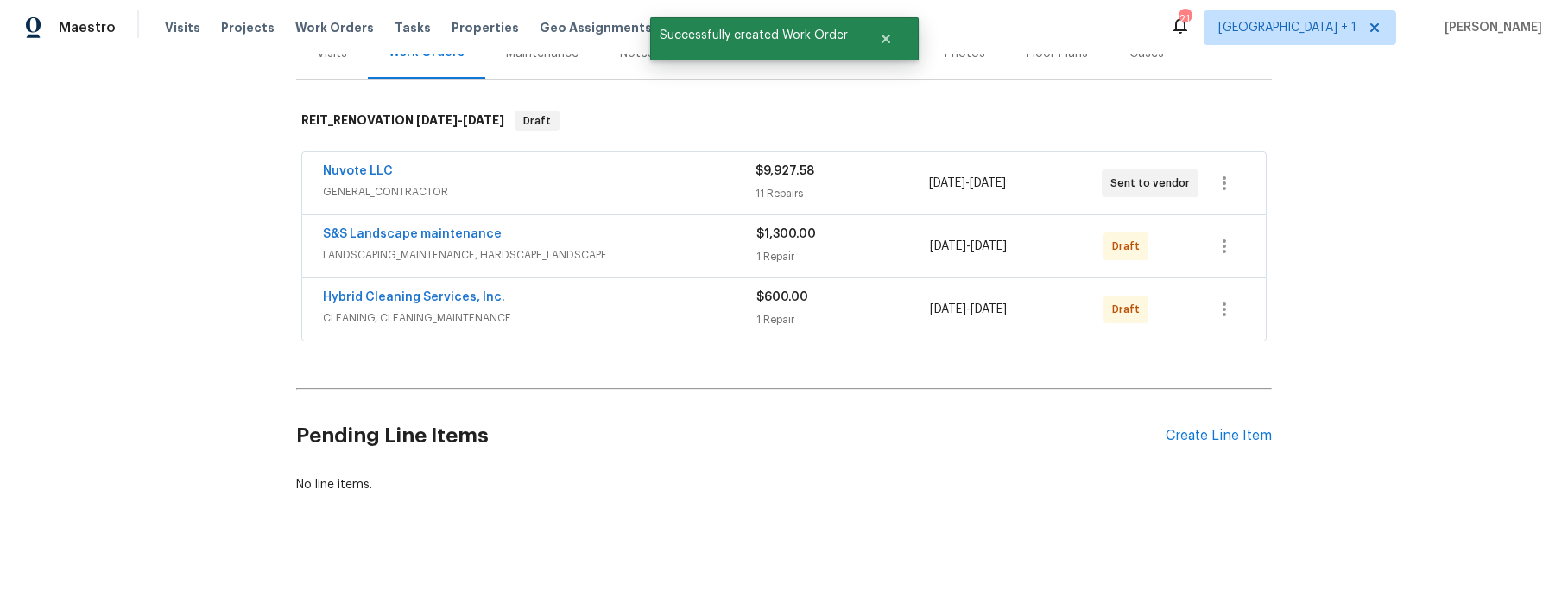
click at [624, 231] on div "S&S Landscape maintenance" at bounding box center [539, 235] width 433 height 21
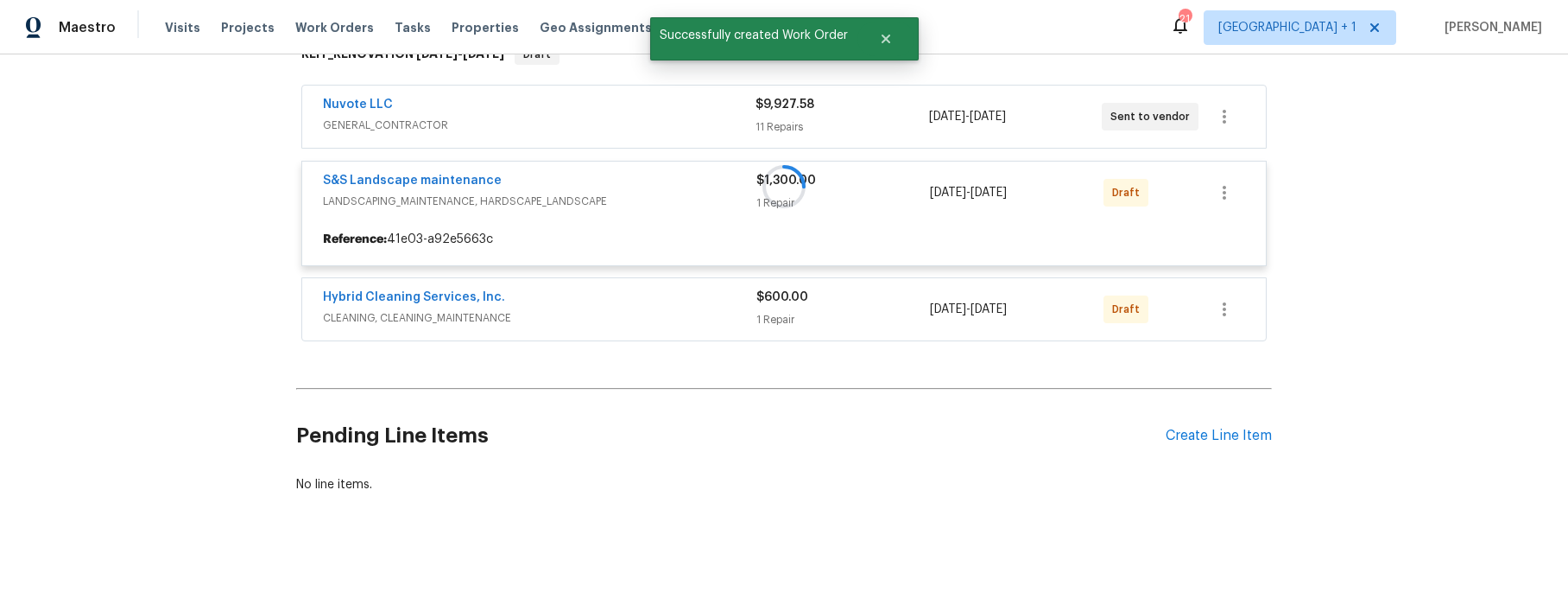
scroll to position [449, 0]
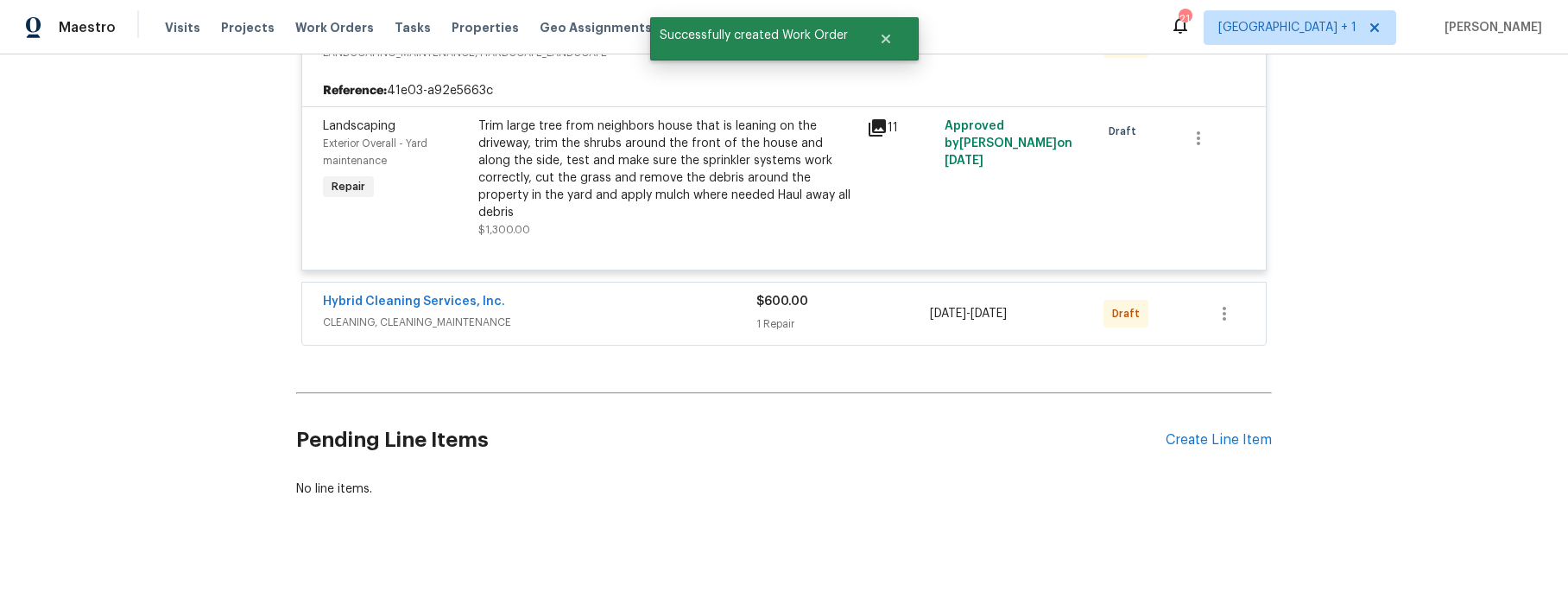
click at [658, 180] on div "Trim large tree from neighbors house that is leaning on the driveway, trim the …" at bounding box center [668, 170] width 379 height 104
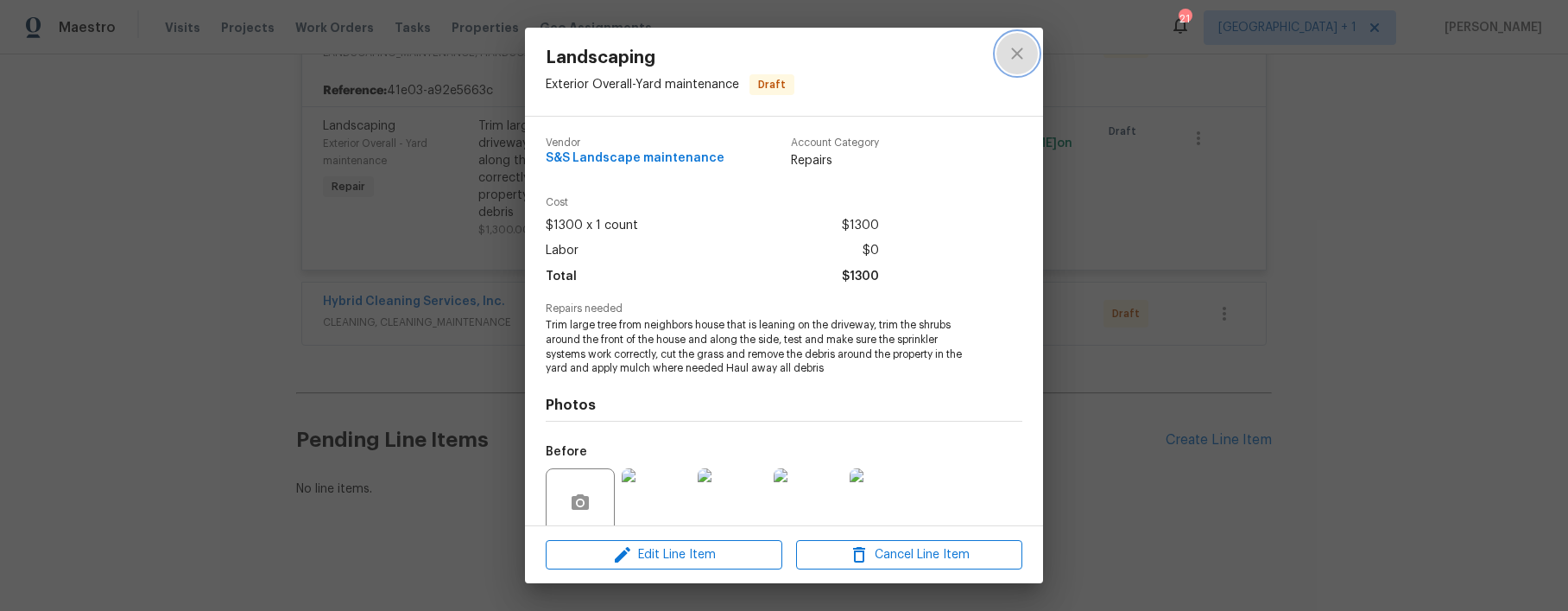
click at [1025, 57] on icon "close" at bounding box center [1017, 53] width 21 height 21
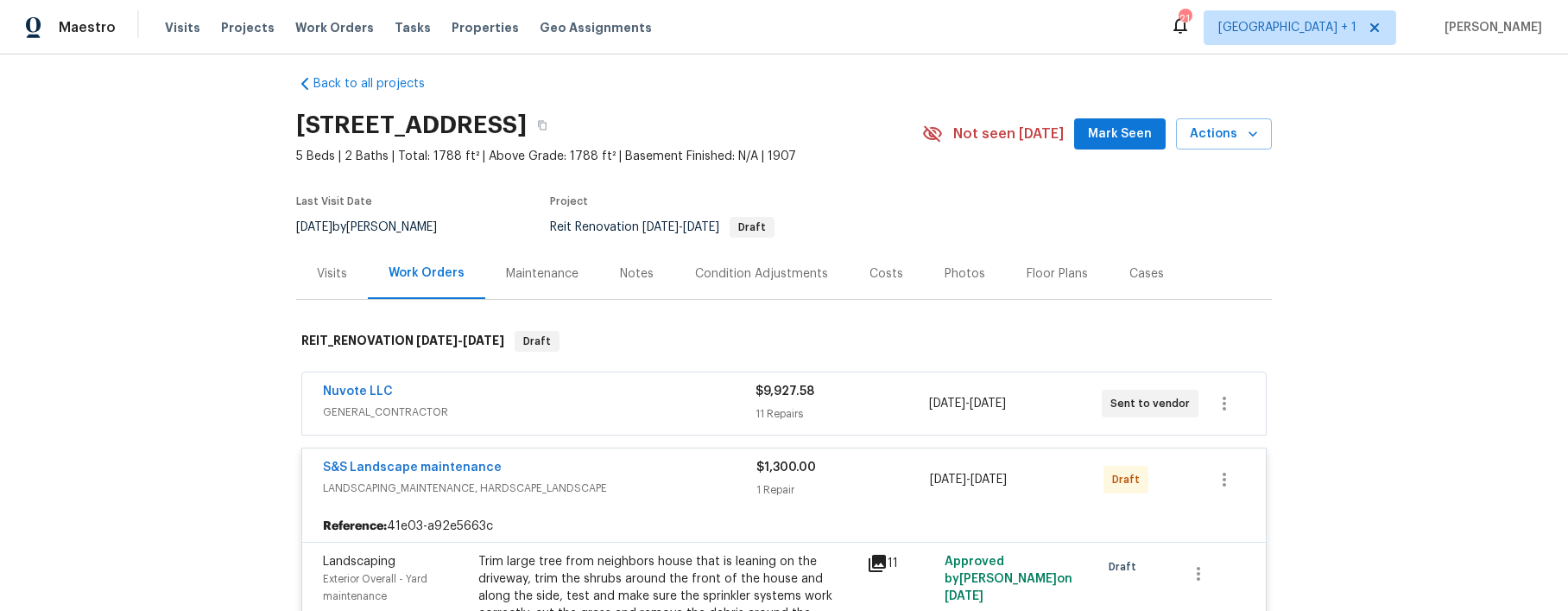
scroll to position [47, 0]
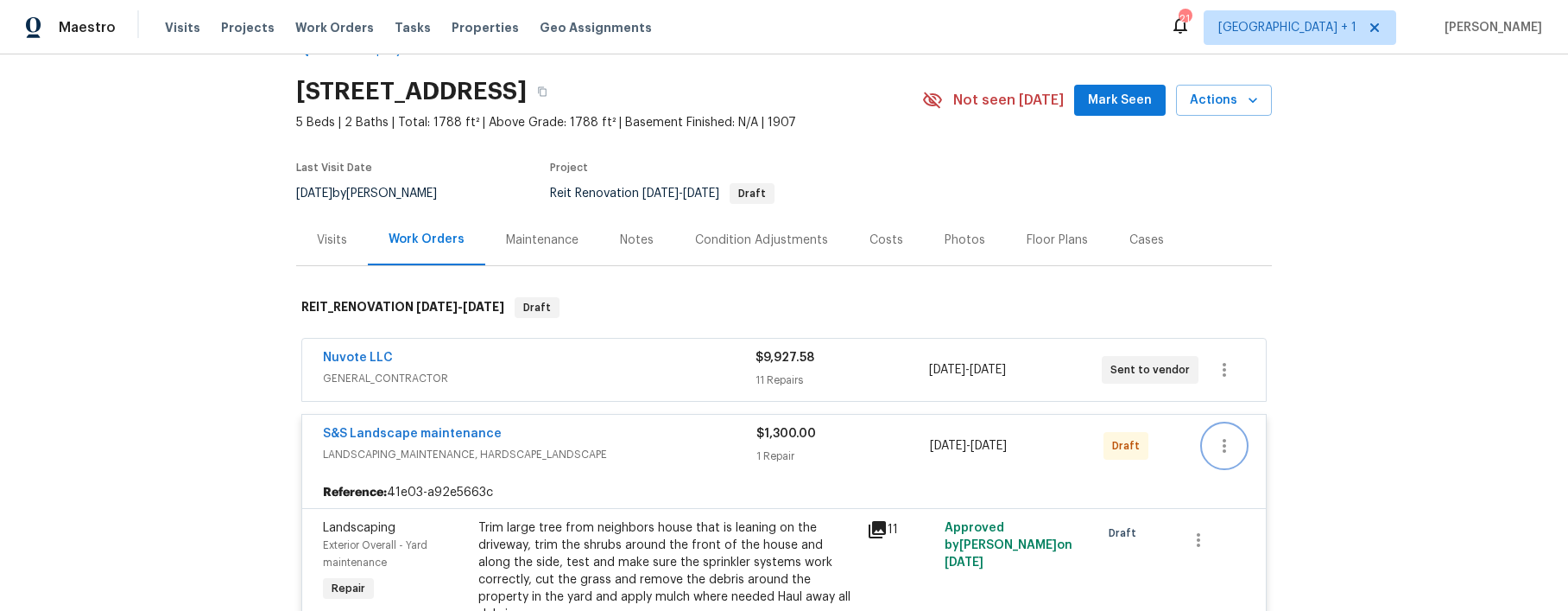
click at [1228, 446] on icon "button" at bounding box center [1224, 445] width 21 height 21
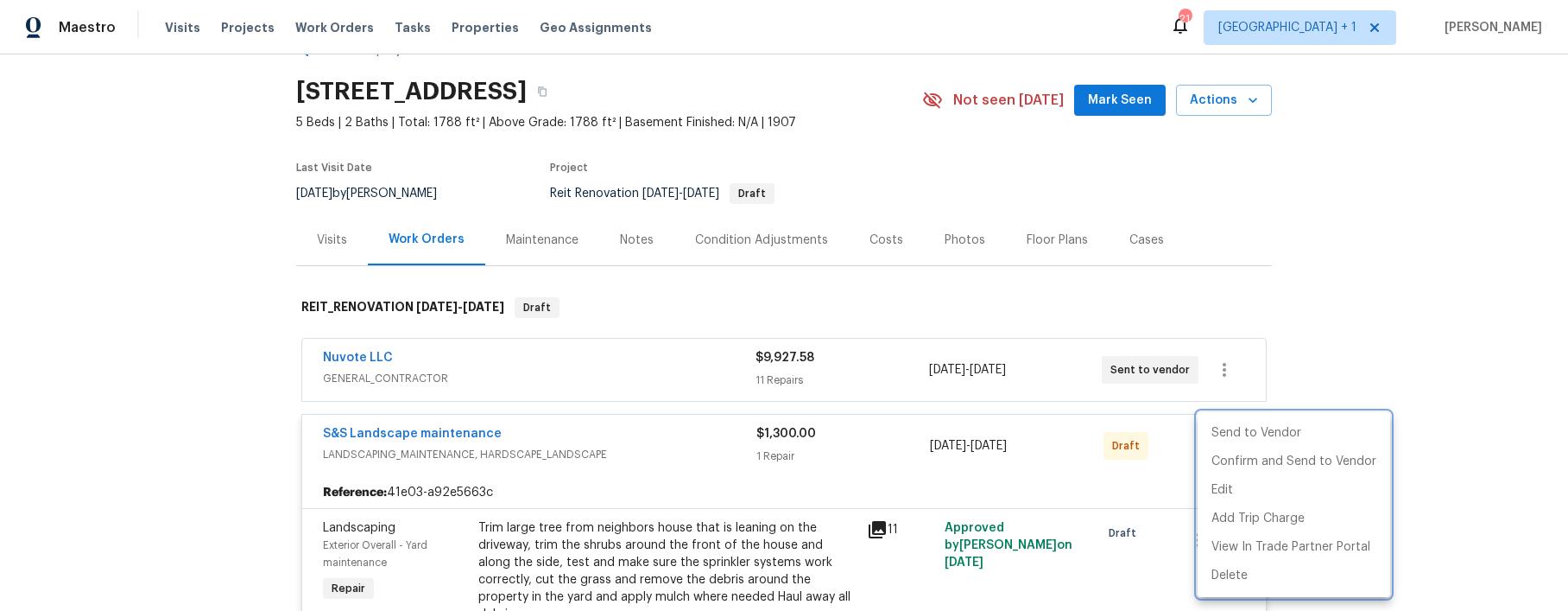
click at [663, 448] on div at bounding box center [784, 306] width 1568 height 611
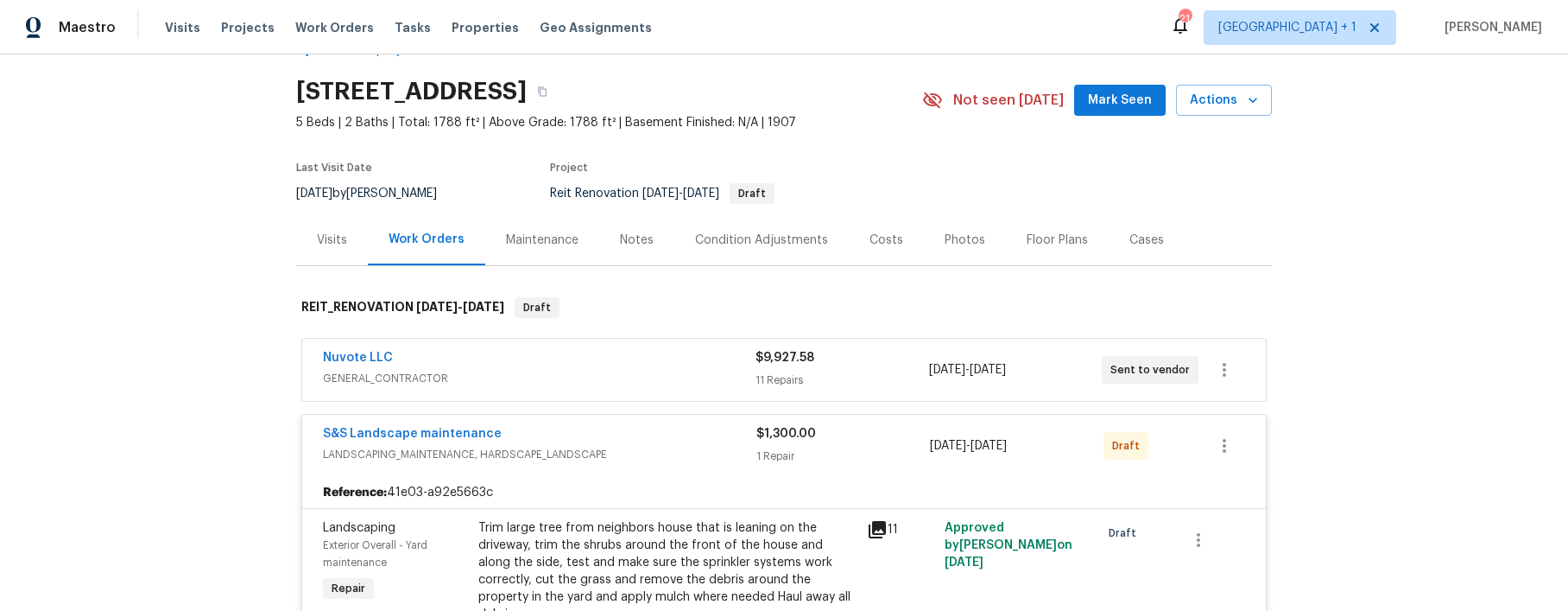
click at [543, 446] on span "LANDSCAPING_MAINTENANCE, HARDSCAPE_LANDSCAPE" at bounding box center [539, 454] width 433 height 17
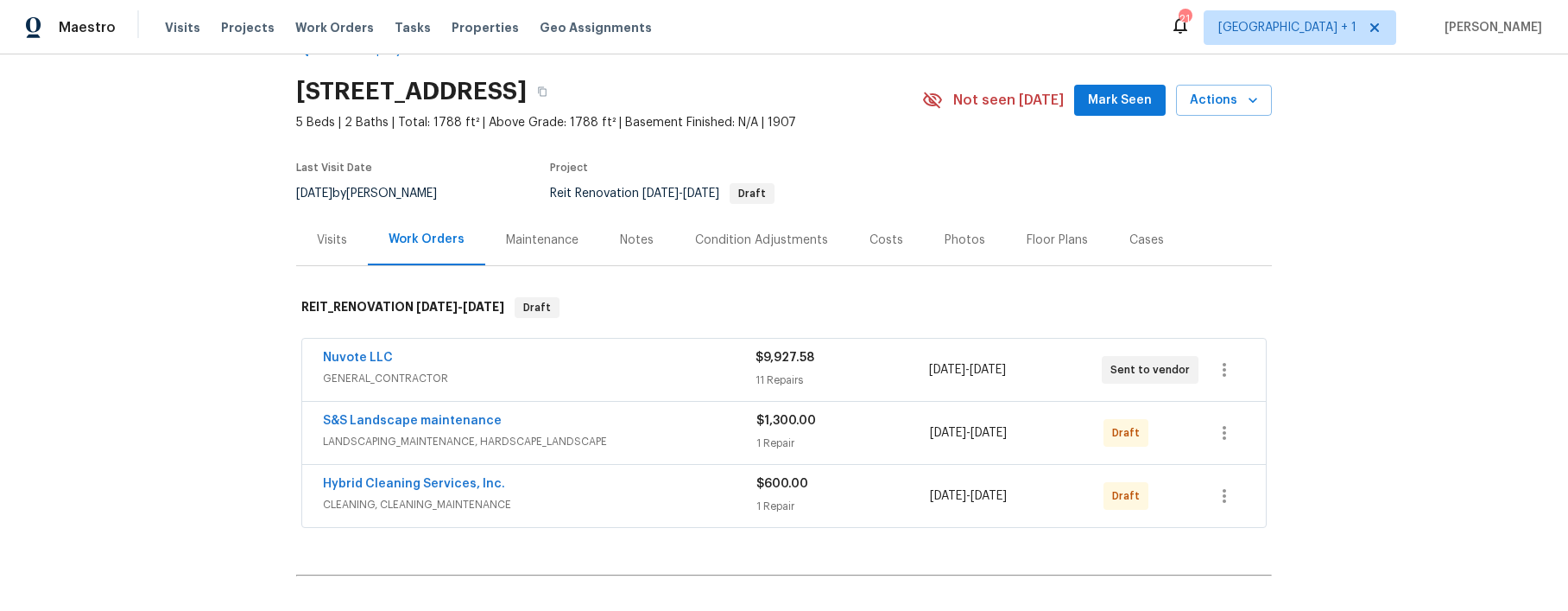
scroll to position [84, 0]
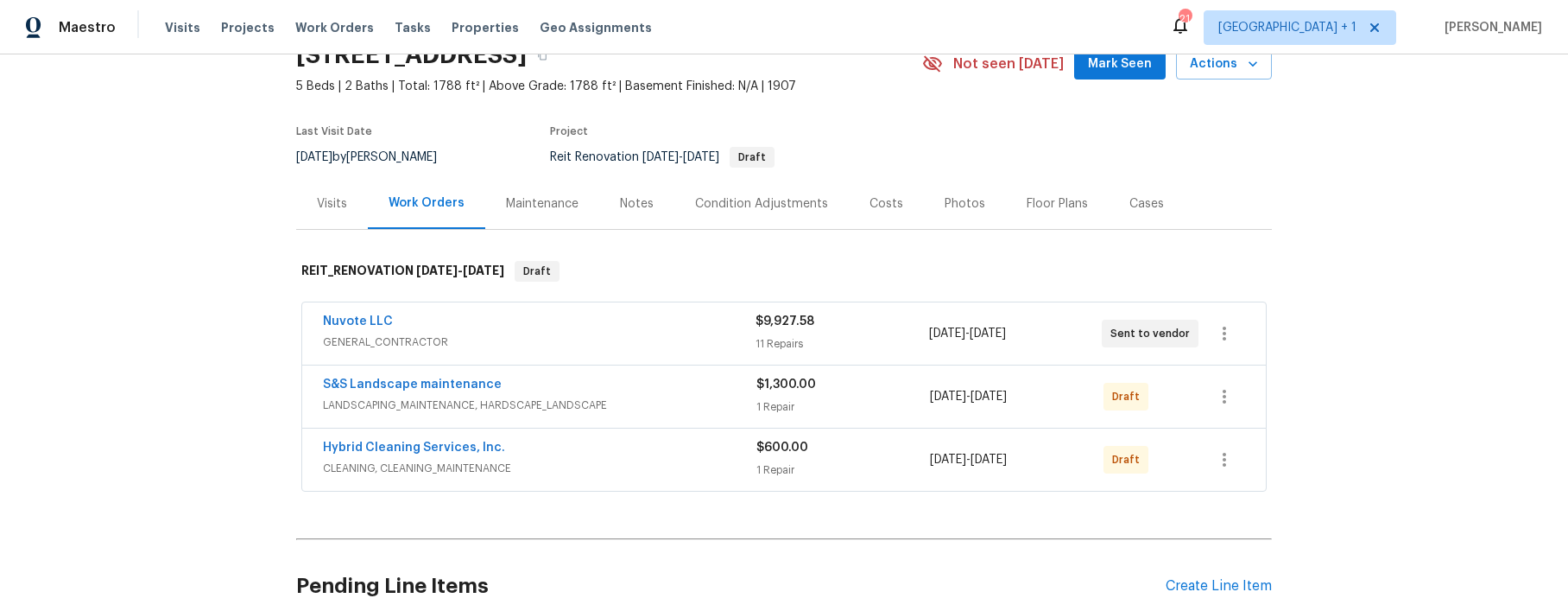
click at [630, 331] on div "Nuvote LLC" at bounding box center [539, 322] width 433 height 21
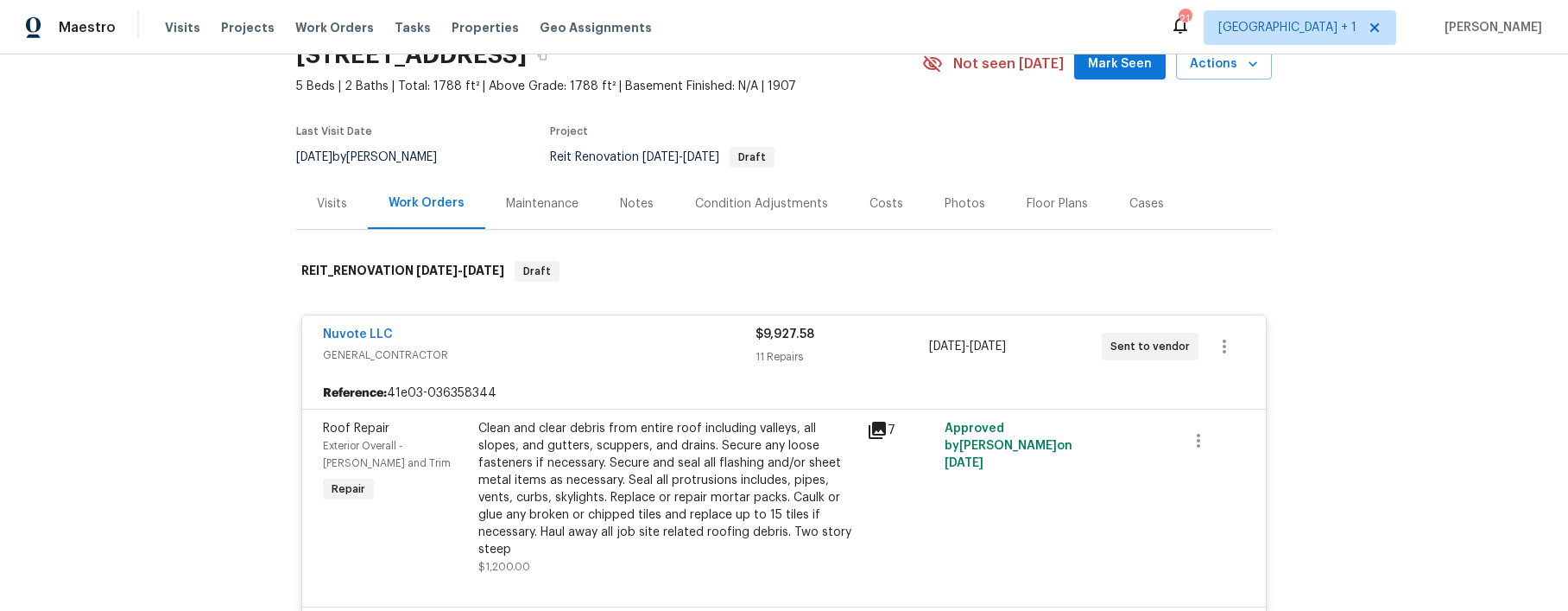
click at [640, 458] on div "Clean and clear debris from entire roof including valleys, all slopes, and gutt…" at bounding box center [668, 489] width 379 height 138
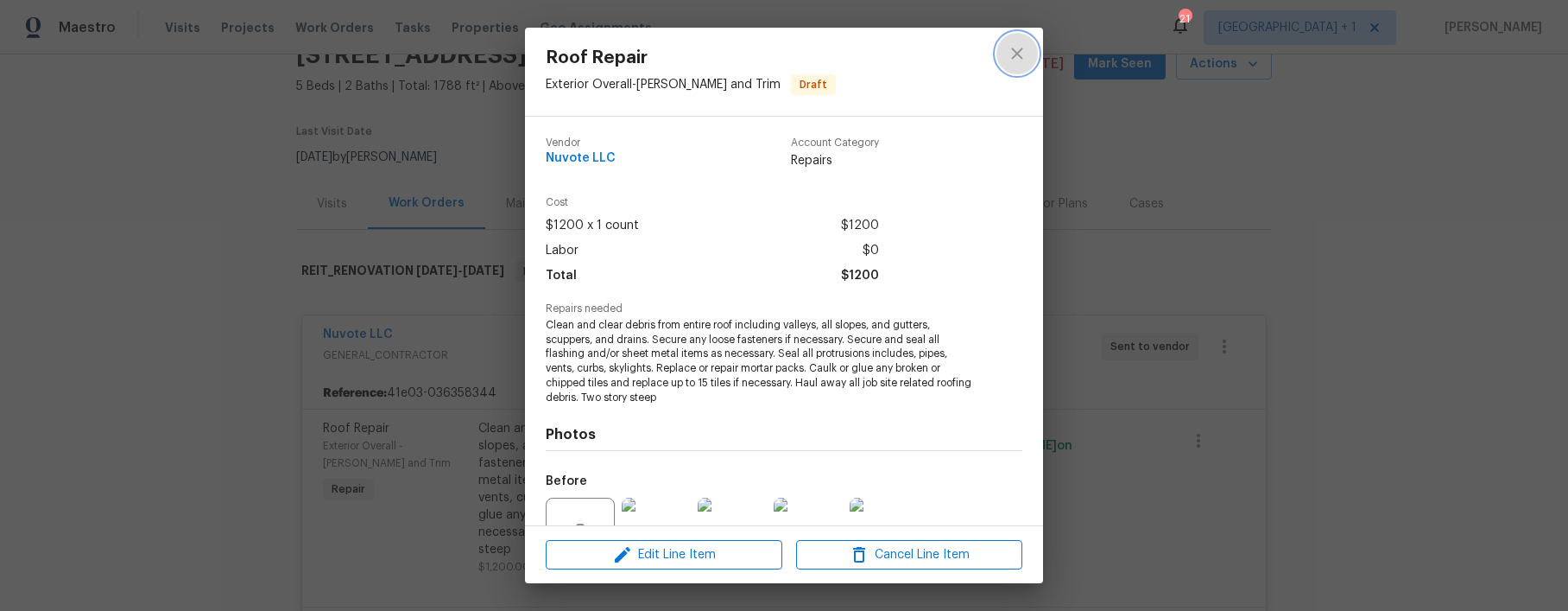
click at [1005, 54] on button "close" at bounding box center [1017, 54] width 41 height 41
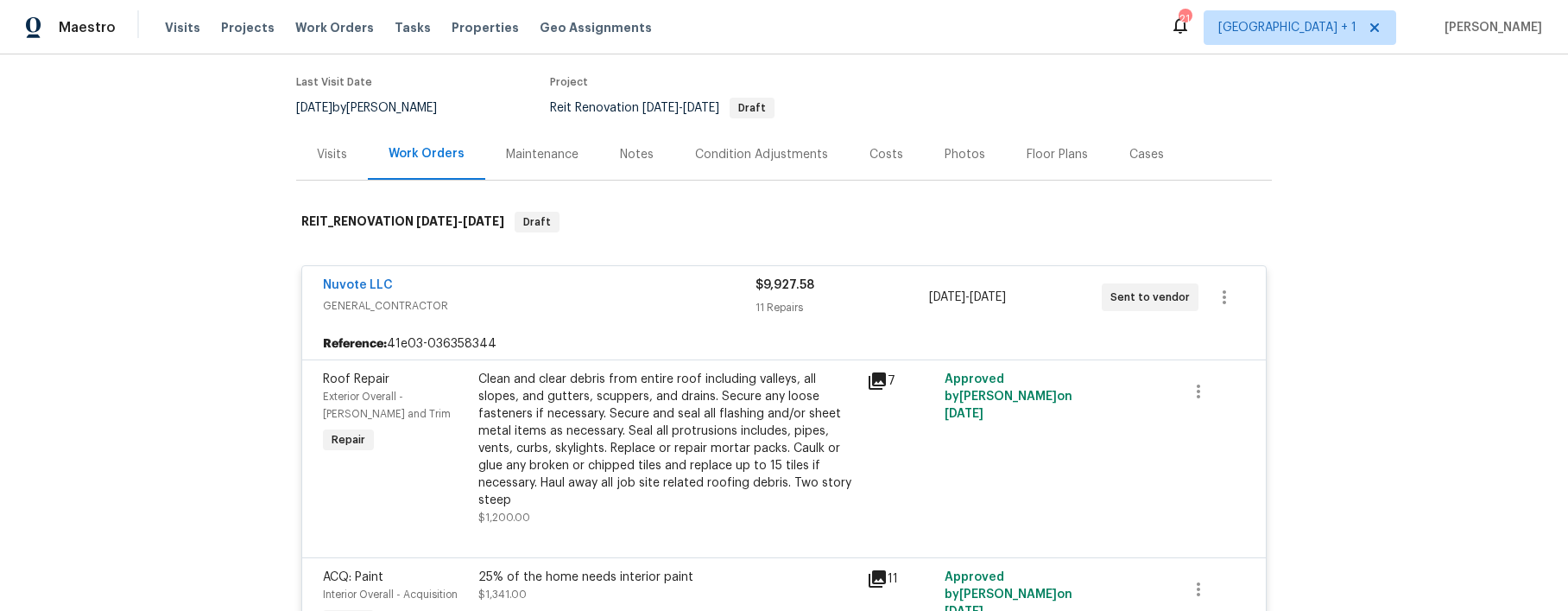
scroll to position [0, 0]
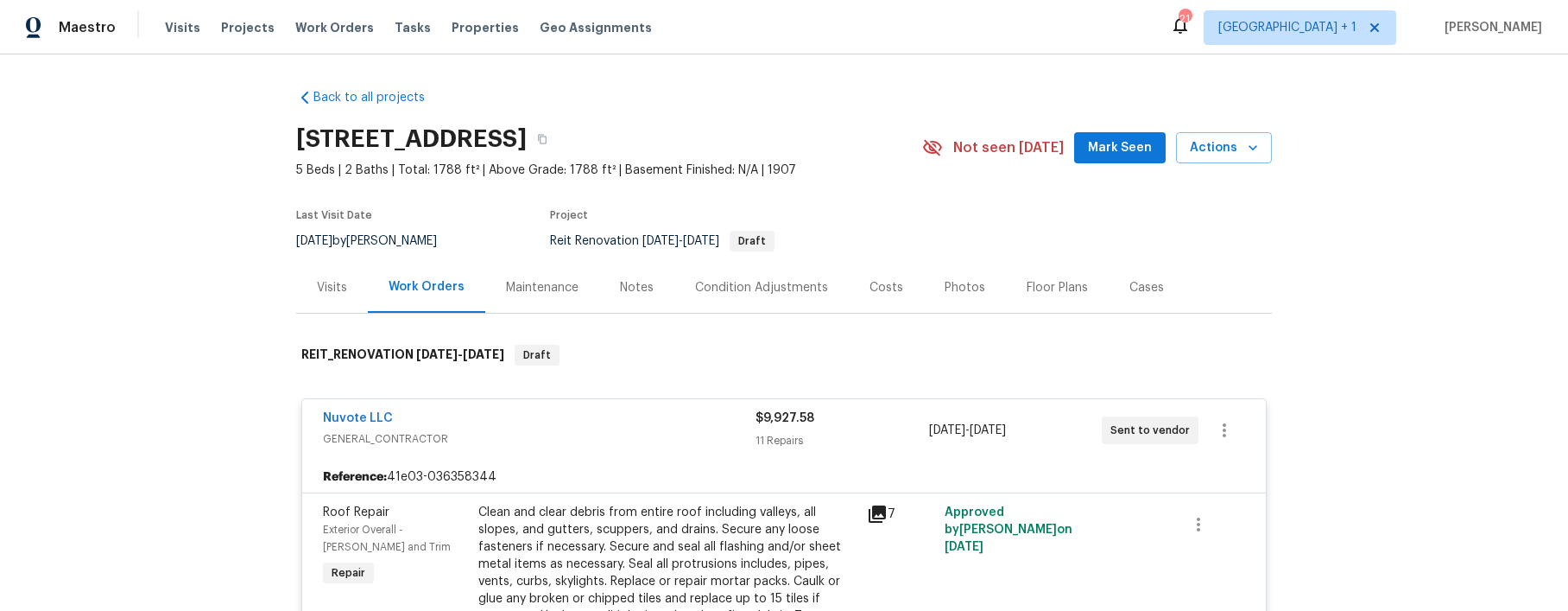
click at [422, 289] on div "Work Orders" at bounding box center [426, 286] width 76 height 17
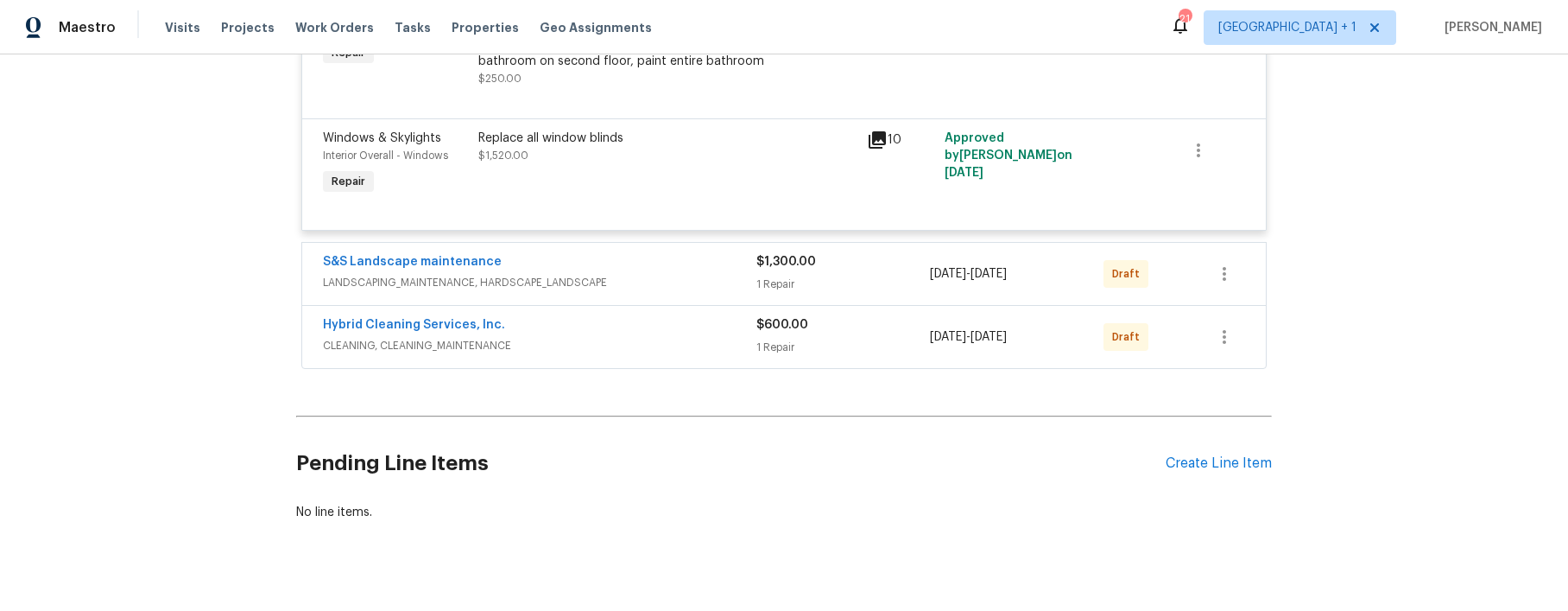
scroll to position [1823, 0]
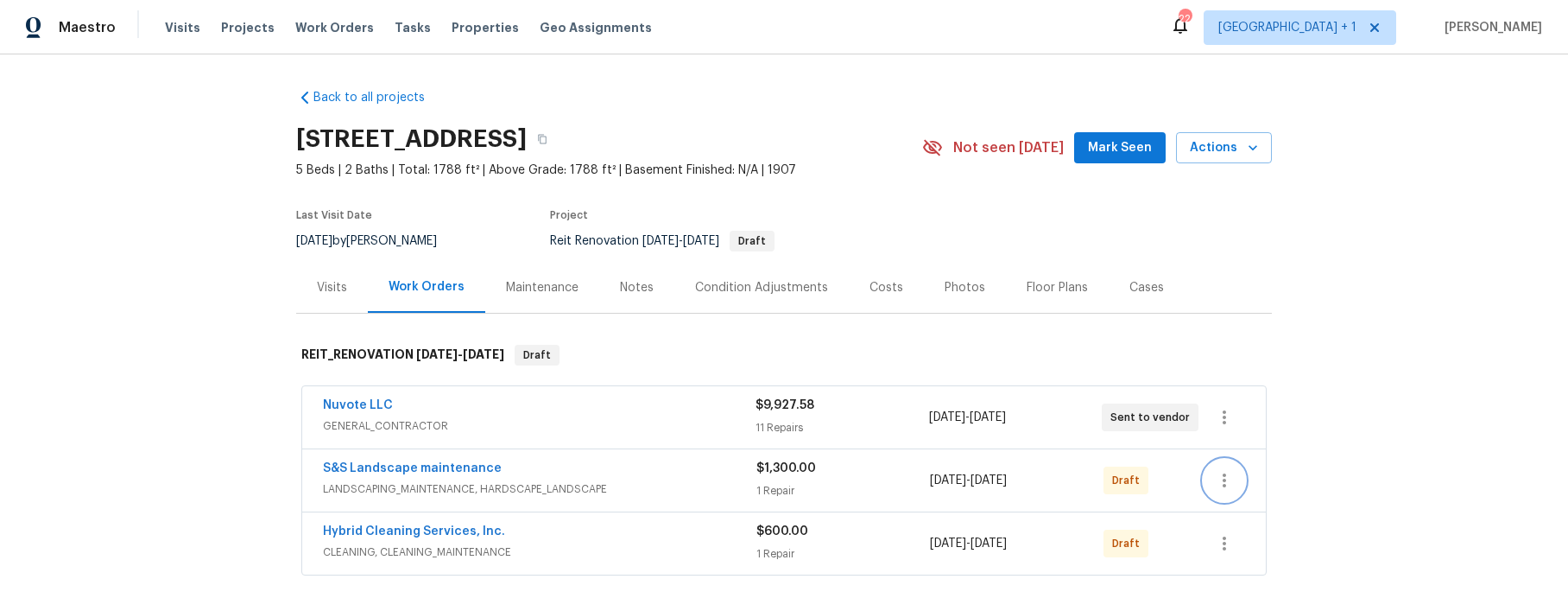
click at [1214, 485] on icon "button" at bounding box center [1224, 480] width 21 height 21
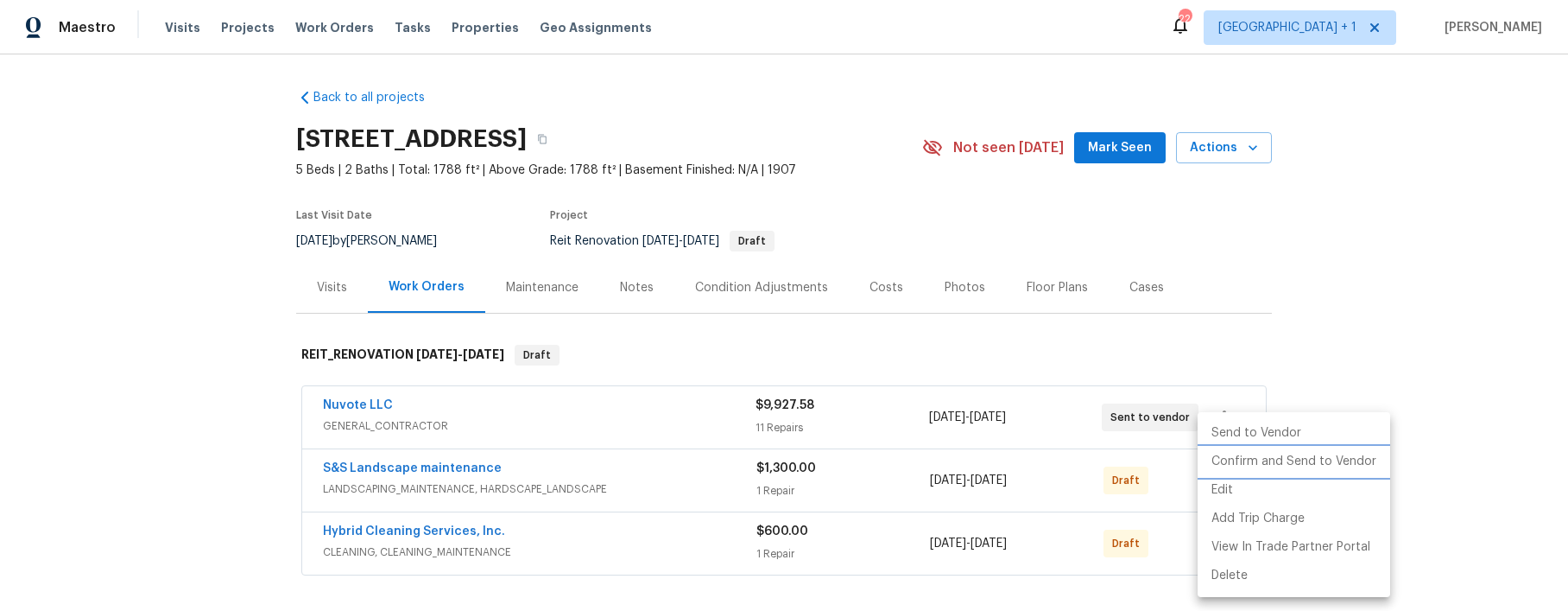
click at [1253, 462] on li "Confirm and Send to Vendor" at bounding box center [1294, 462] width 193 height 29
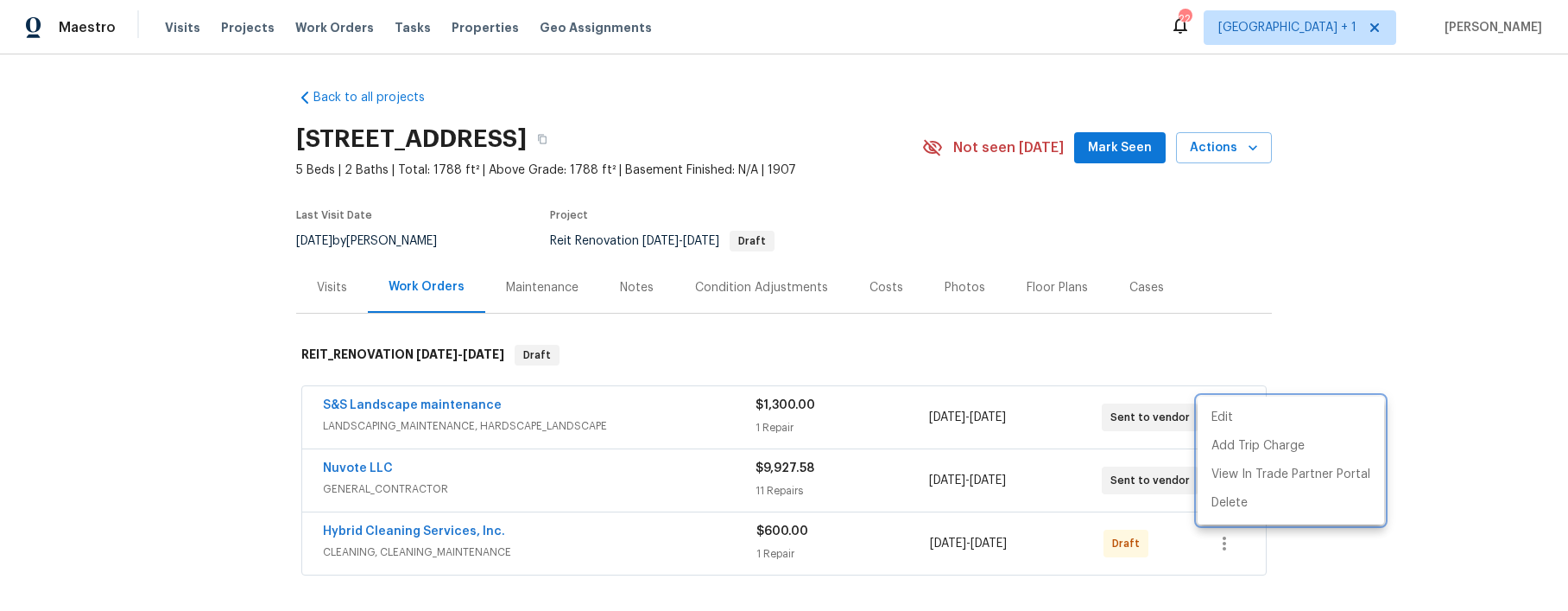
click at [1218, 543] on div at bounding box center [784, 306] width 1568 height 611
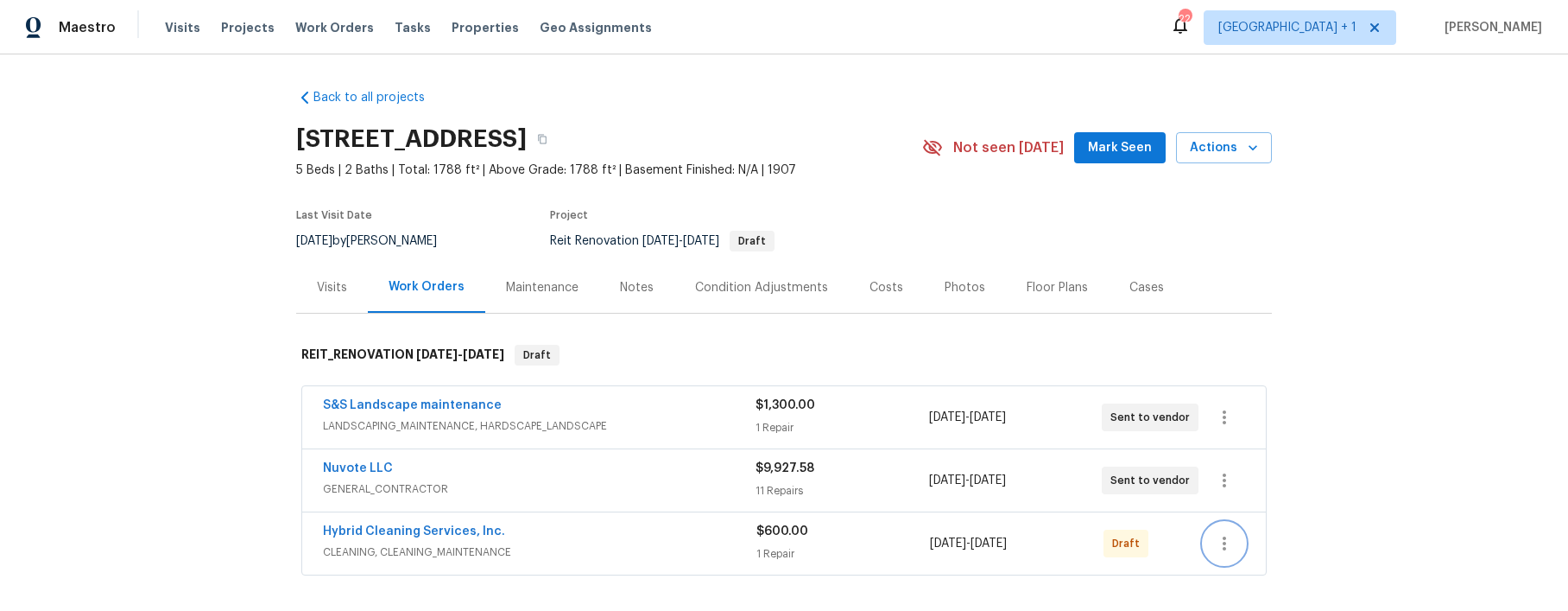
click at [1222, 543] on icon "button" at bounding box center [1224, 543] width 4 height 13
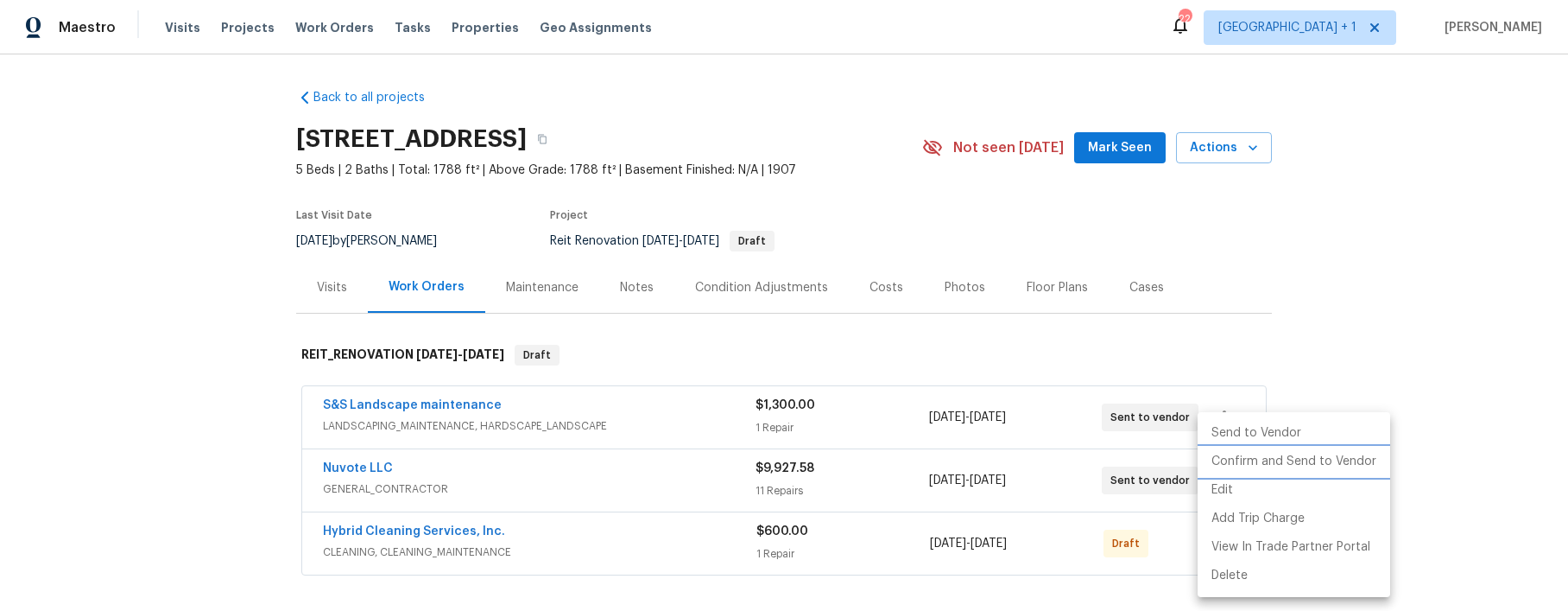
click at [1273, 471] on li "Confirm and Send to Vendor" at bounding box center [1294, 462] width 193 height 29
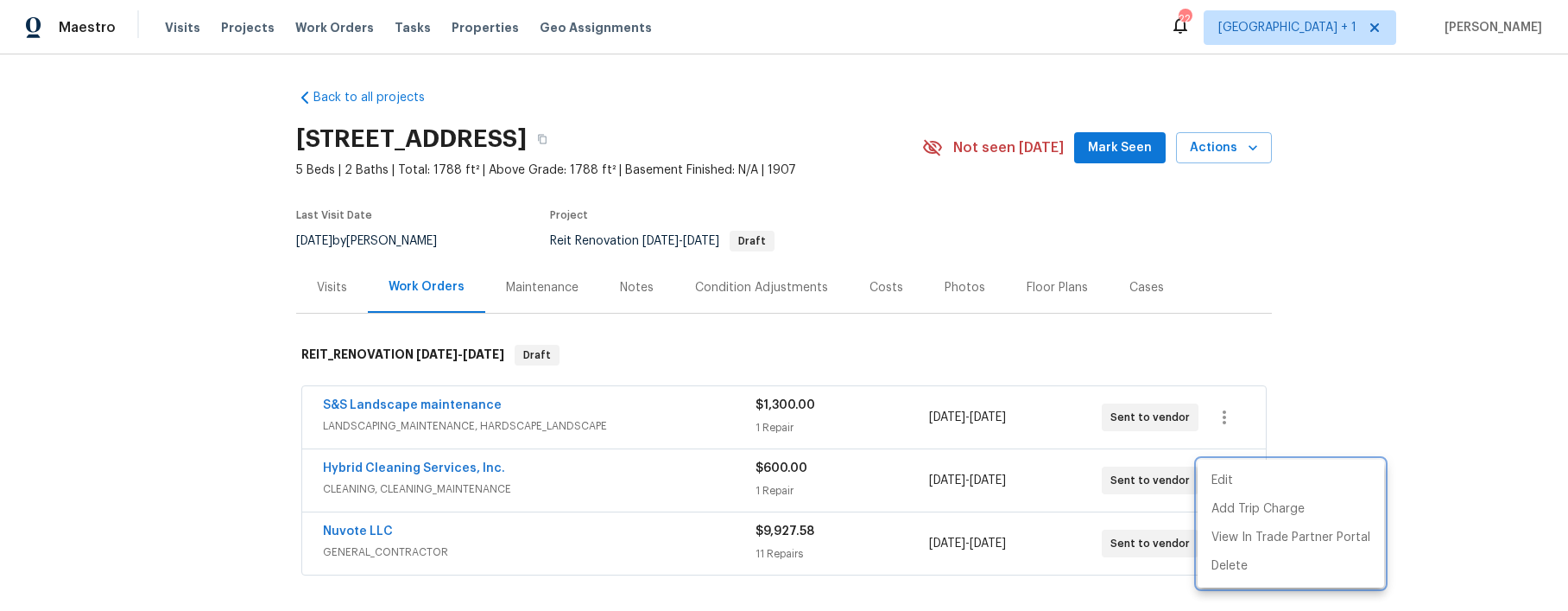
click at [166, 423] on div at bounding box center [784, 306] width 1568 height 611
